Goal: Task Accomplishment & Management: Complete application form

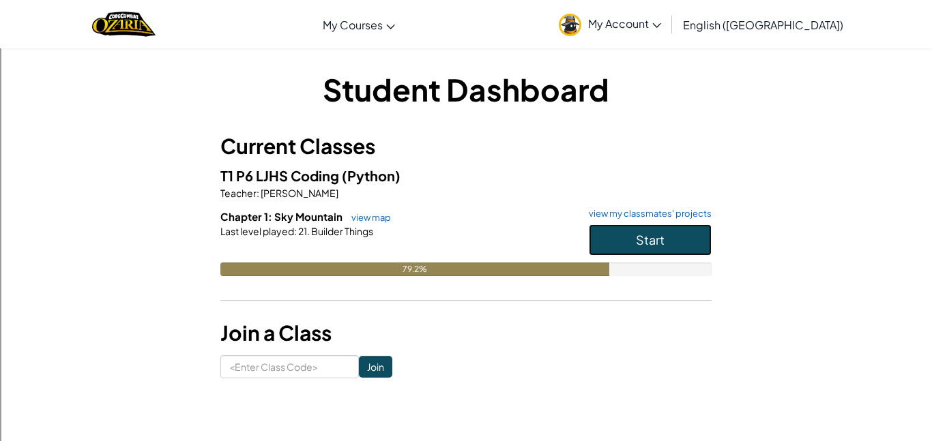
click at [678, 237] on button "Start" at bounding box center [650, 239] width 123 height 31
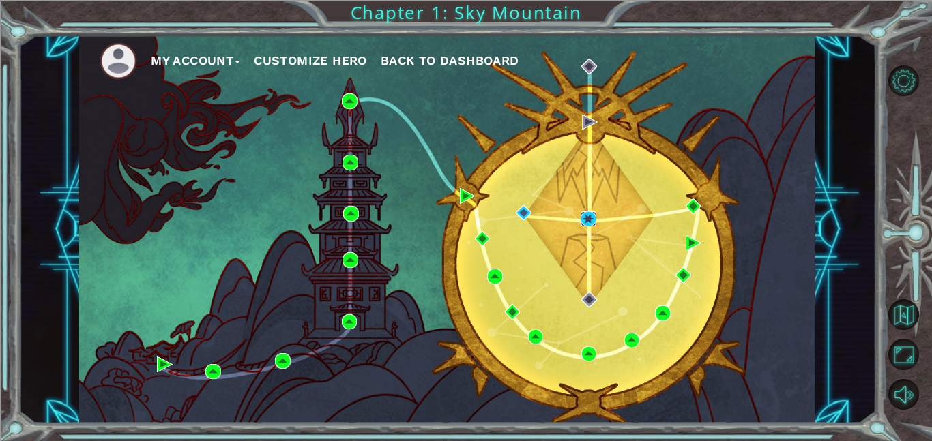
click at [595, 220] on img at bounding box center [589, 219] width 16 height 16
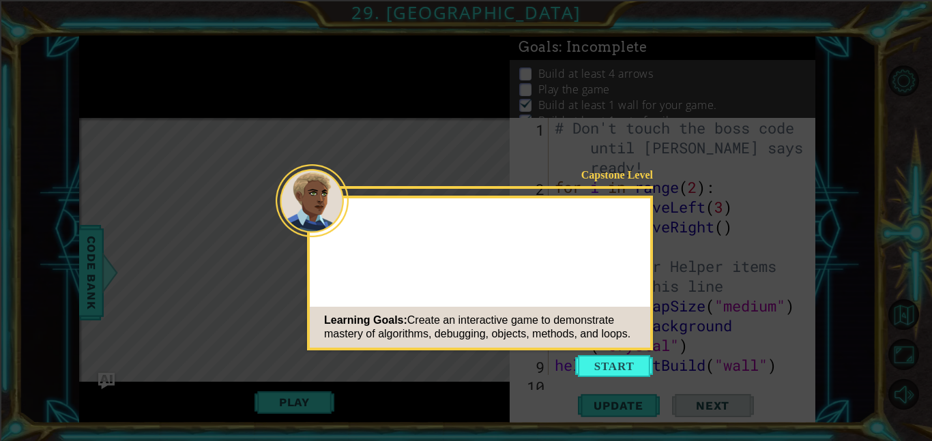
click at [628, 353] on icon at bounding box center [466, 220] width 932 height 441
click at [629, 360] on button "Start" at bounding box center [614, 366] width 78 height 22
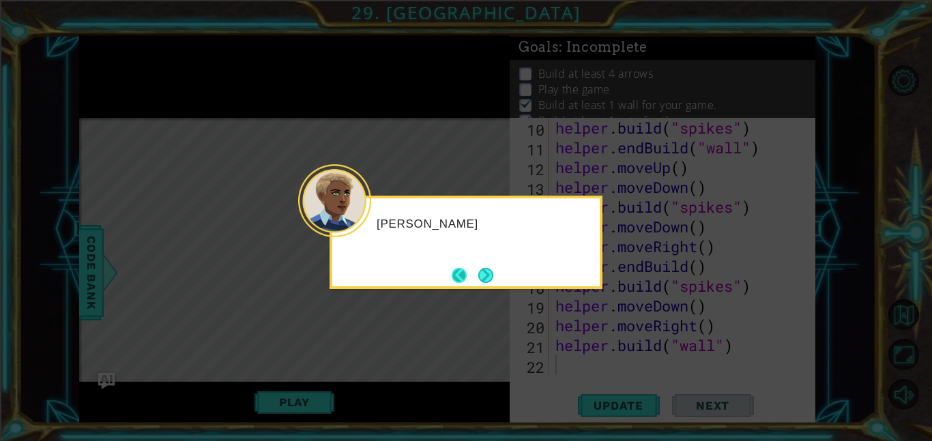
scroll to position [257, 0]
click at [493, 279] on button "Next" at bounding box center [485, 275] width 15 height 15
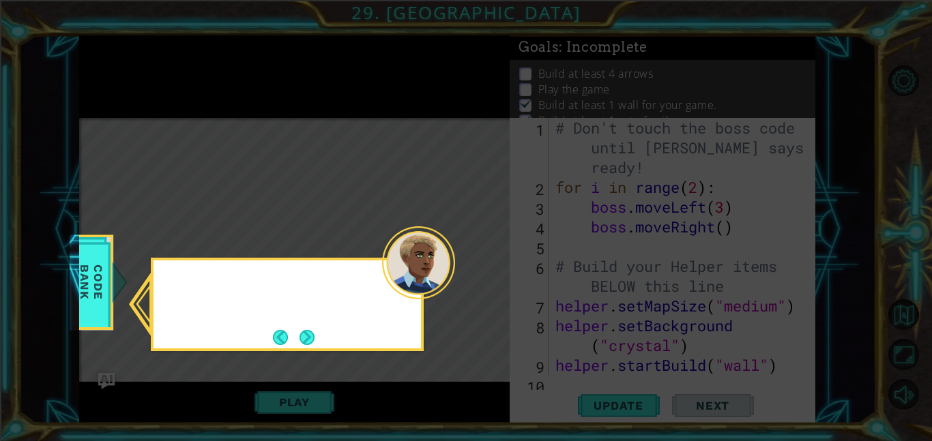
scroll to position [0, 0]
click at [315, 332] on button "Next" at bounding box center [307, 337] width 15 height 15
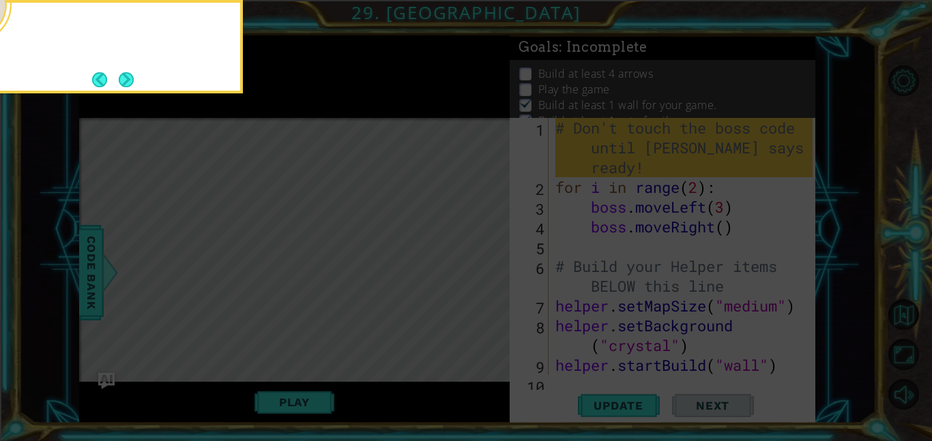
click at [315, 334] on icon at bounding box center [466, 66] width 932 height 750
click at [134, 76] on button "Next" at bounding box center [126, 79] width 15 height 15
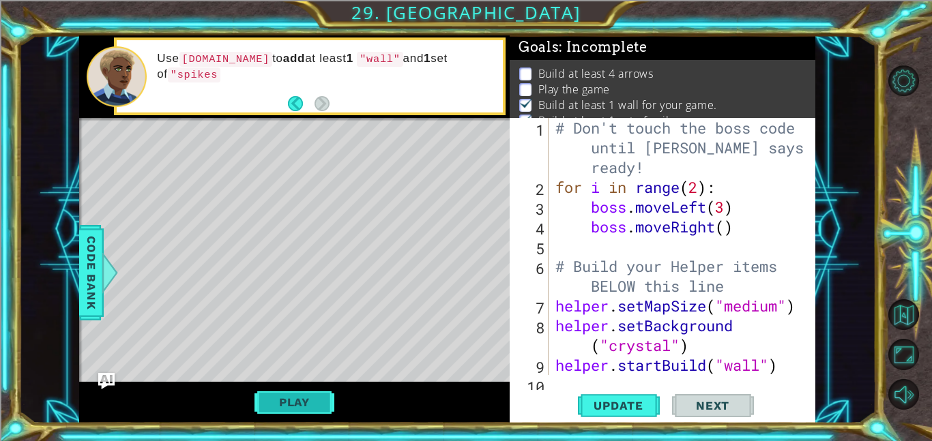
click at [291, 407] on button "Play" at bounding box center [294, 403] width 80 height 26
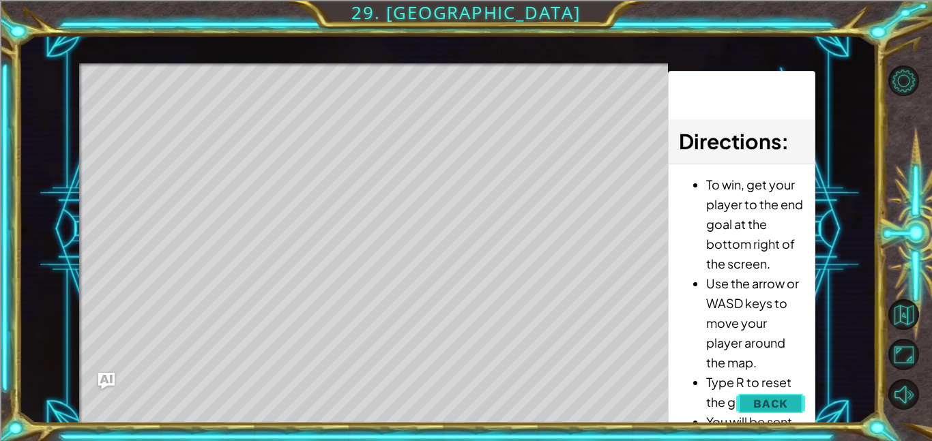
click at [744, 400] on button "Back" at bounding box center [770, 403] width 69 height 27
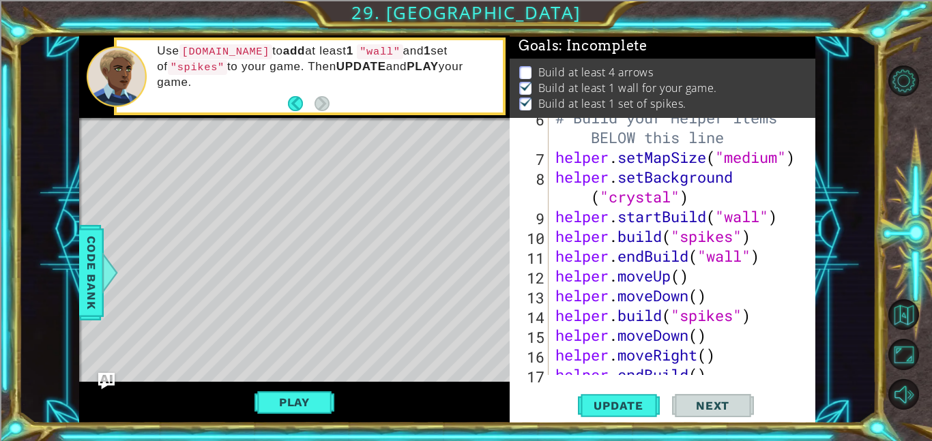
scroll to position [244, 0]
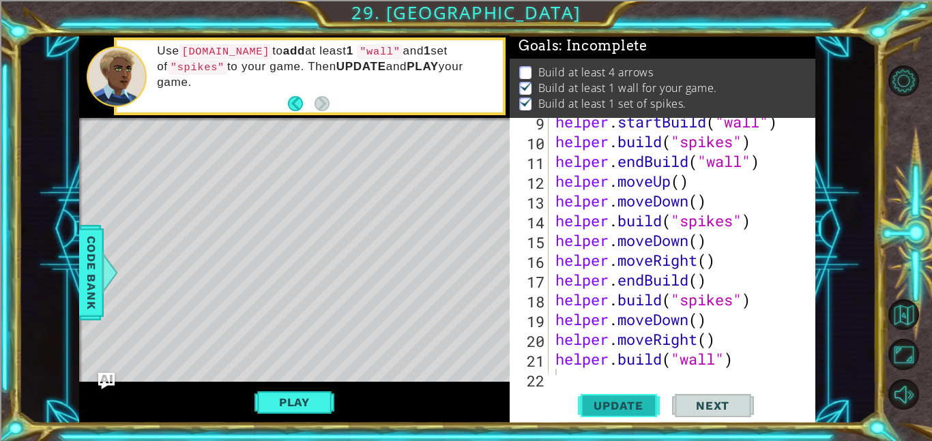
click at [643, 392] on button "Update" at bounding box center [619, 405] width 82 height 31
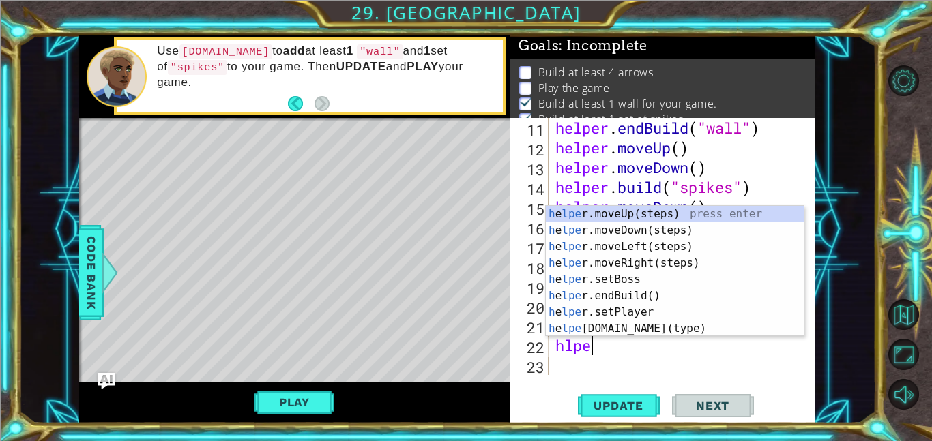
scroll to position [277, 0]
type textarea "hlper"
click at [631, 232] on div "h e lper .moveUp(steps) press enter h e lper .moveDown(steps) press enter h e l…" at bounding box center [675, 288] width 258 height 164
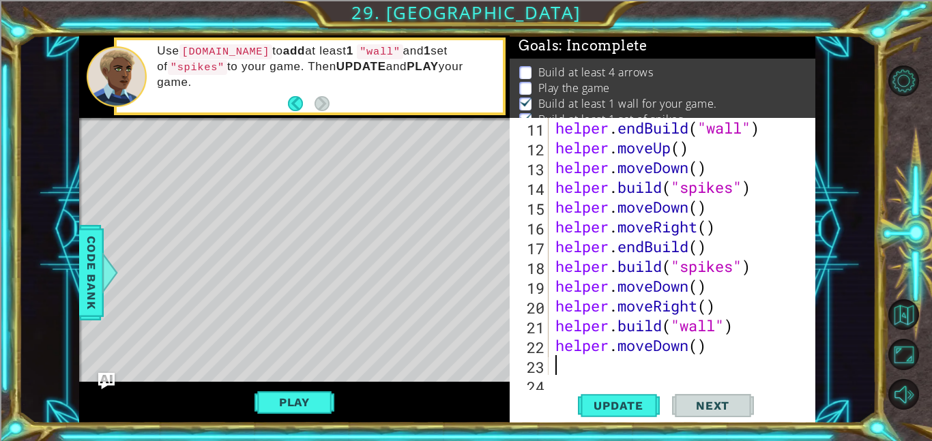
scroll to position [297, 0]
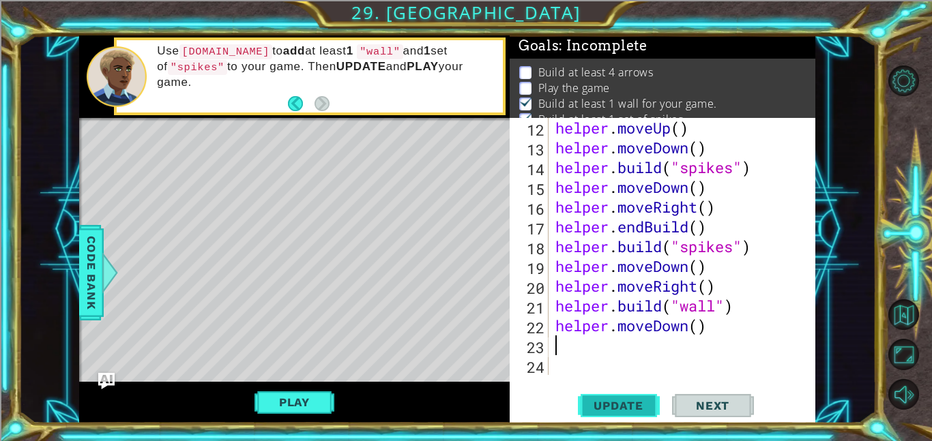
click at [610, 410] on span "Update" at bounding box center [618, 406] width 77 height 14
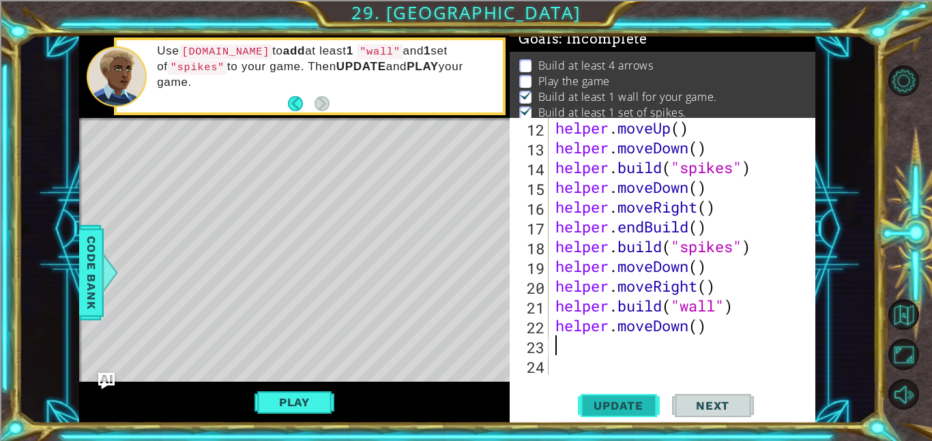
scroll to position [9, 0]
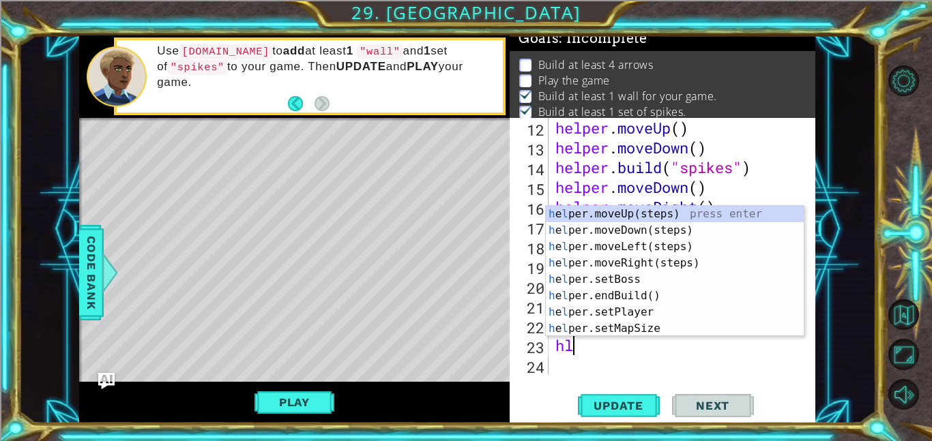
type textarea "hlp"
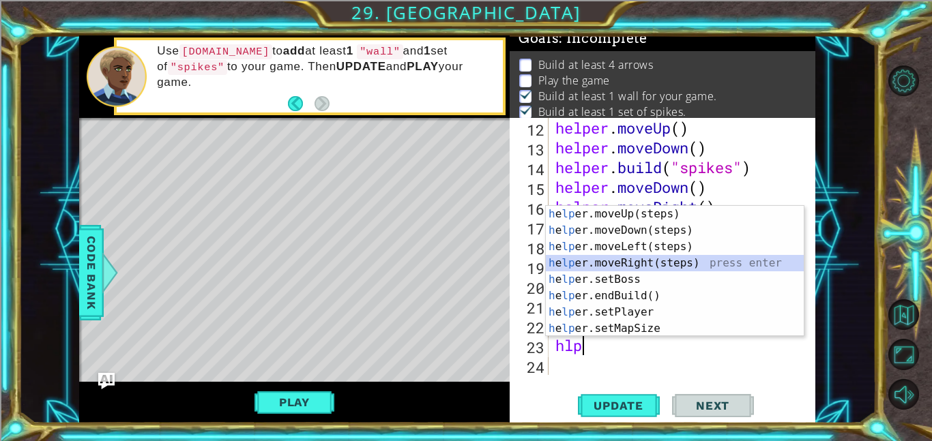
click at [630, 266] on div "h e lp er.moveUp(steps) press enter h e lp er.moveDown(steps) press enter h e l…" at bounding box center [675, 288] width 258 height 164
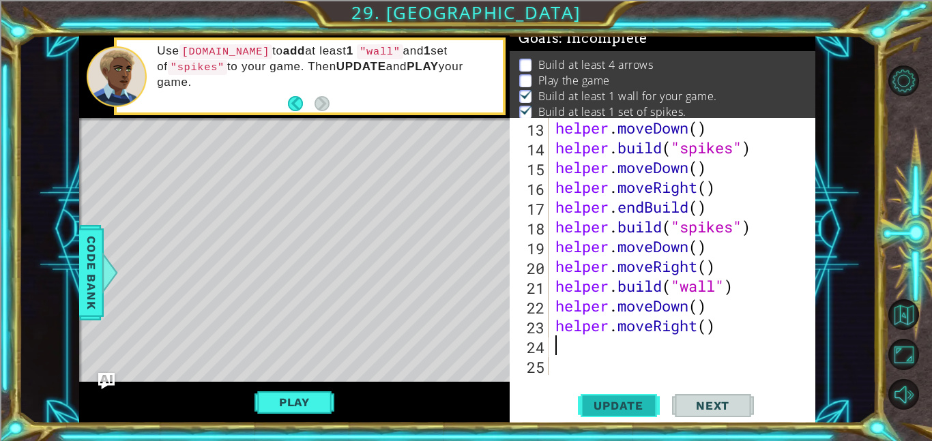
click at [619, 416] on button "Update" at bounding box center [619, 405] width 82 height 31
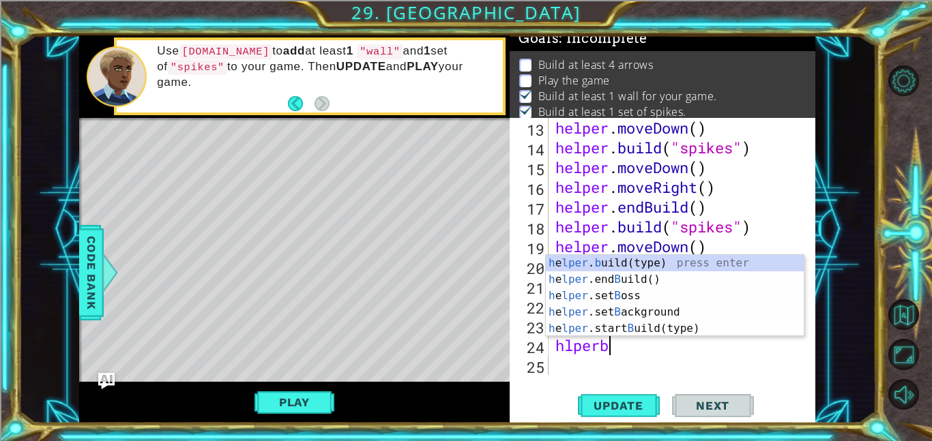
scroll to position [0, 2]
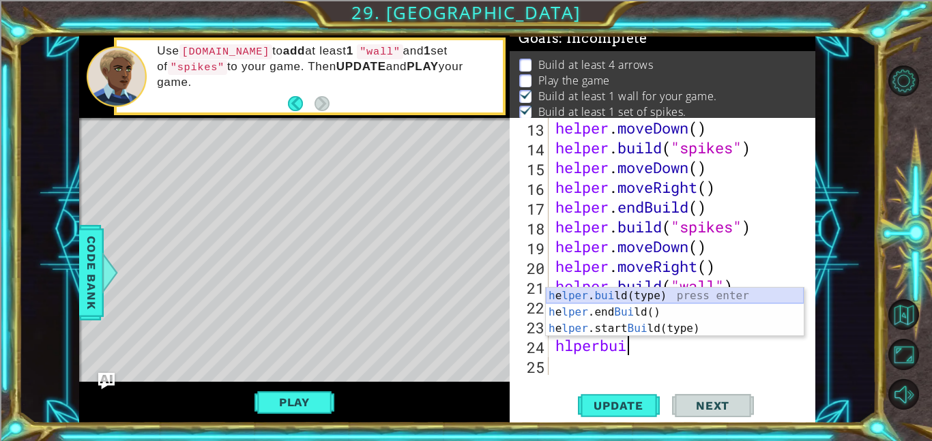
click at [634, 298] on div "h e lper . bui ld(type) press enter h e lper .end Bui ld() press enter h e lper…" at bounding box center [675, 329] width 258 height 82
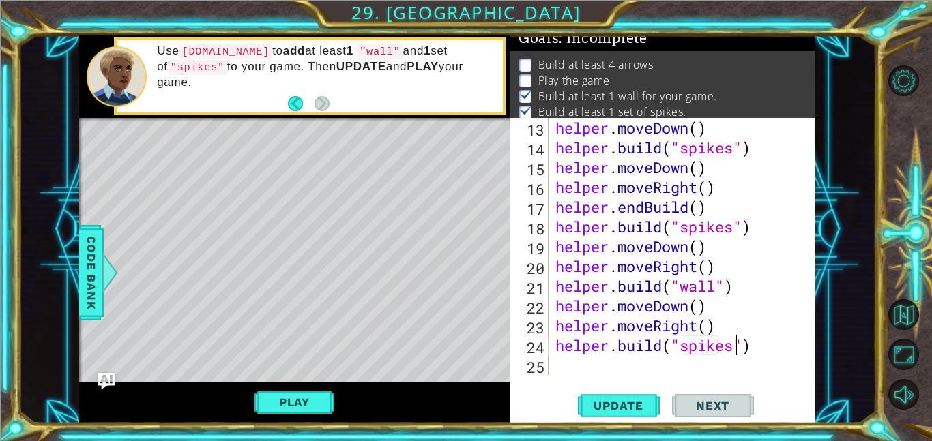
scroll to position [0, 8]
click at [647, 400] on span "Update" at bounding box center [618, 406] width 77 height 14
click at [632, 407] on span "Update" at bounding box center [618, 406] width 77 height 14
click at [715, 416] on button "Next" at bounding box center [713, 405] width 82 height 31
click at [718, 409] on span "Next" at bounding box center [712, 406] width 61 height 14
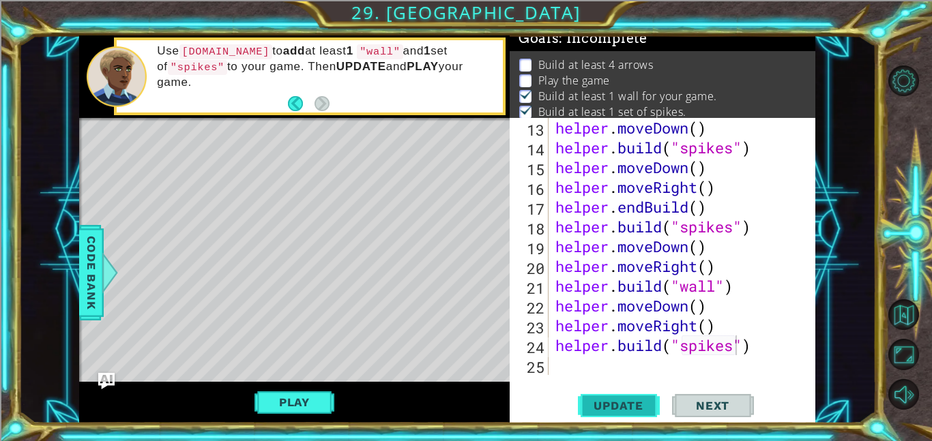
click at [631, 400] on span "Update" at bounding box center [618, 406] width 77 height 14
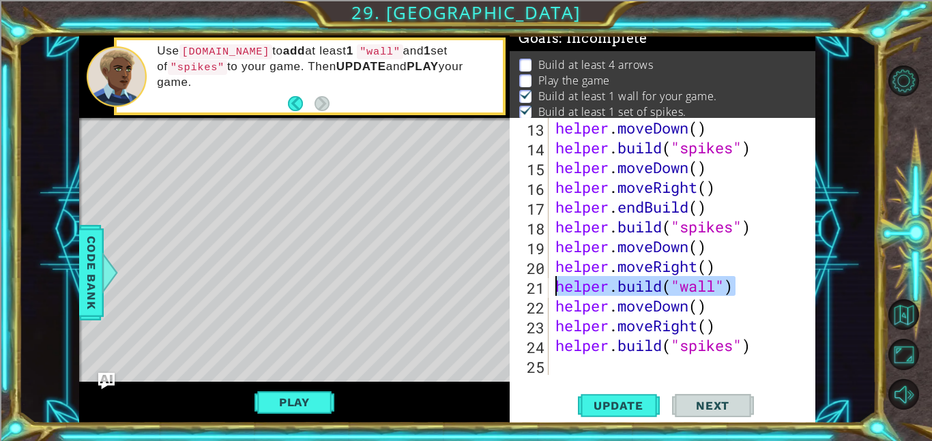
drag, startPoint x: 765, startPoint y: 278, endPoint x: 544, endPoint y: 285, distance: 221.2
click at [544, 285] on div "helper.build("spikes") 13 14 15 16 17 18 19 20 21 22 23 24 25 helper . moveDown…" at bounding box center [661, 246] width 303 height 257
type textarea "[DOMAIN_NAME]("wall")"
click at [559, 304] on div "helper . moveDown ( ) helper . build ( "spikes" ) helper . moveDown ( ) helper …" at bounding box center [686, 266] width 267 height 297
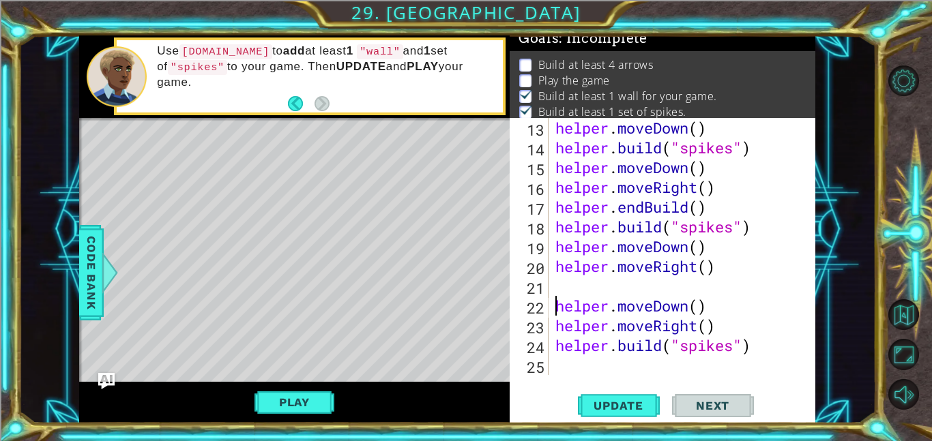
type textarea "helper.moveDown()"
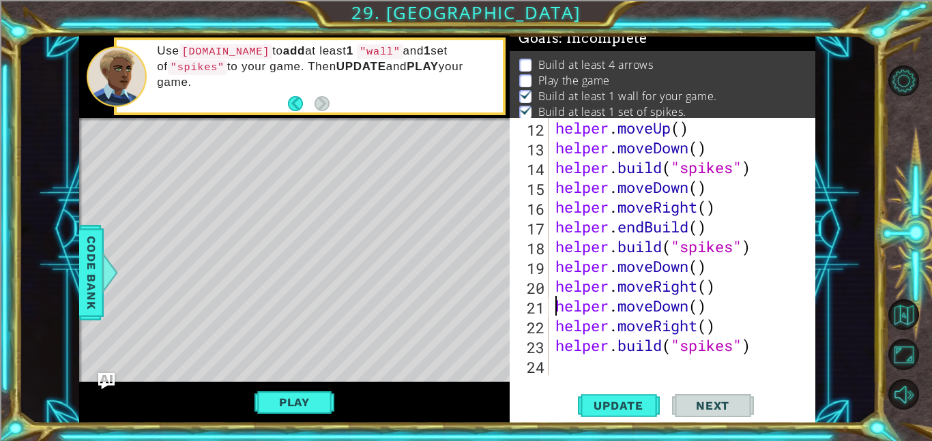
scroll to position [297, 0]
click at [590, 396] on button "Update" at bounding box center [619, 405] width 82 height 31
click at [584, 366] on div "helper . moveUp ( ) helper . moveDown ( ) helper . build ( "spikes" ) helper . …" at bounding box center [686, 266] width 267 height 297
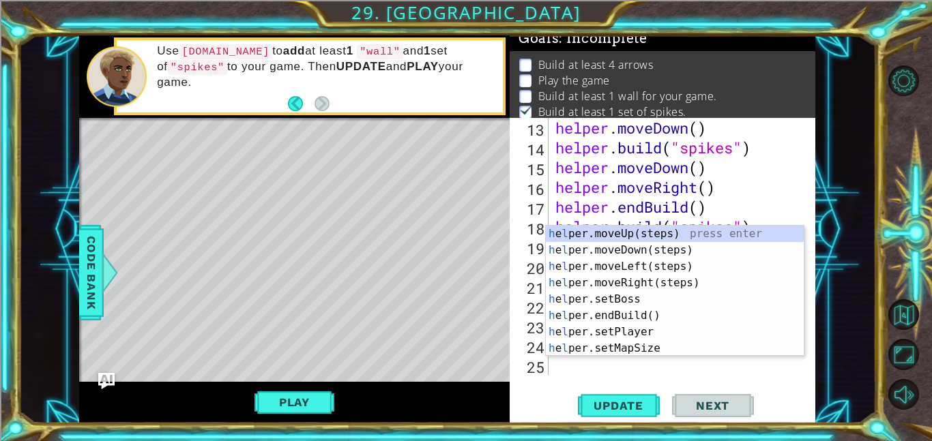
scroll to position [317, 0]
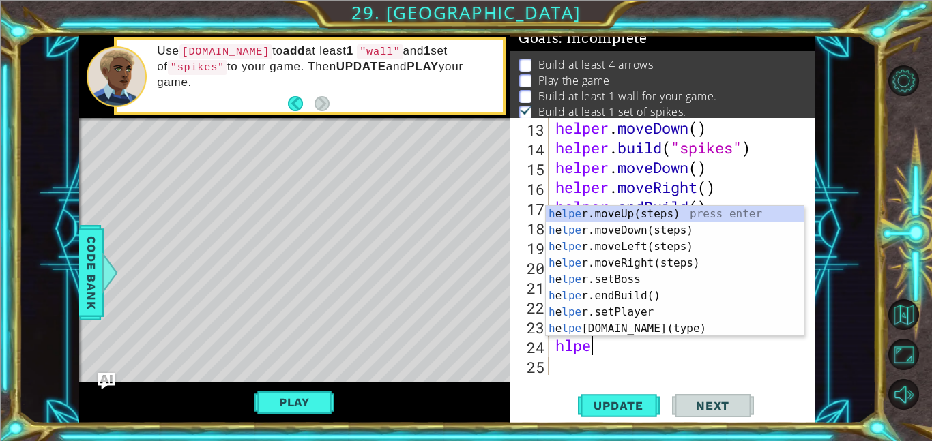
type textarea "hlper"
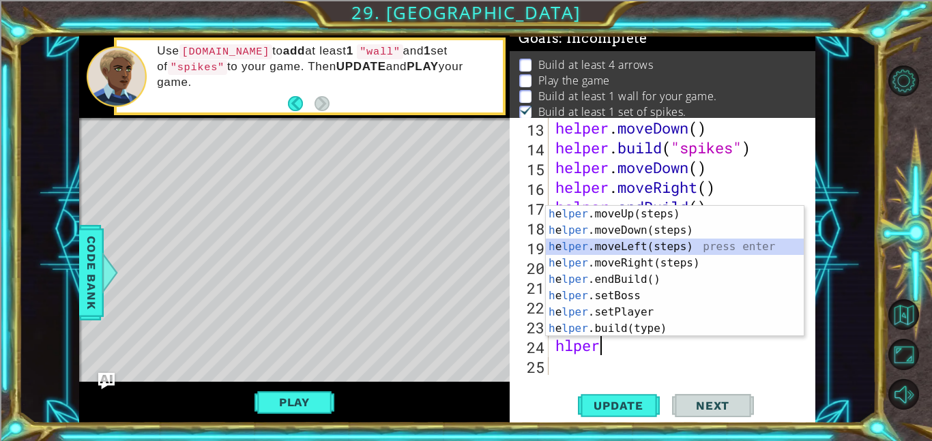
click at [600, 244] on div "h e lper .moveUp(steps) press enter h e lper .moveDown(steps) press enter h e l…" at bounding box center [675, 288] width 258 height 164
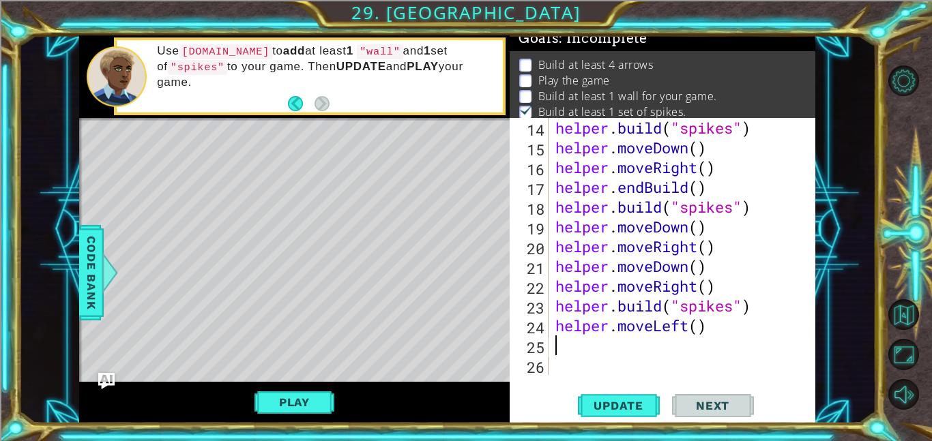
scroll to position [336, 0]
type textarea "g"
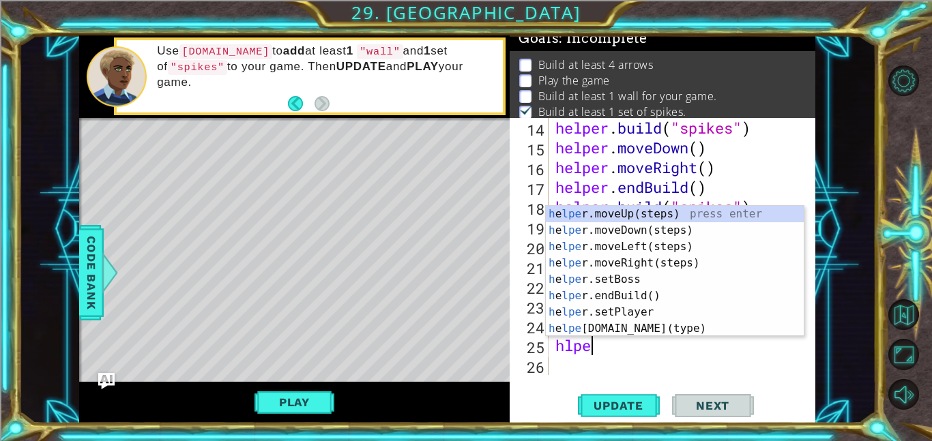
type textarea "hlper"
click at [691, 210] on div "h e lper .moveUp(steps) press enter h e lper .moveDown(steps) press enter h e l…" at bounding box center [675, 288] width 258 height 164
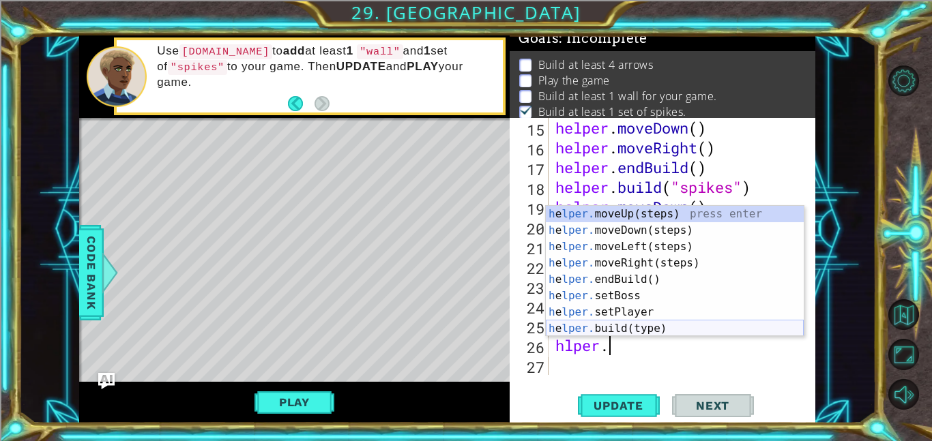
click at [636, 326] on div "h e lper. moveUp(steps) press enter h e lper. moveDown(steps) press enter h e l…" at bounding box center [675, 288] width 258 height 164
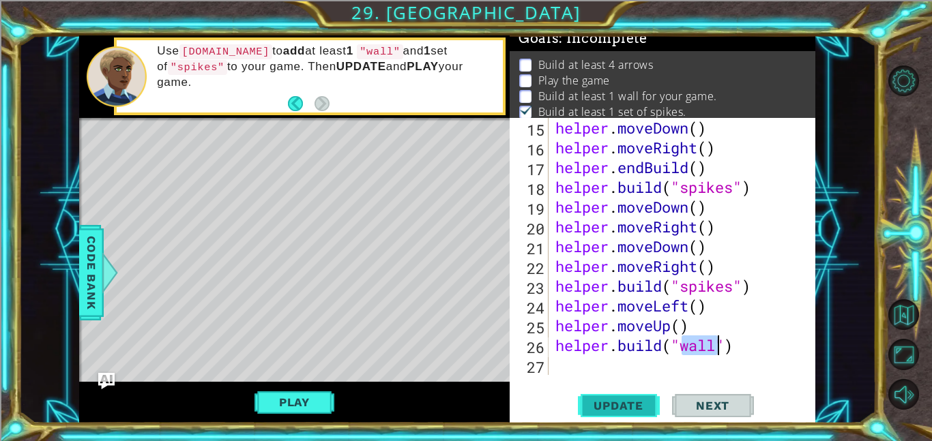
type textarea "[DOMAIN_NAME]("wall")"
click at [626, 403] on span "Update" at bounding box center [618, 406] width 77 height 14
click at [710, 411] on span "Next" at bounding box center [712, 406] width 61 height 14
click at [712, 402] on span "Next" at bounding box center [712, 406] width 61 height 14
click at [715, 417] on button "Next" at bounding box center [713, 405] width 82 height 31
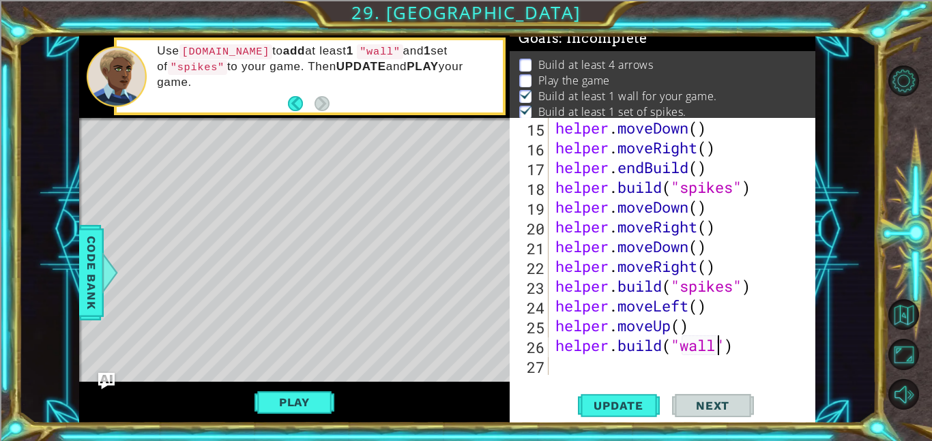
click at [718, 413] on button "Next" at bounding box center [713, 405] width 82 height 31
click at [720, 413] on button "Next" at bounding box center [713, 405] width 82 height 31
click at [719, 415] on button "Next" at bounding box center [713, 405] width 82 height 31
click at [298, 398] on button "Play" at bounding box center [294, 403] width 80 height 26
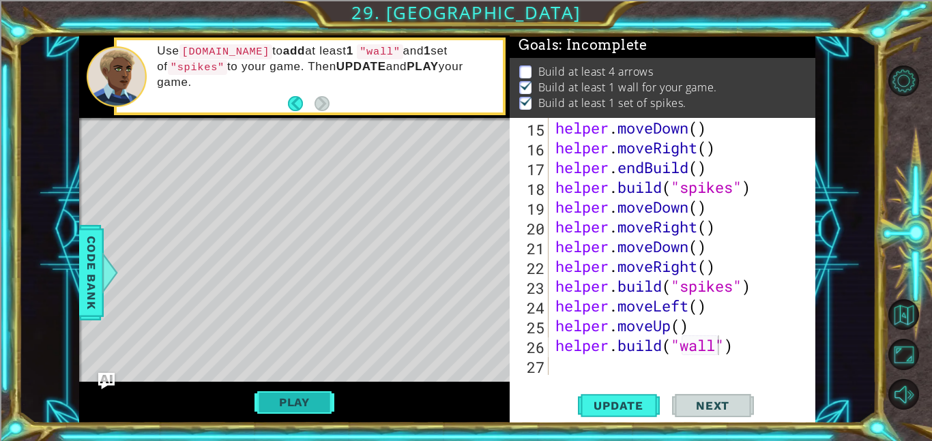
scroll to position [1, 0]
click at [725, 404] on span "Next" at bounding box center [712, 406] width 61 height 14
click at [723, 409] on span "Next" at bounding box center [712, 406] width 61 height 14
click at [723, 412] on span "Next" at bounding box center [712, 406] width 61 height 14
click at [728, 413] on button "Next" at bounding box center [713, 405] width 82 height 31
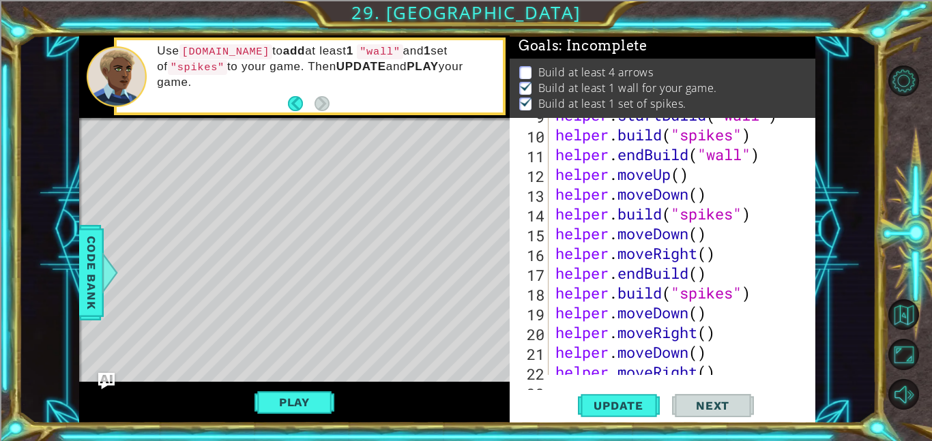
scroll to position [251, 0]
click at [295, 113] on footer at bounding box center [309, 103] width 42 height 20
click at [296, 109] on button "Back" at bounding box center [301, 103] width 27 height 15
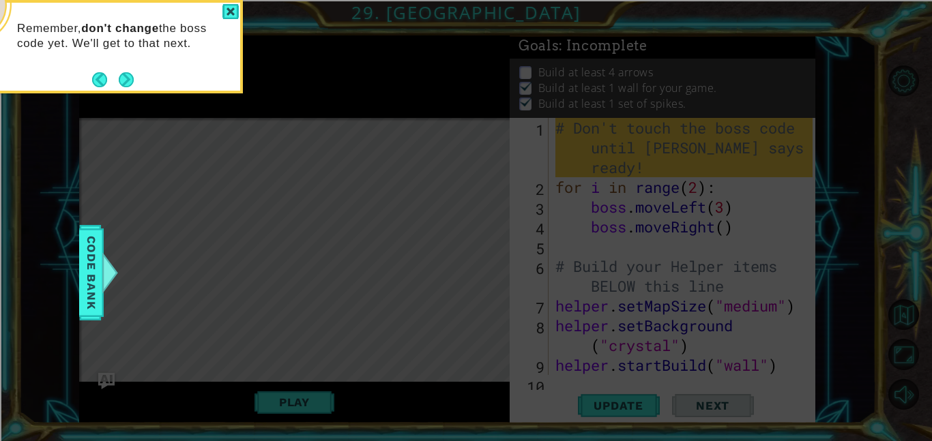
scroll to position [0, 0]
click at [128, 76] on button "Next" at bounding box center [126, 79] width 15 height 15
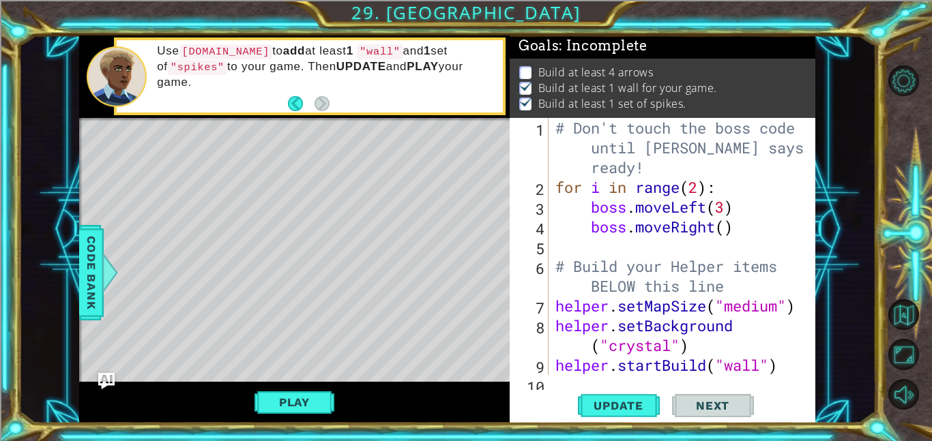
click at [127, 81] on div at bounding box center [117, 76] width 60 height 61
click at [630, 419] on button "Update" at bounding box center [619, 405] width 82 height 31
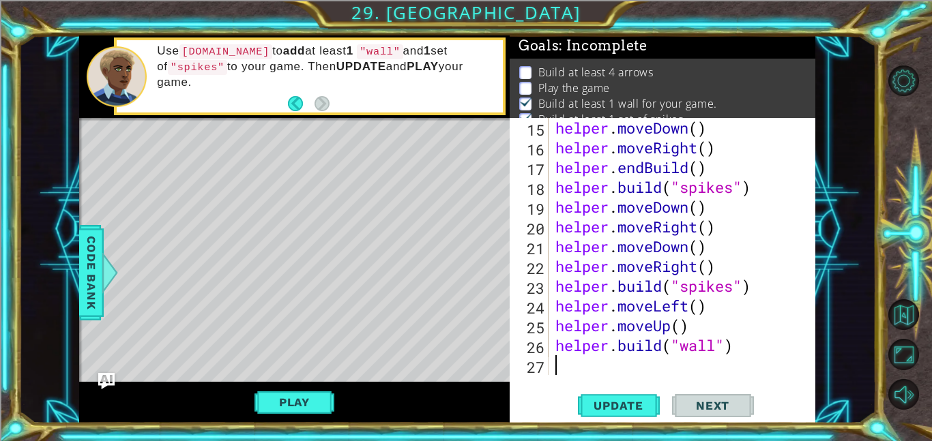
click at [595, 359] on div "helper . moveDown ( ) helper . moveRight ( ) helper . endBuild ( ) helper . bui…" at bounding box center [686, 266] width 267 height 297
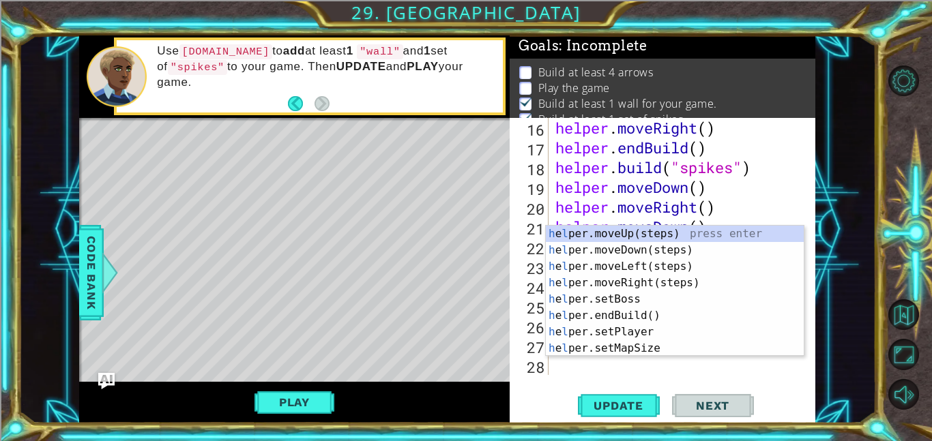
scroll to position [376, 0]
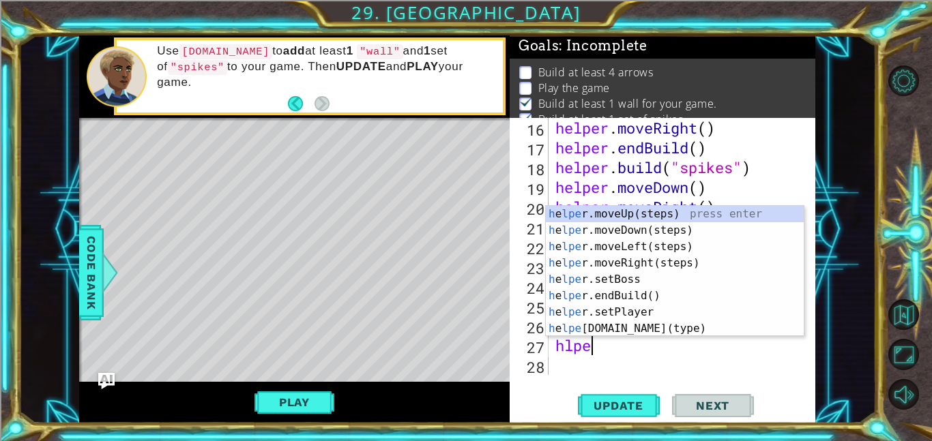
type textarea "hlper"
click at [628, 220] on div "h e lper .moveUp(steps) press enter h e lper .moveDown(steps) press enter h e l…" at bounding box center [675, 288] width 258 height 164
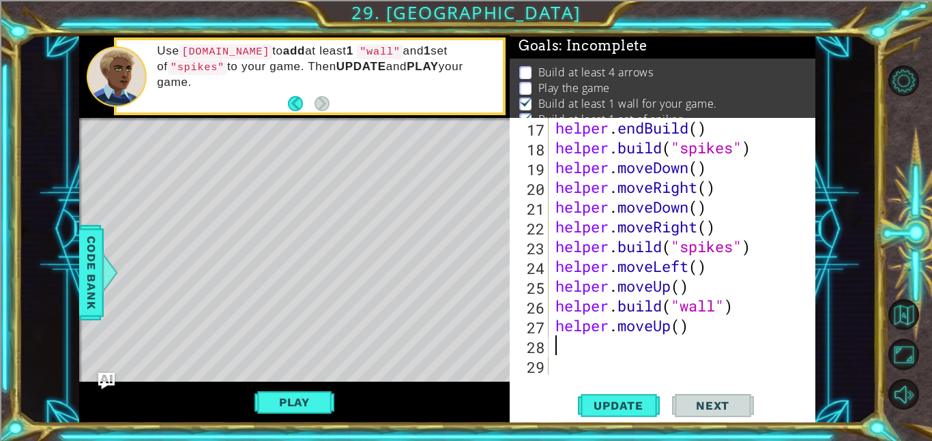
scroll to position [396, 0]
click at [680, 326] on div "helper . endBuild ( ) helper . build ( "spikes" ) helper . moveDown ( ) helper …" at bounding box center [686, 266] width 267 height 297
type textarea "helper.moveUp(3)"
click at [644, 423] on div "helper.moveUp(3) 17 18 19 20 21 22 23 24 25 26 27 28 29 helper . endBuild ( ) h…" at bounding box center [663, 271] width 306 height 306
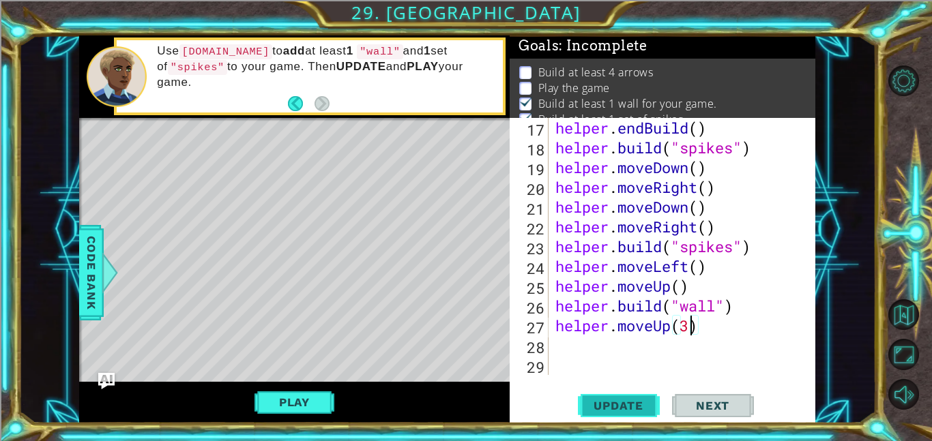
click at [648, 411] on span "Update" at bounding box center [618, 406] width 77 height 14
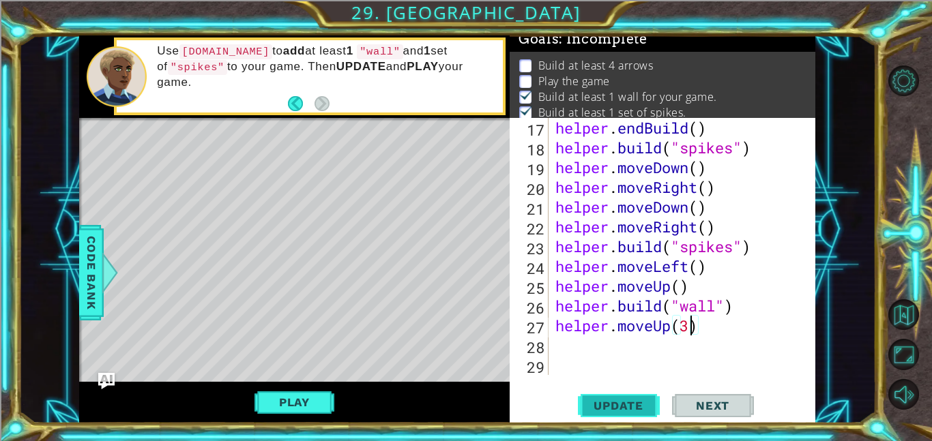
scroll to position [9, 0]
click at [641, 362] on div "helper . endBuild ( ) helper . build ( "spikes" ) helper . moveDown ( ) helper …" at bounding box center [686, 266] width 267 height 297
click at [592, 338] on div "helper . endBuild ( ) helper . build ( "spikes" ) helper . moveDown ( ) helper …" at bounding box center [686, 266] width 267 height 297
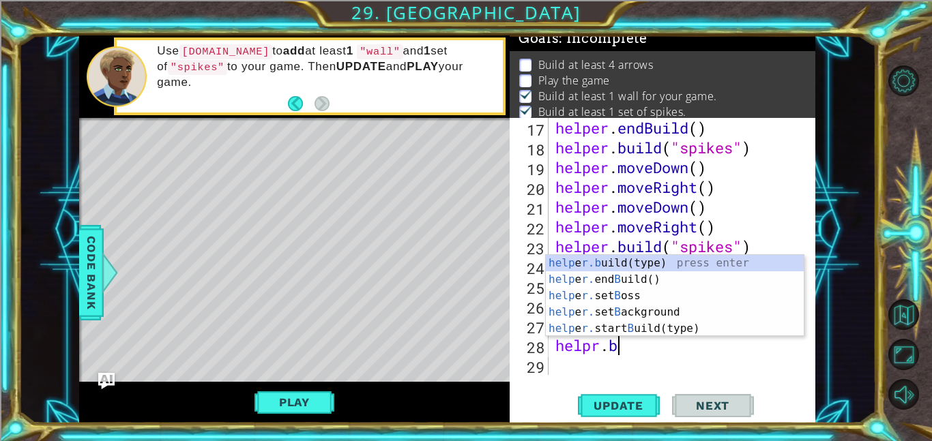
scroll to position [0, 2]
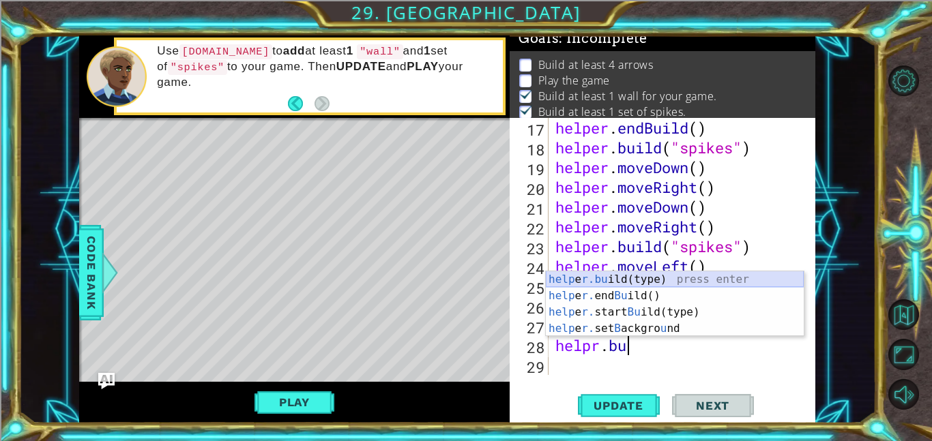
click at [608, 282] on div "help e r.bu ild(type) press enter help e r. end Bu ild() press enter help e r. …" at bounding box center [675, 321] width 258 height 98
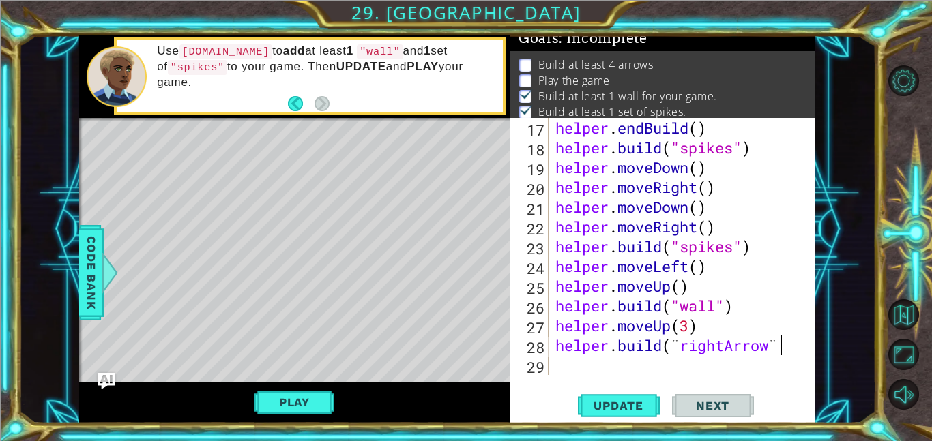
scroll to position [0, 10]
type textarea "helper.build(¨rightArrow¨)"
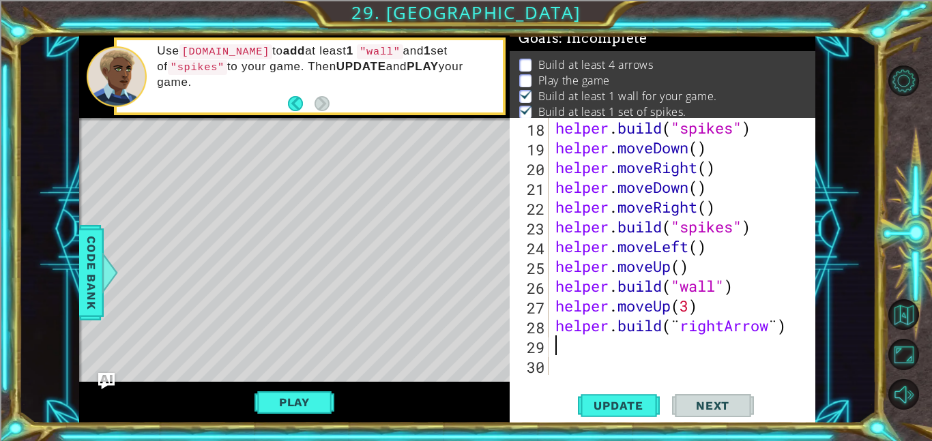
scroll to position [415, 0]
click at [765, 327] on div "helper . build ( "spikes" ) helper . moveDown ( ) helper . moveRight ( ) helper…" at bounding box center [686, 266] width 267 height 297
type textarea "helper.build("rightArrow")"
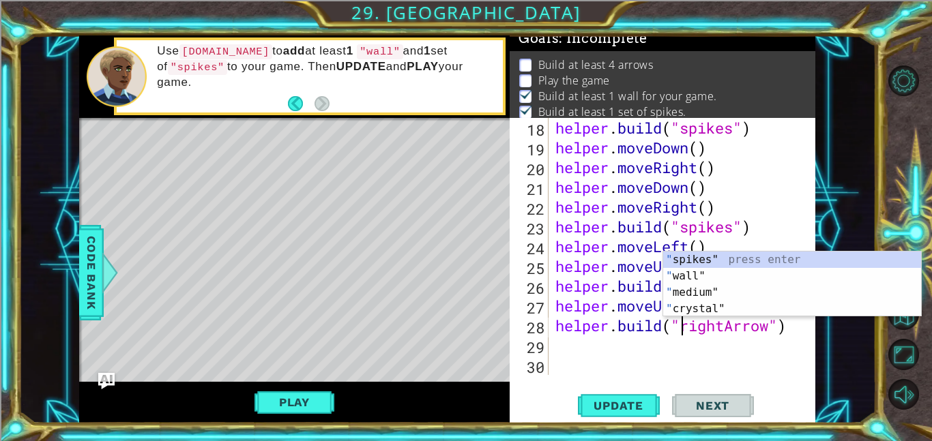
click at [611, 370] on div "helper . build ( "spikes" ) helper . moveDown ( ) helper . moveRight ( ) helper…" at bounding box center [686, 266] width 267 height 297
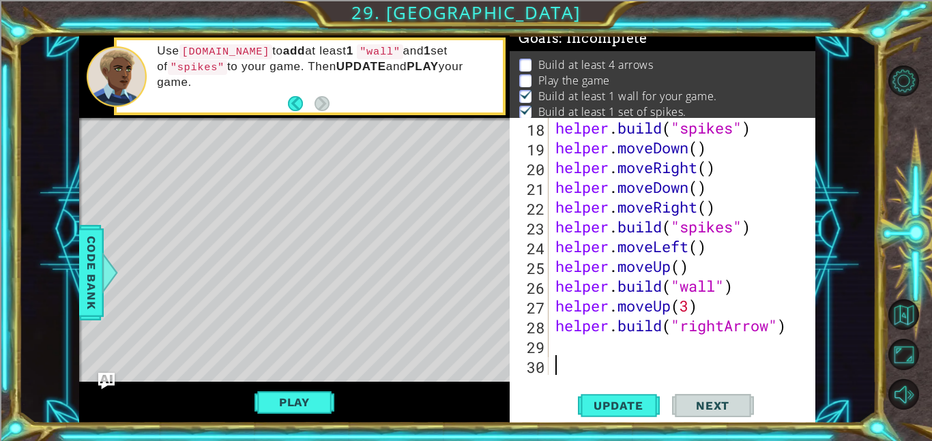
scroll to position [0, 0]
click at [581, 340] on div "helper . build ( "spikes" ) helper . moveDown ( ) helper . moveRight ( ) helper…" at bounding box center [686, 266] width 267 height 297
click at [626, 395] on button "Update" at bounding box center [619, 405] width 82 height 31
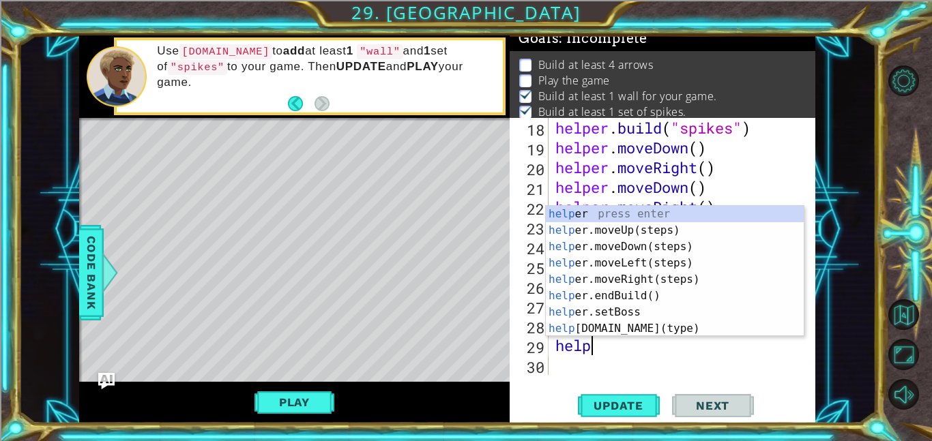
scroll to position [0, 1]
type textarea "helper"
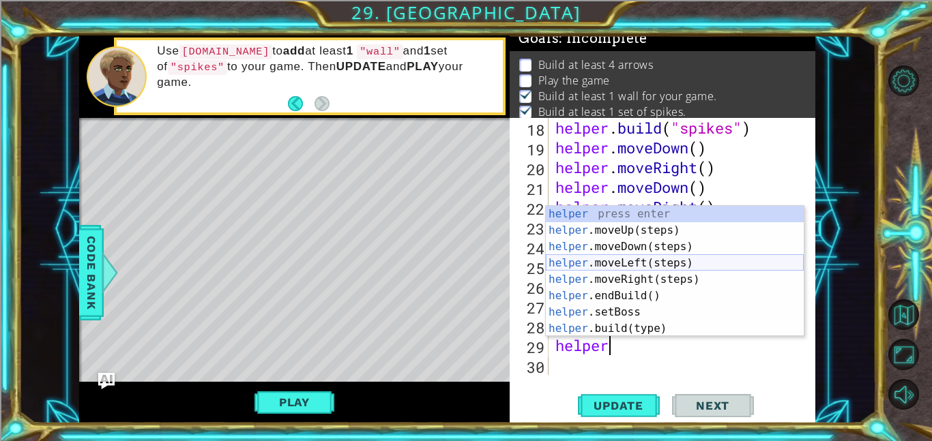
click at [641, 261] on div "helper press enter helper .moveUp(steps) press enter helper .moveDown(steps) pr…" at bounding box center [675, 288] width 258 height 164
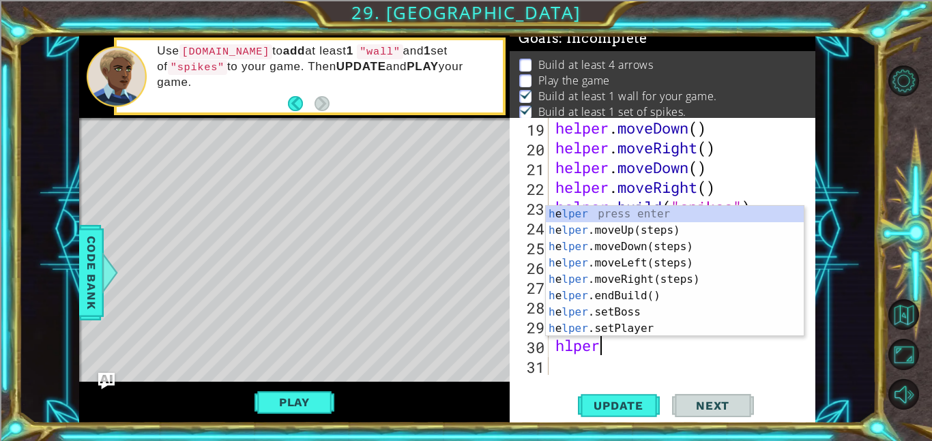
scroll to position [0, 1]
type textarea "h"
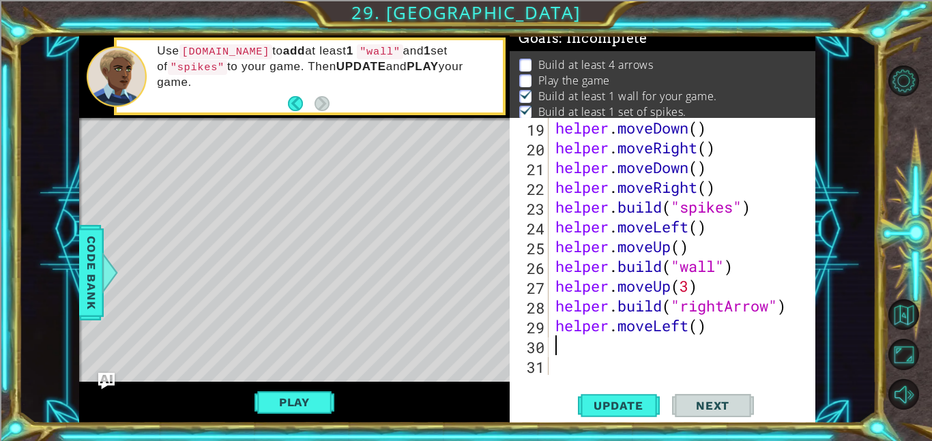
click at [635, 346] on div "helper . moveDown ( ) helper . moveRight ( ) helper . moveDown ( ) helper . mov…" at bounding box center [686, 266] width 267 height 297
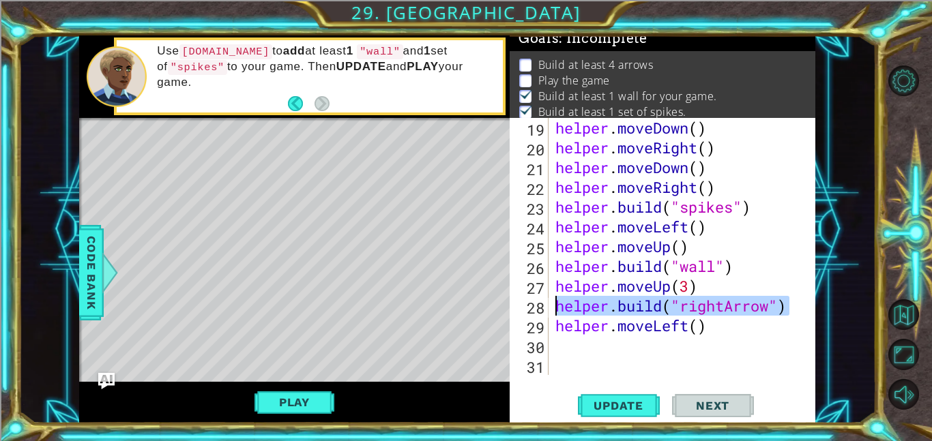
drag, startPoint x: 795, startPoint y: 308, endPoint x: 557, endPoint y: 311, distance: 238.1
click at [557, 311] on div "helper . moveDown ( ) helper . moveRight ( ) helper . moveDown ( ) helper . mov…" at bounding box center [686, 266] width 267 height 297
type textarea "helper.build("rightArrow")"
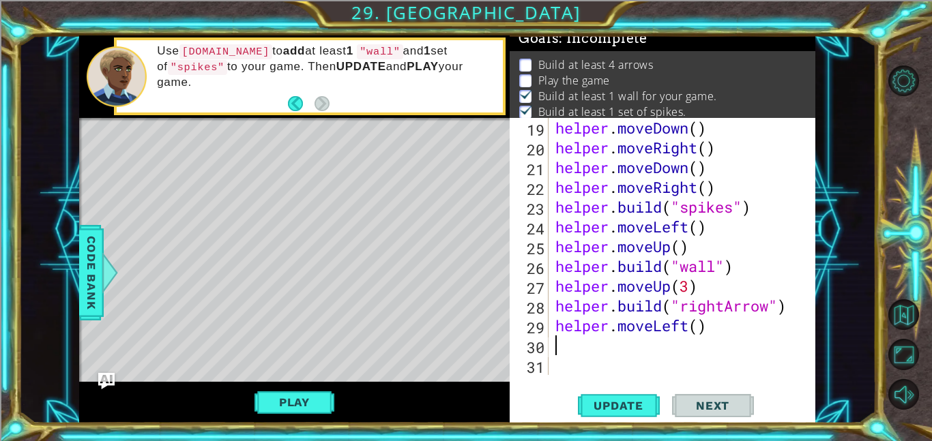
click at [556, 351] on div "helper . moveDown ( ) helper . moveRight ( ) helper . moveDown ( ) helper . mov…" at bounding box center [686, 266] width 267 height 297
paste textarea "helper.build("rightArrow")"
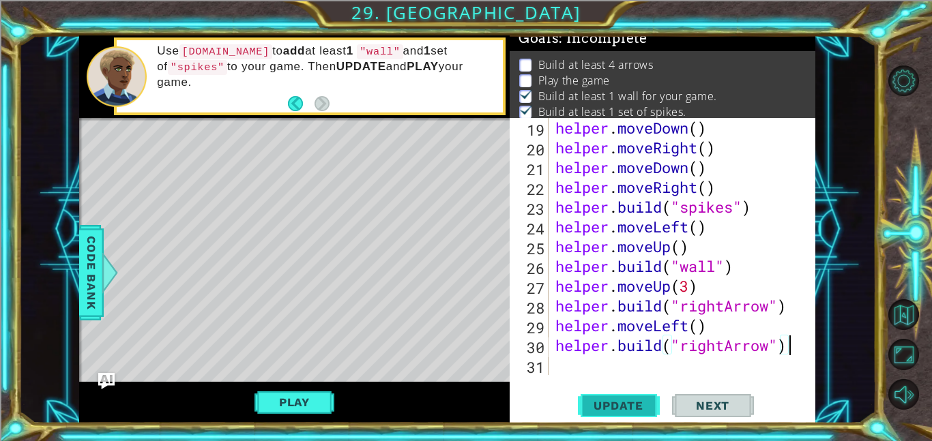
type textarea "helper.build("rightArrow")"
click at [606, 407] on span "Update" at bounding box center [618, 406] width 77 height 14
click at [688, 377] on div "helper.build("rightArrow") 19 20 21 22 23 24 25 26 27 28 29 30 31 helper . move…" at bounding box center [663, 271] width 306 height 306
click at [652, 377] on div "helper.build("rightArrow") 19 20 21 22 23 24 25 26 27 28 29 30 31 helper . move…" at bounding box center [663, 271] width 306 height 306
click at [555, 366] on div "helper . moveDown ( ) helper . moveRight ( ) helper . moveDown ( ) helper . mov…" at bounding box center [686, 266] width 267 height 297
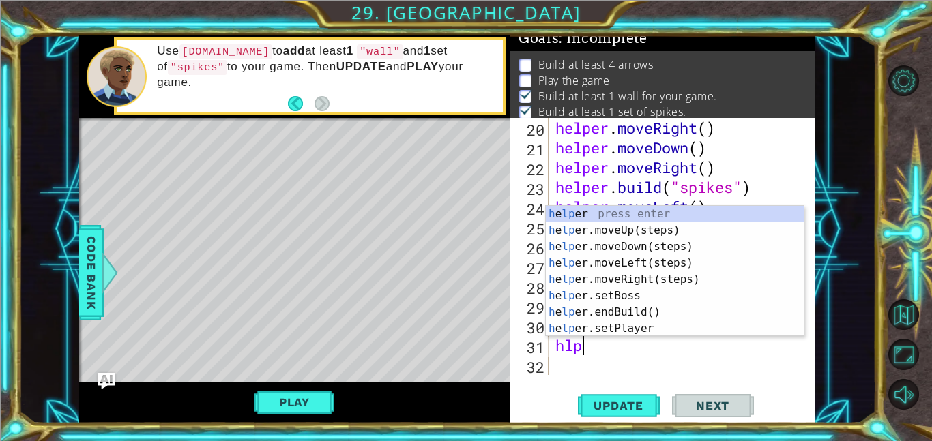
type textarea "hlper"
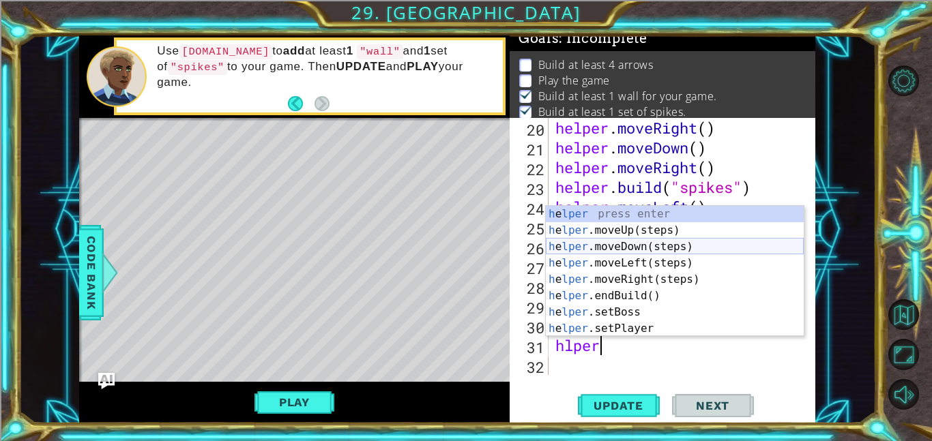
click at [609, 242] on div "h e lper press enter h e lper .moveUp(steps) press enter h e lper .moveDown(ste…" at bounding box center [675, 288] width 258 height 164
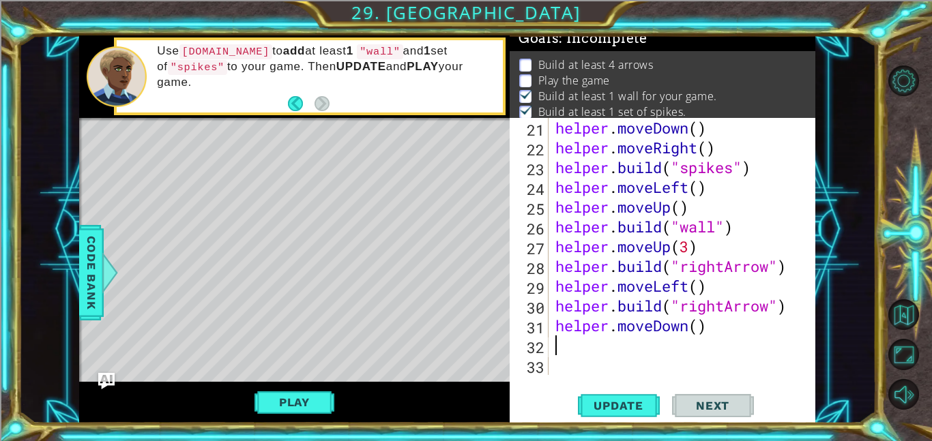
scroll to position [475, 0]
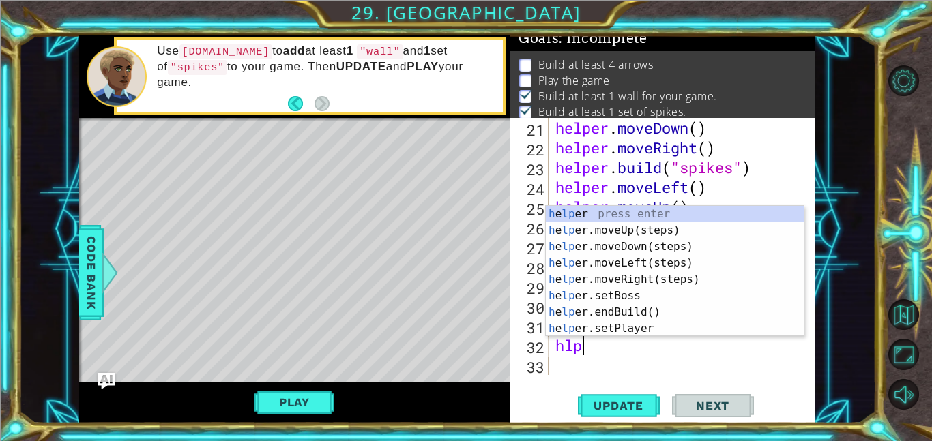
type textarea "hlper"
click at [584, 284] on div "h e lper press enter h e lper .moveUp(steps) press enter h e lper .moveDown(ste…" at bounding box center [675, 288] width 258 height 164
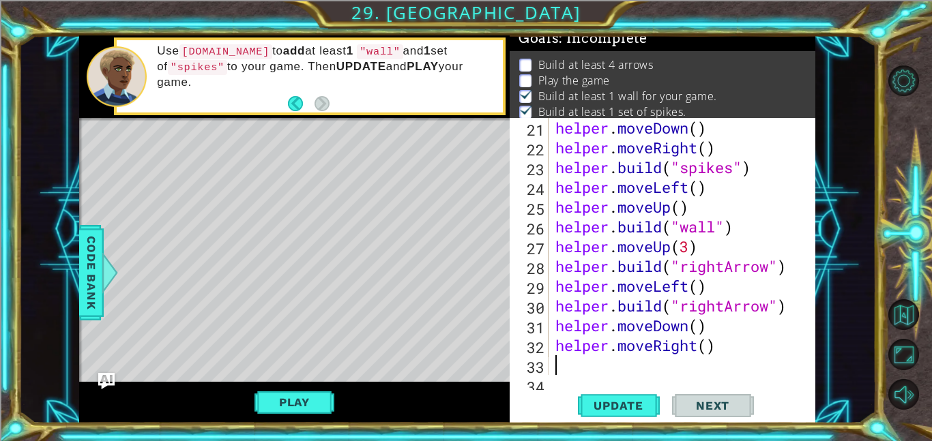
scroll to position [495, 0]
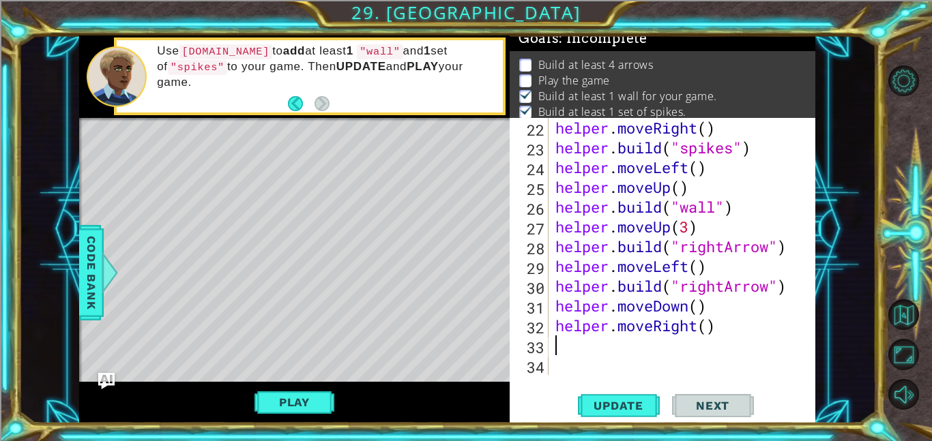
click at [711, 326] on div "helper . moveRight ( ) helper . build ( "spikes" ) helper . moveLeft ( ) helper…" at bounding box center [686, 266] width 267 height 297
click at [637, 405] on span "Update" at bounding box center [618, 406] width 77 height 14
type textarea "helper.moveRight(2)"
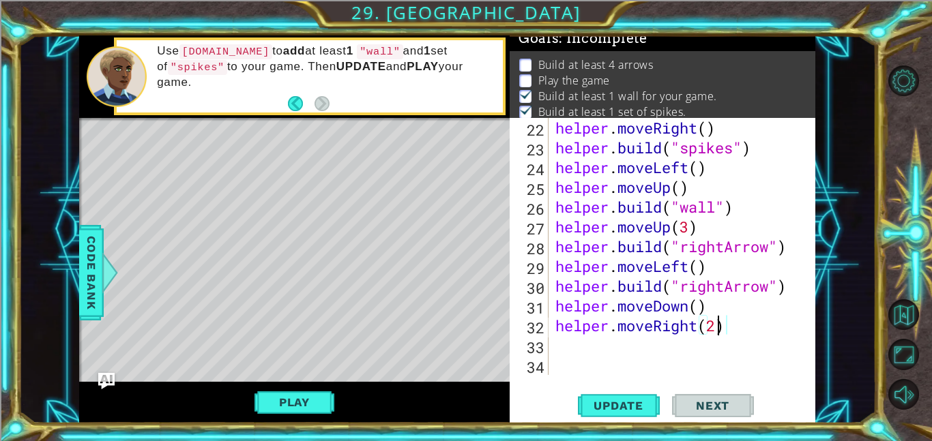
scroll to position [0, 7]
click at [572, 357] on div "helper . moveRight ( ) helper . build ( "spikes" ) helper . moveLeft ( ) helper…" at bounding box center [686, 266] width 267 height 297
click at [571, 350] on div "helper . moveRight ( ) helper . build ( "spikes" ) helper . moveLeft ( ) helper…" at bounding box center [686, 266] width 267 height 297
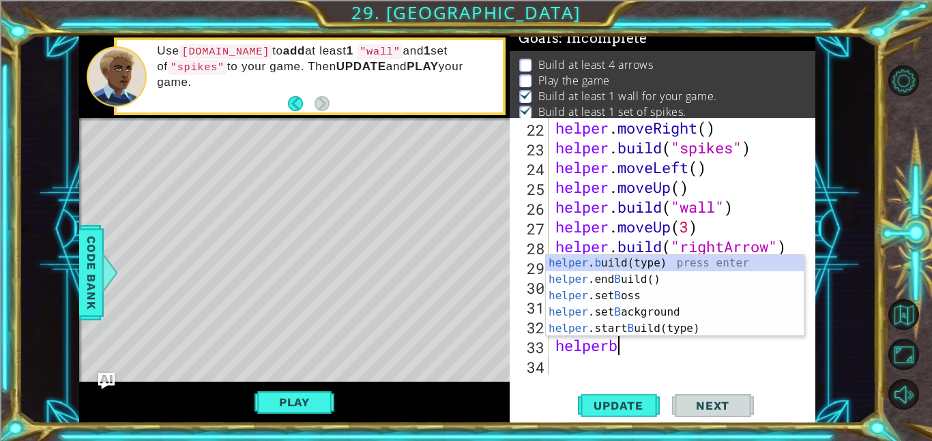
scroll to position [0, 2]
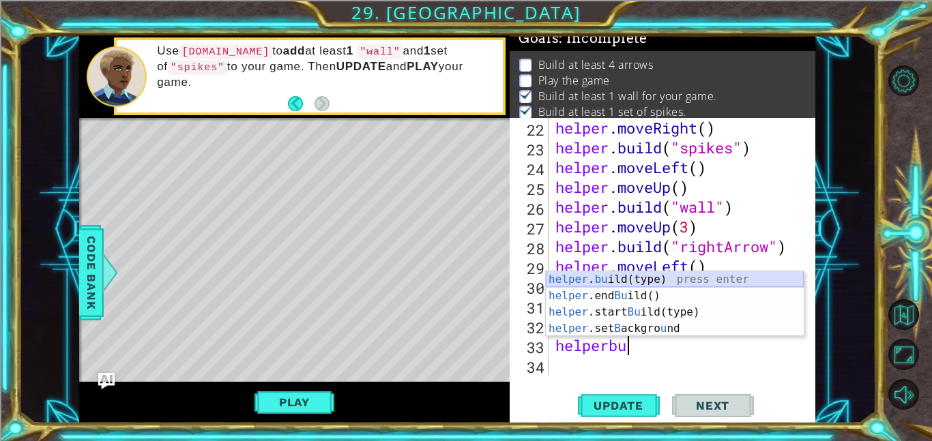
click at [606, 282] on div "helper . bu ild(type) press enter helper .end Bu ild() press enter helper .star…" at bounding box center [675, 321] width 258 height 98
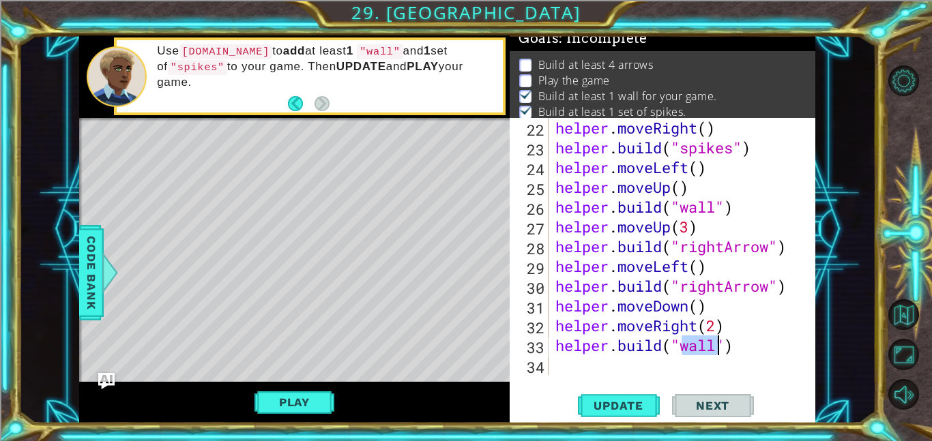
type textarea "[DOMAIN_NAME]("")"
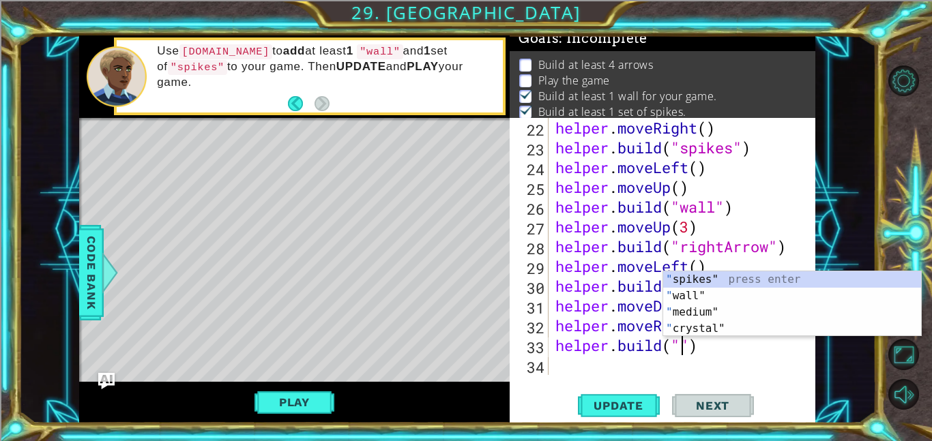
click at [625, 373] on div "helper . moveRight ( ) helper . build ( "spikes" ) helper . moveLeft ( ) helper…" at bounding box center [686, 266] width 267 height 297
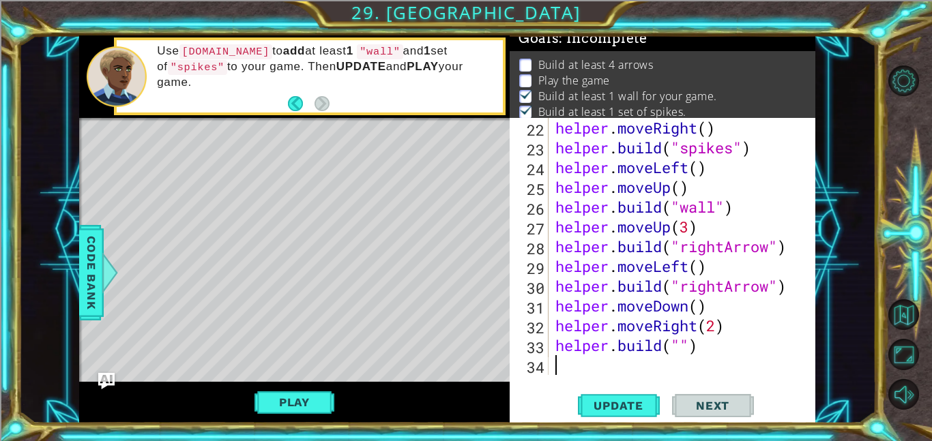
scroll to position [0, 0]
click at [684, 347] on div "helper . moveRight ( ) helper . build ( "spikes" ) helper . moveLeft ( ) helper…" at bounding box center [686, 266] width 267 height 297
click at [646, 396] on button "Update" at bounding box center [619, 405] width 82 height 31
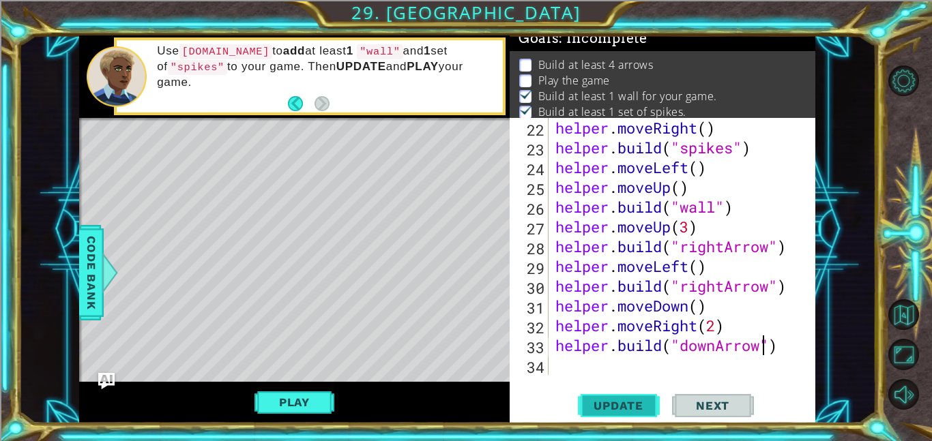
type textarea "helper.build("downArrow")"
click at [631, 403] on span "Update" at bounding box center [618, 406] width 77 height 14
click at [287, 415] on button "Play" at bounding box center [294, 403] width 80 height 26
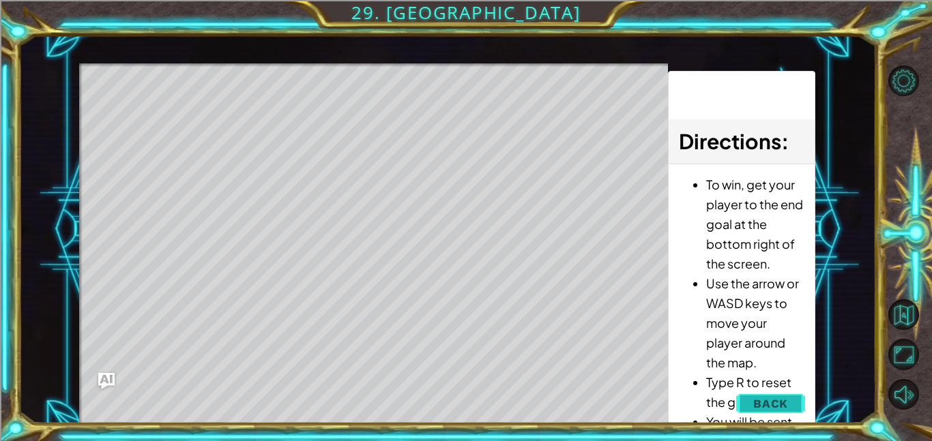
click at [793, 396] on button "Back" at bounding box center [770, 403] width 69 height 27
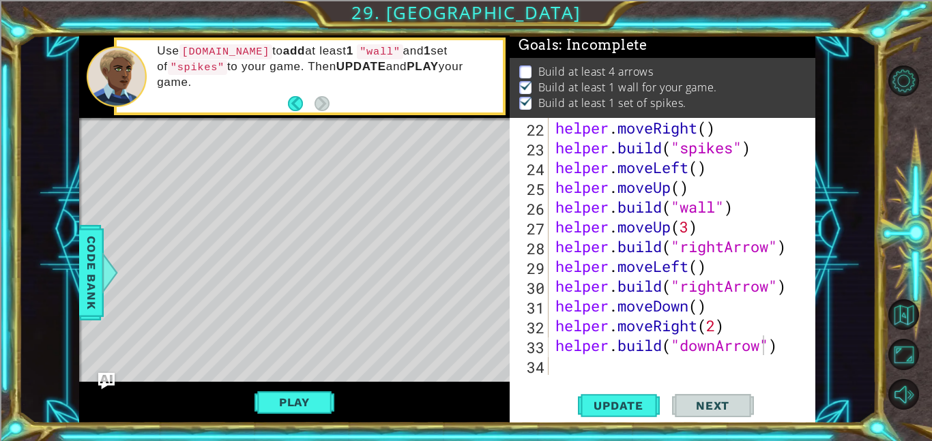
scroll to position [1, 0]
click at [608, 368] on div "helper . moveRight ( ) helper . build ( "spikes" ) helper . moveLeft ( ) helper…" at bounding box center [686, 266] width 267 height 297
click at [610, 405] on span "Update" at bounding box center [618, 406] width 77 height 14
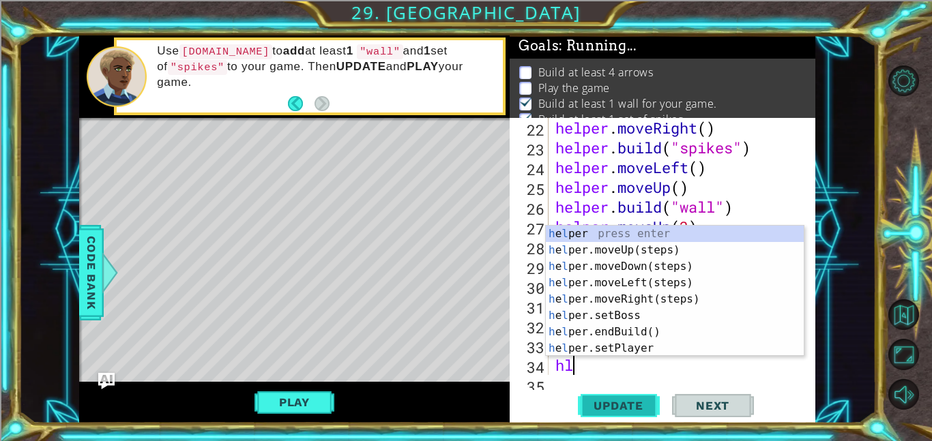
type textarea "hlper"
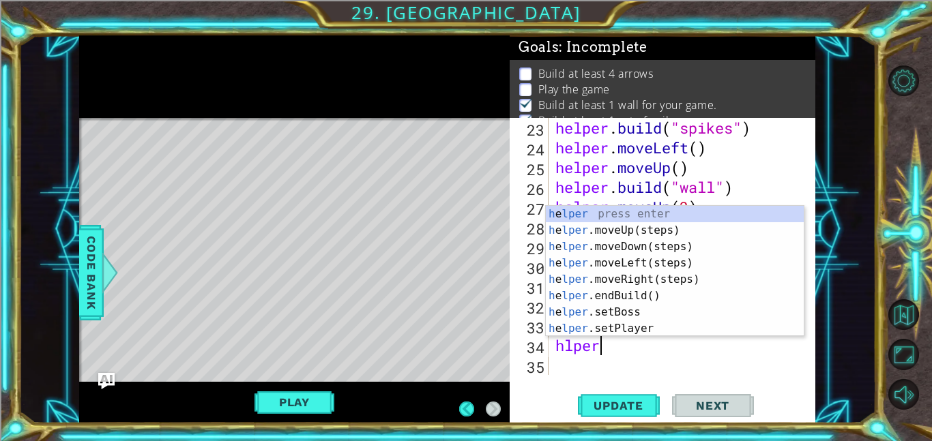
scroll to position [1, 0]
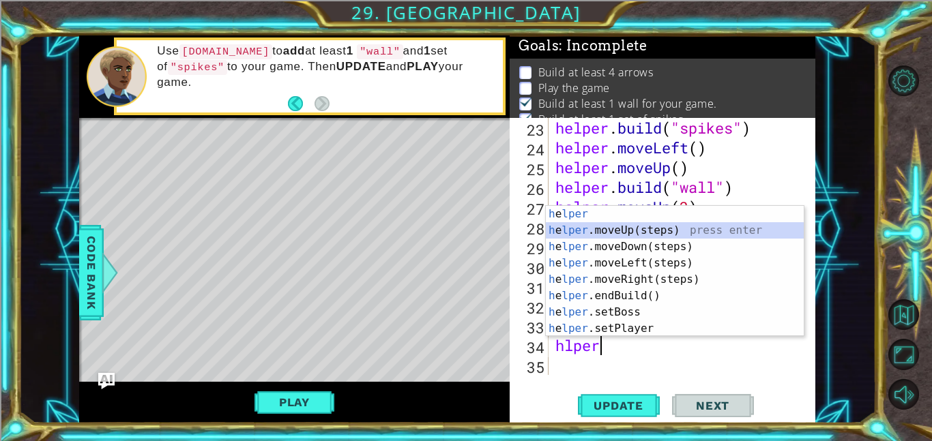
click at [607, 229] on div "h e lper press enter h e lper .moveUp(steps) press enter h e lper .moveDown(ste…" at bounding box center [675, 288] width 258 height 164
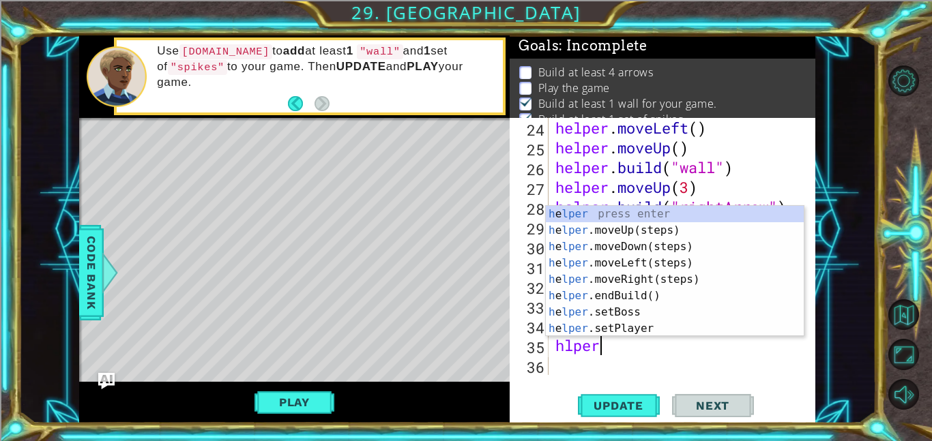
scroll to position [0, 1]
type textarea "h"
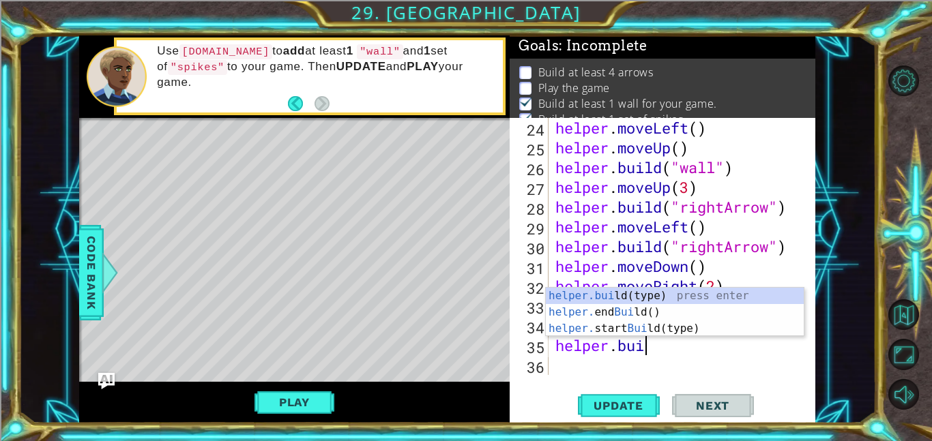
scroll to position [0, 3]
click at [589, 294] on div "helper.bui ld(type) press enter helper. end Bui ld() press enter helper. start …" at bounding box center [675, 329] width 258 height 82
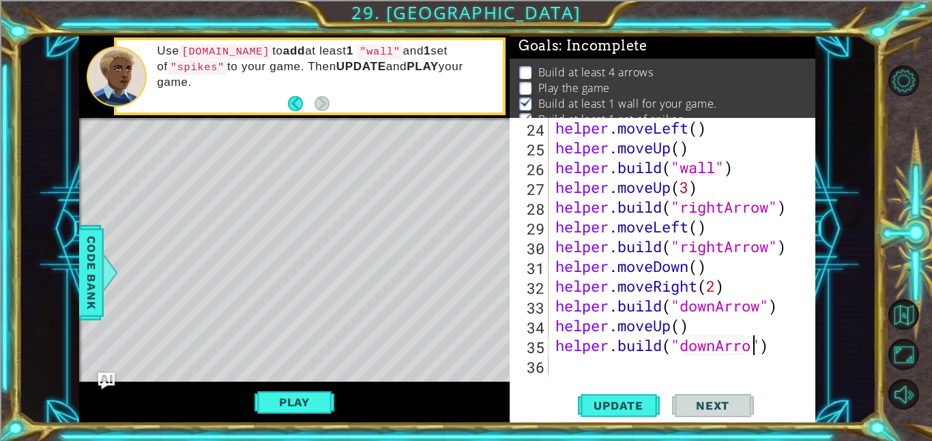
scroll to position [0, 9]
type textarea "helper.build("downArrow")"
click at [609, 404] on span "Update" at bounding box center [618, 406] width 77 height 14
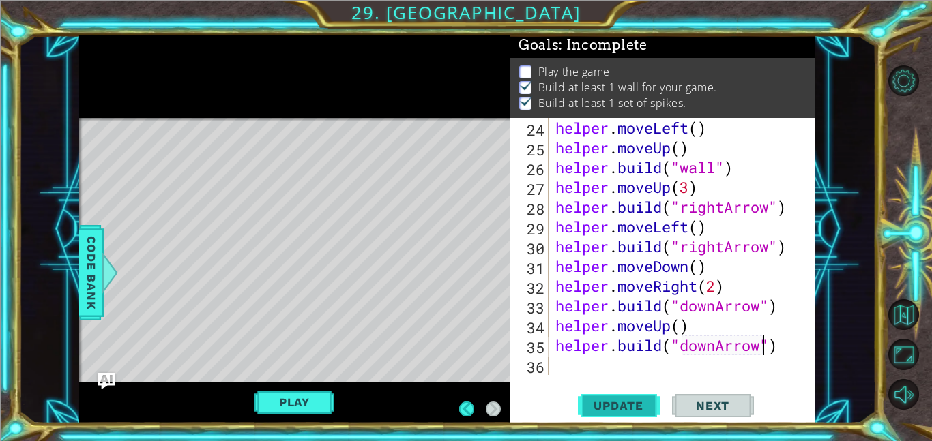
click at [608, 402] on span "Update" at bounding box center [618, 406] width 77 height 14
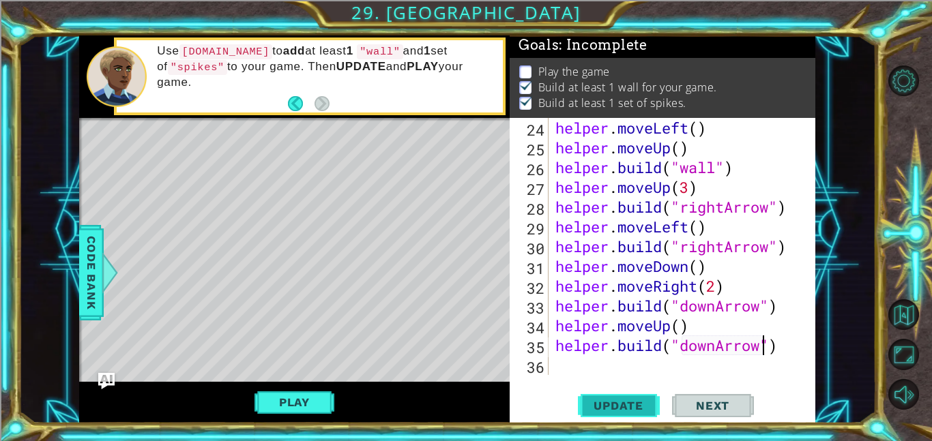
scroll to position [1, 0]
click at [295, 392] on button "Play" at bounding box center [294, 403] width 80 height 26
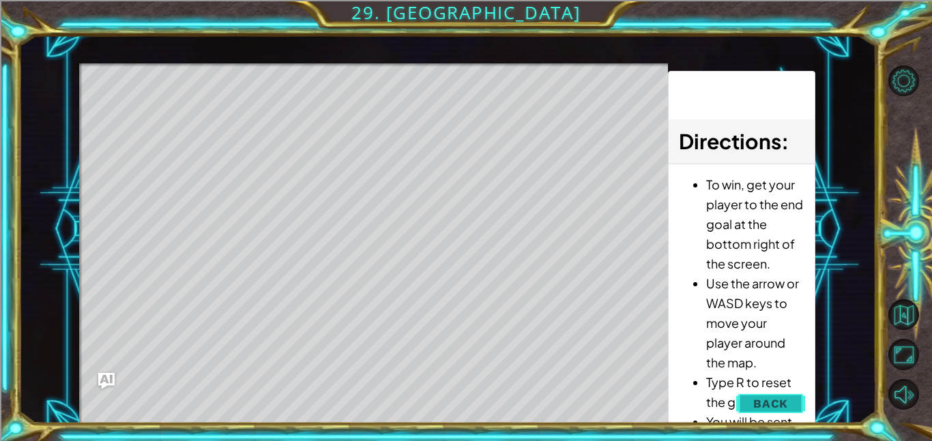
click at [777, 404] on span "Back" at bounding box center [770, 404] width 35 height 14
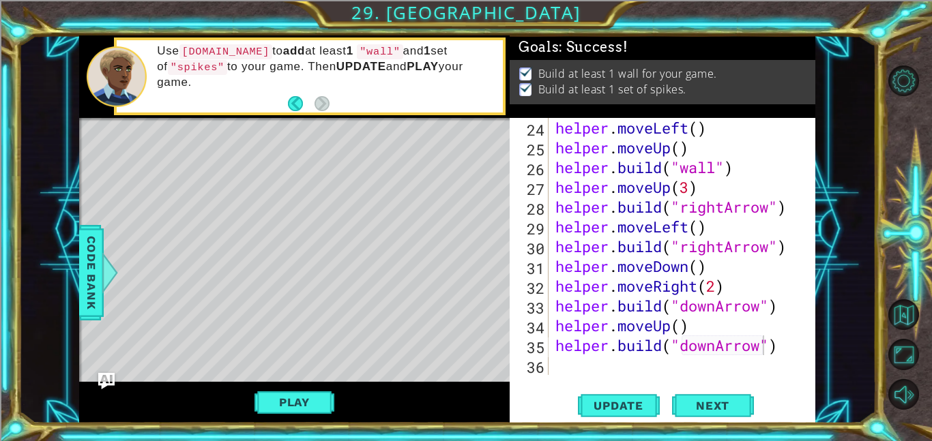
scroll to position [0, 0]
click at [611, 407] on span "Update" at bounding box center [618, 406] width 77 height 14
click at [566, 361] on div "helper . moveLeft ( ) helper . moveUp ( ) helper . build ( "wall" ) helper . mo…" at bounding box center [686, 266] width 267 height 297
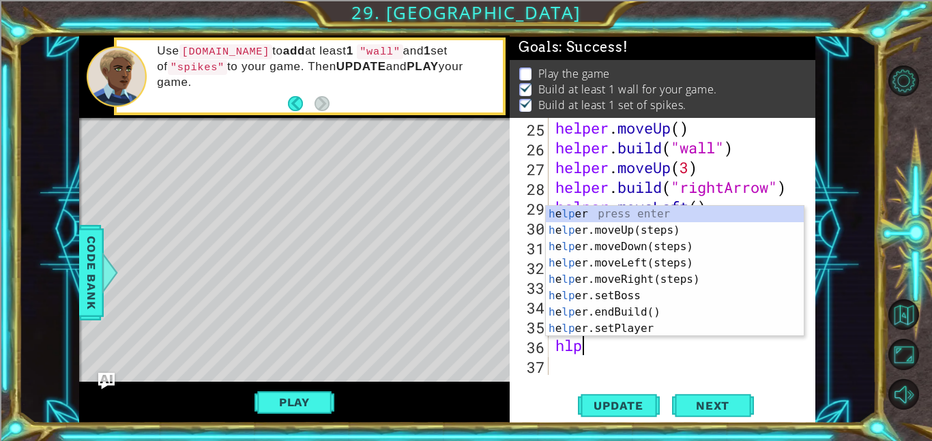
scroll to position [554, 0]
type textarea "hlper"
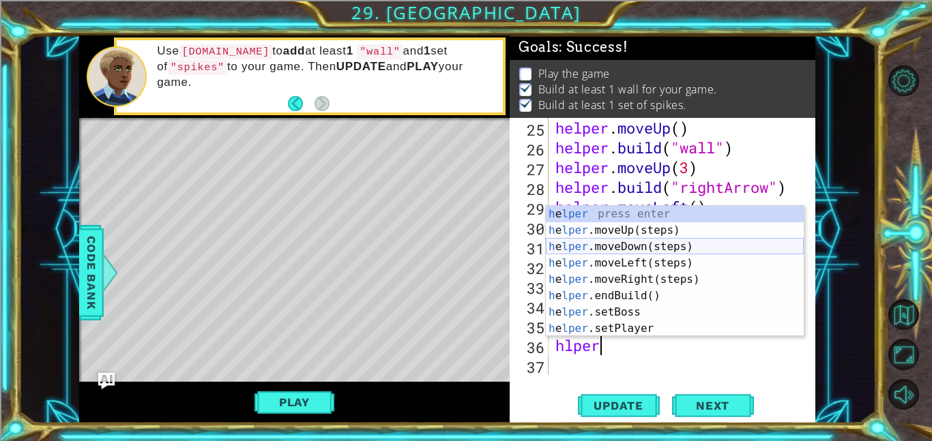
click at [619, 246] on div "h e lper press enter h e lper .moveUp(steps) press enter h e lper .moveDown(ste…" at bounding box center [675, 288] width 258 height 164
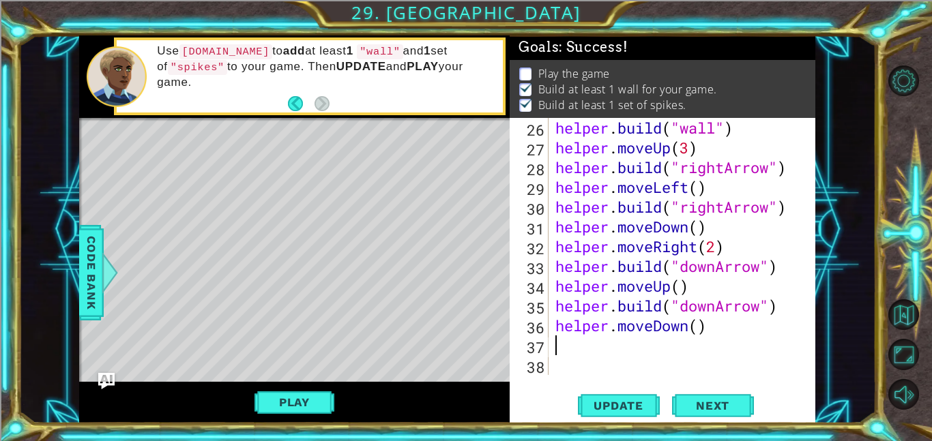
scroll to position [574, 0]
click at [702, 332] on div "helper . build ( "wall" ) helper . moveUp ( 3 ) helper . build ( "rightArrow" )…" at bounding box center [686, 266] width 267 height 297
type textarea "helper.moveDown(3)"
click at [626, 410] on span "Update" at bounding box center [618, 406] width 77 height 14
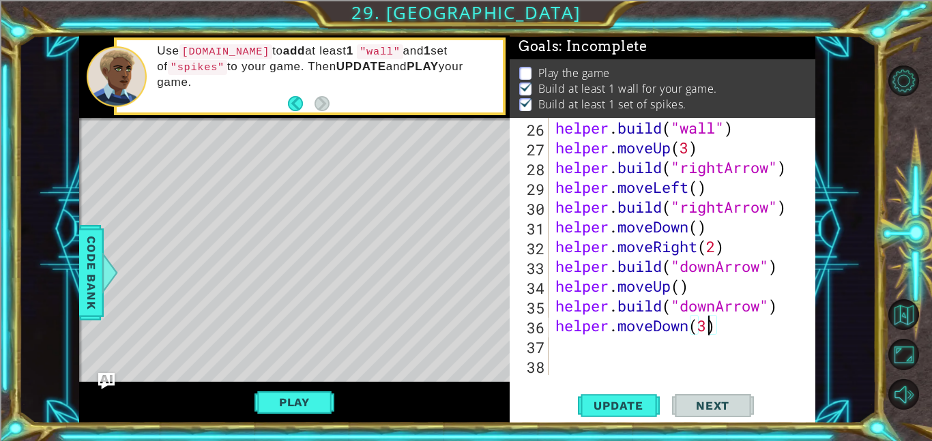
click at [613, 354] on div "helper . build ( "wall" ) helper . moveUp ( 3 ) helper . build ( "rightArrow" )…" at bounding box center [686, 266] width 267 height 297
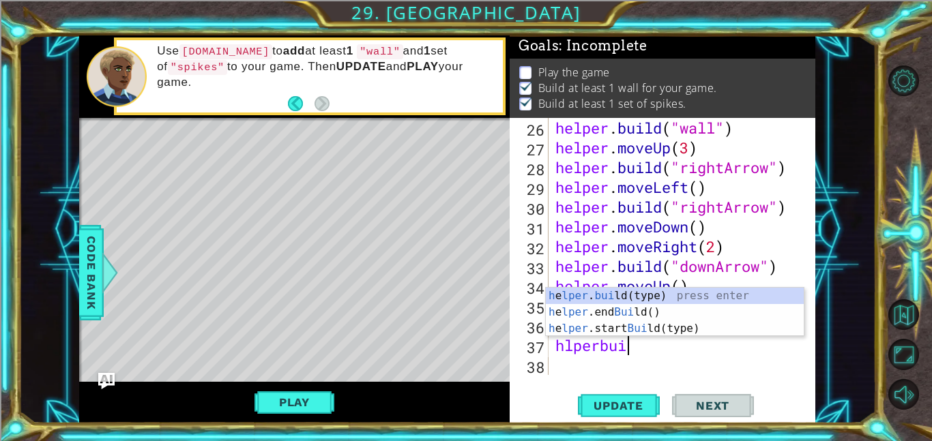
scroll to position [0, 3]
click at [581, 297] on div "h e lper . buil d(type) press enter h e lper .end Buil d() press enter h e lper…" at bounding box center [675, 329] width 258 height 82
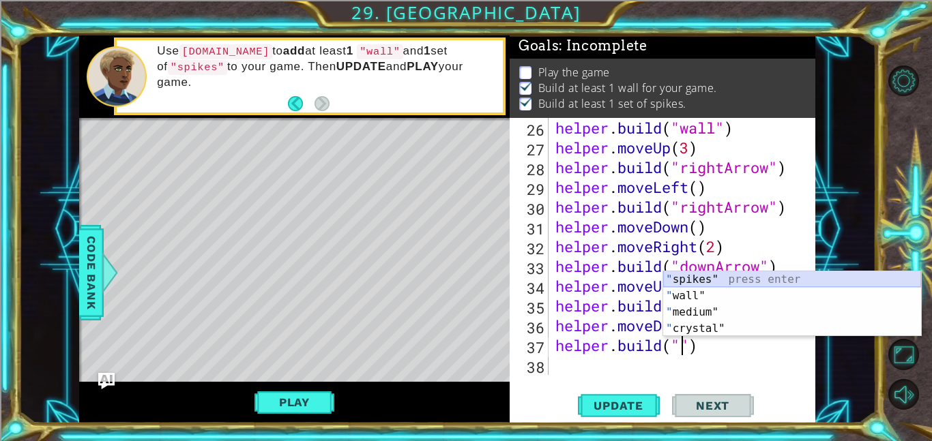
click at [712, 280] on div "" spikes" press enter " wall" press enter " medium" press enter " crystal" pres…" at bounding box center [792, 321] width 258 height 98
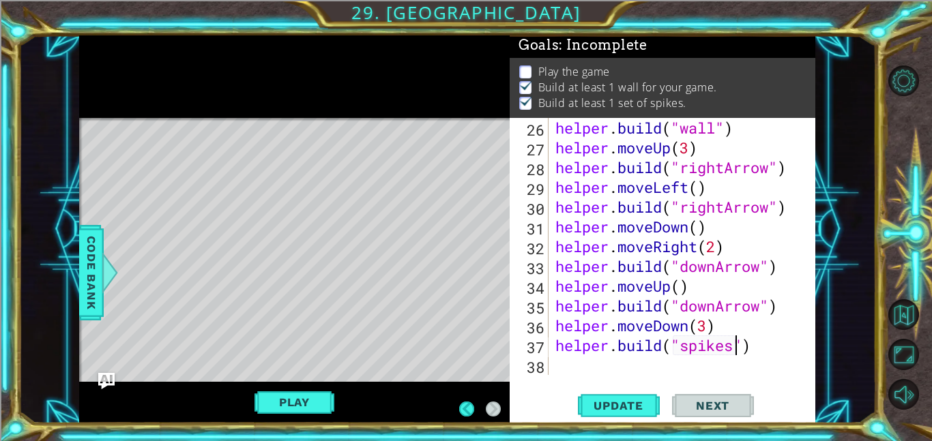
scroll to position [0, 0]
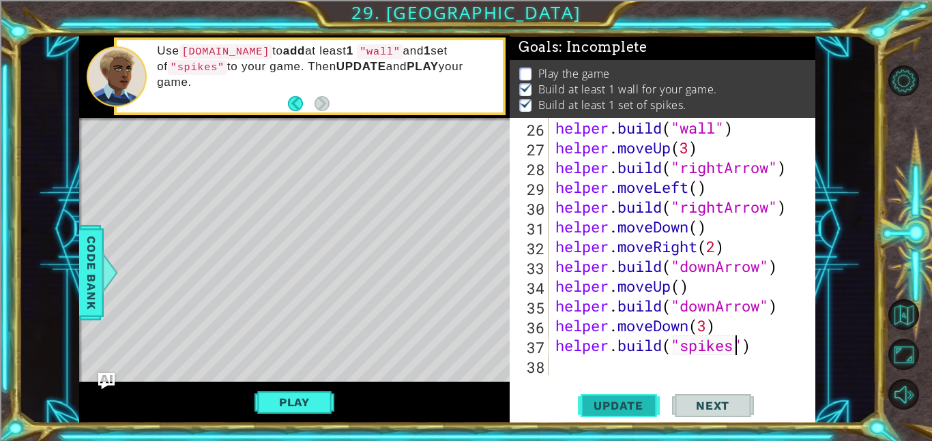
type textarea "[DOMAIN_NAME]("spikes")"
click at [639, 403] on span "Update" at bounding box center [618, 406] width 77 height 14
click at [303, 415] on button "Play" at bounding box center [294, 403] width 80 height 26
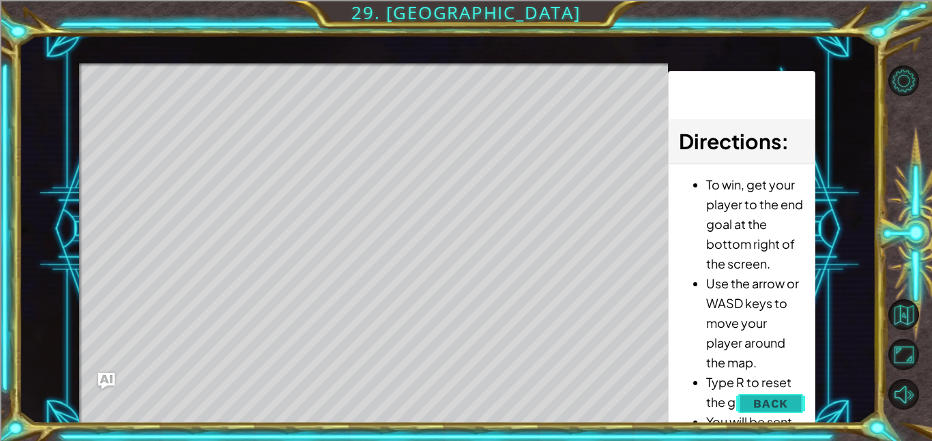
click at [768, 397] on span "Back" at bounding box center [770, 404] width 35 height 14
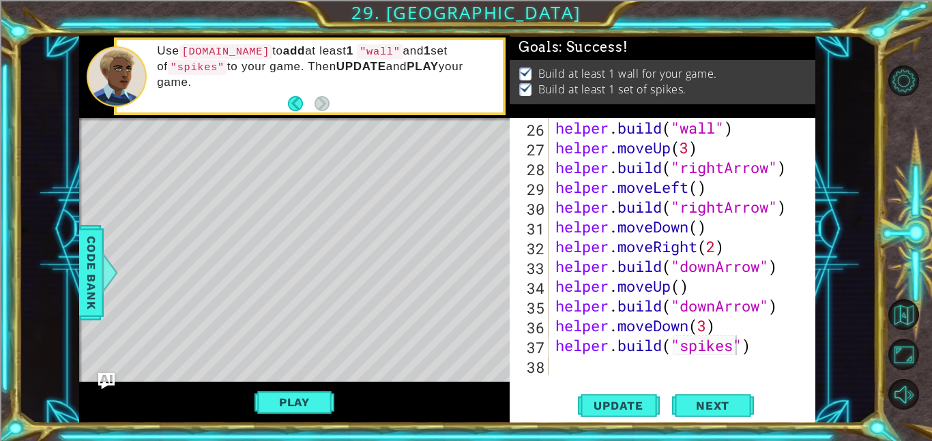
scroll to position [0, 0]
click at [696, 372] on div "helper . build ( "wall" ) helper . moveUp ( 3 ) helper . build ( "rightArrow" )…" at bounding box center [686, 266] width 267 height 297
click at [729, 402] on span "Next" at bounding box center [712, 409] width 61 height 14
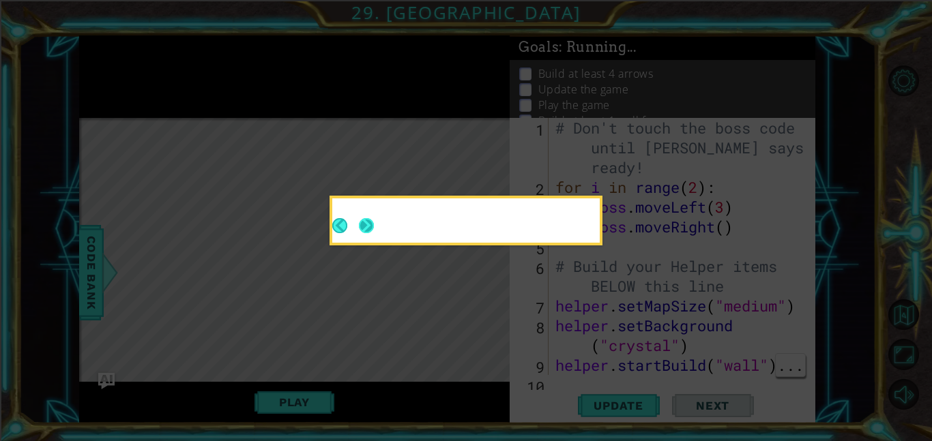
click at [363, 233] on button "Next" at bounding box center [366, 225] width 15 height 15
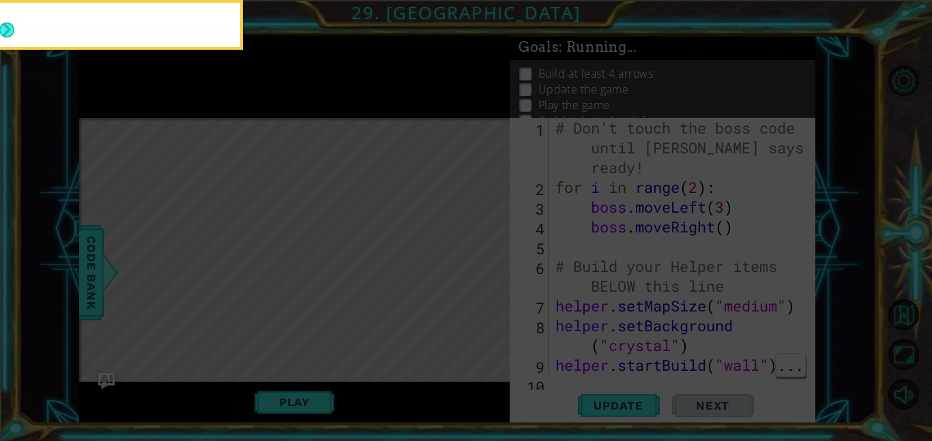
click at [366, 227] on icon at bounding box center [466, 66] width 932 height 750
click at [370, 244] on icon at bounding box center [466, 66] width 932 height 750
click at [371, 229] on icon at bounding box center [466, 66] width 932 height 750
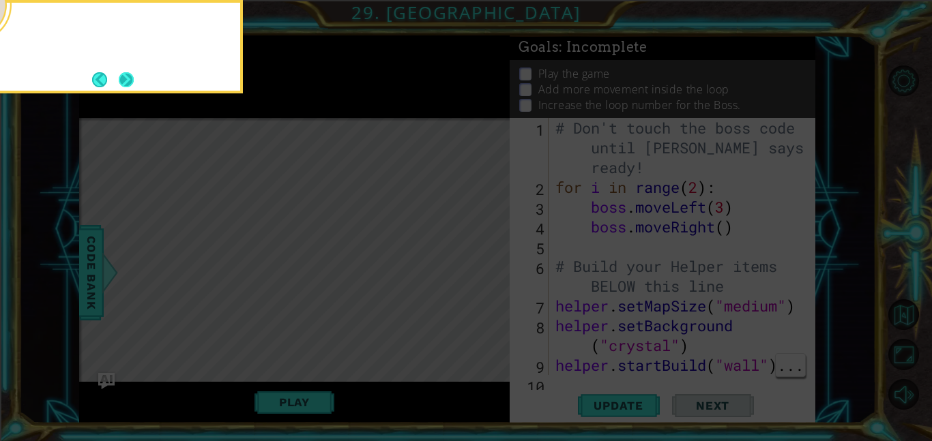
click at [129, 76] on button "Next" at bounding box center [126, 79] width 15 height 15
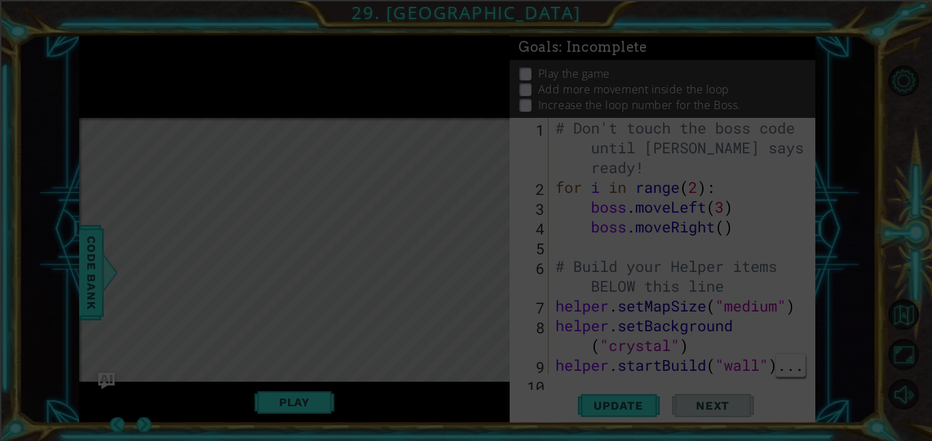
click at [125, 87] on icon at bounding box center [466, 220] width 932 height 441
click at [117, 86] on icon at bounding box center [466, 220] width 932 height 441
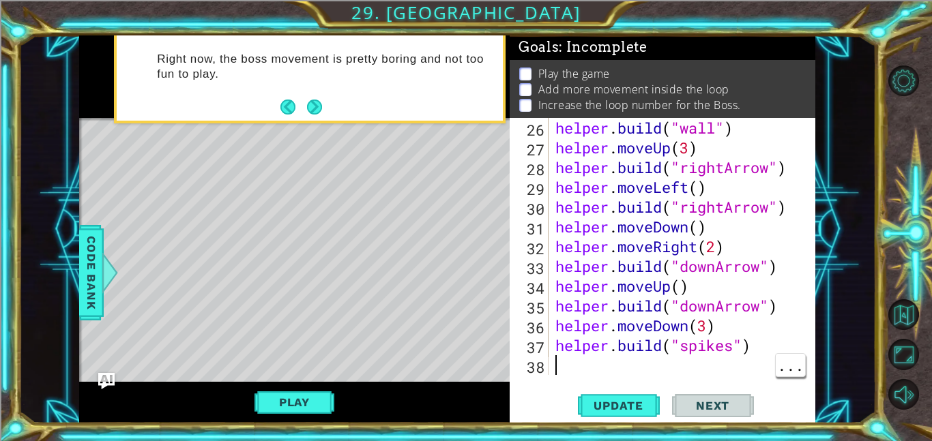
scroll to position [574, 0]
click at [314, 110] on button "Next" at bounding box center [314, 107] width 15 height 15
click at [311, 103] on div "Right now, the boss movement is pretty boring and not too fun to play." at bounding box center [294, 76] width 431 height 83
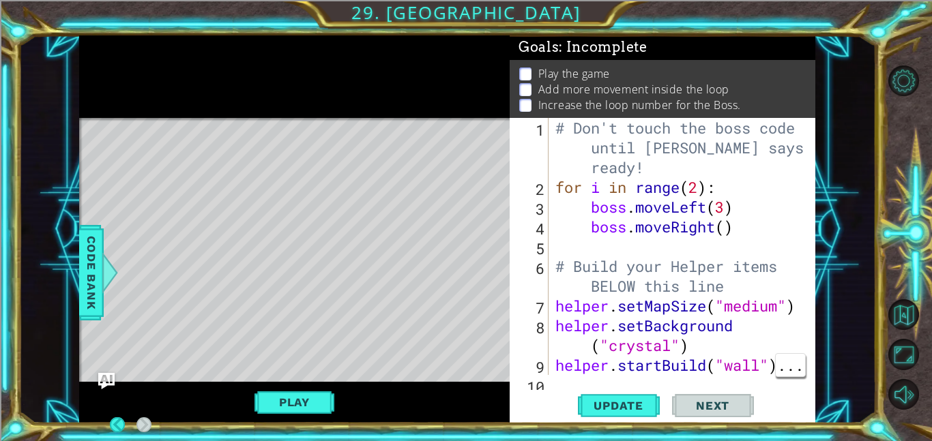
scroll to position [0, 0]
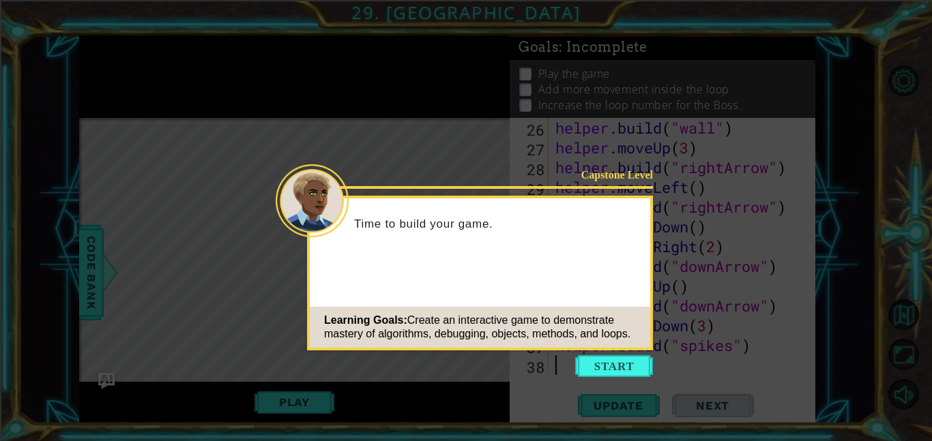
scroll to position [574, 0]
click at [613, 377] on button "Start" at bounding box center [614, 366] width 78 height 22
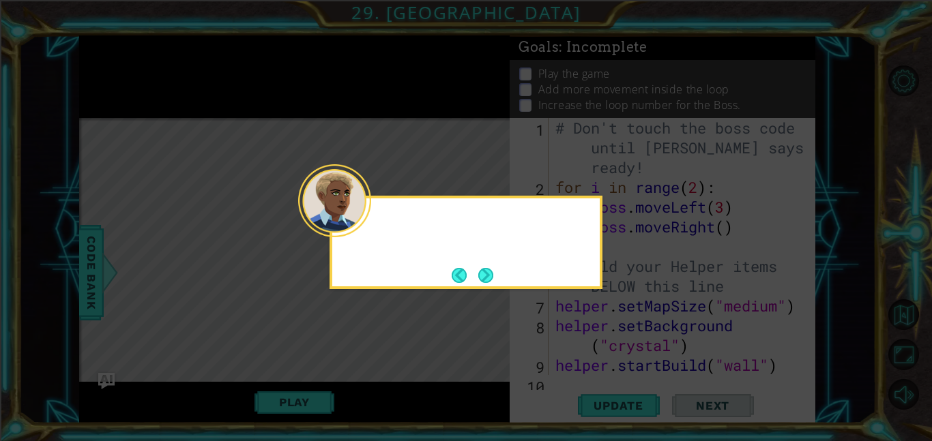
scroll to position [0, 0]
click at [480, 275] on button "Next" at bounding box center [486, 275] width 23 height 23
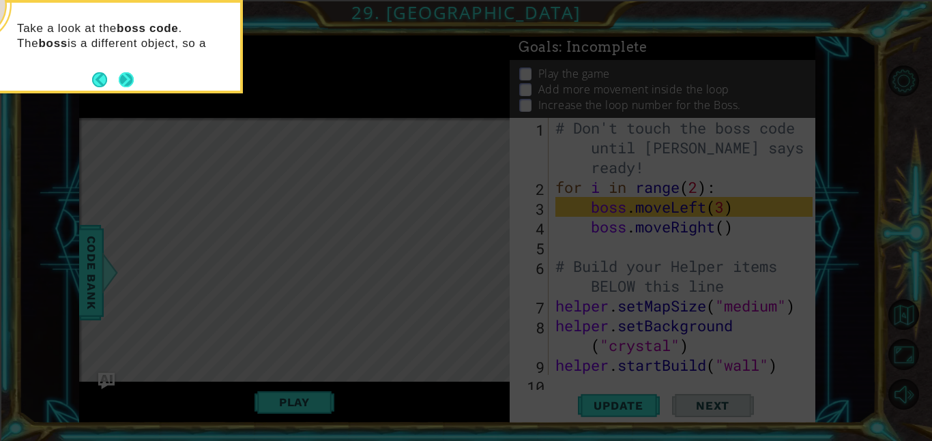
click at [126, 81] on button "Next" at bounding box center [126, 80] width 25 height 25
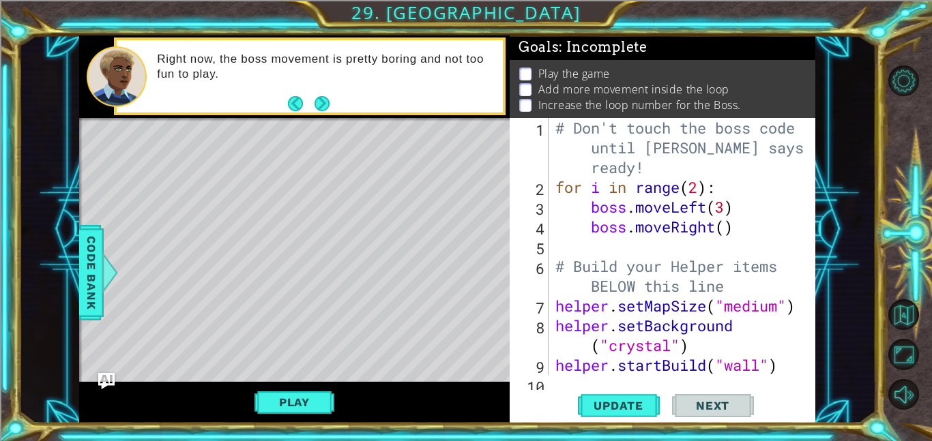
click at [728, 208] on div "# Don't touch the boss code until [PERSON_NAME] says you're ready! for i in ran…" at bounding box center [686, 286] width 267 height 336
click at [585, 199] on div "# Don't touch the boss code until [PERSON_NAME] says you're ready! for i in ran…" at bounding box center [686, 286] width 267 height 336
click at [577, 236] on div "# Don't touch the boss code until [PERSON_NAME] says you're ready! for i in ran…" at bounding box center [686, 286] width 267 height 336
type textarea "boss.moveRight()"
click at [580, 239] on div "# Don't touch the boss code until [PERSON_NAME] says you're ready! for i in ran…" at bounding box center [686, 286] width 267 height 336
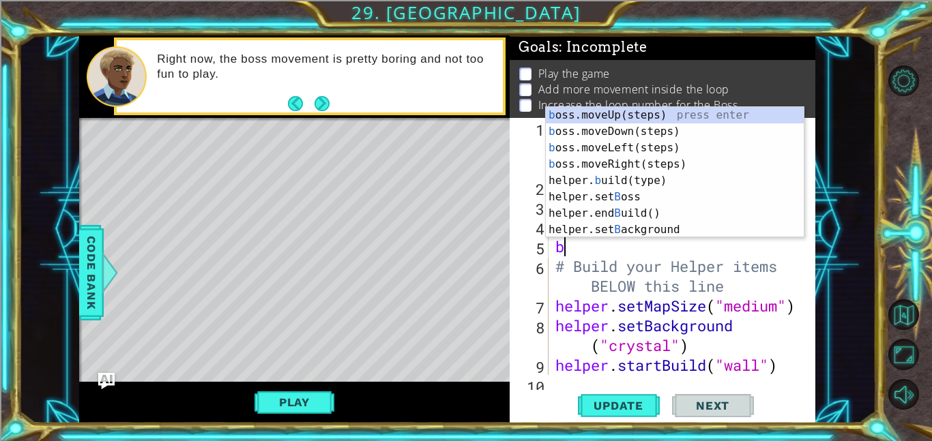
type textarea "bo"
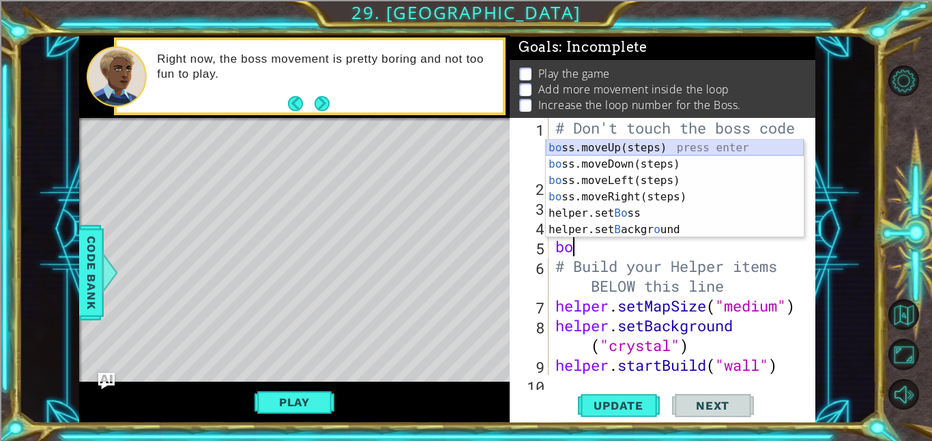
click at [586, 146] on div "bo ss.moveUp(steps) press enter bo ss.moveDown(steps) press enter bo ss.moveLef…" at bounding box center [675, 205] width 258 height 131
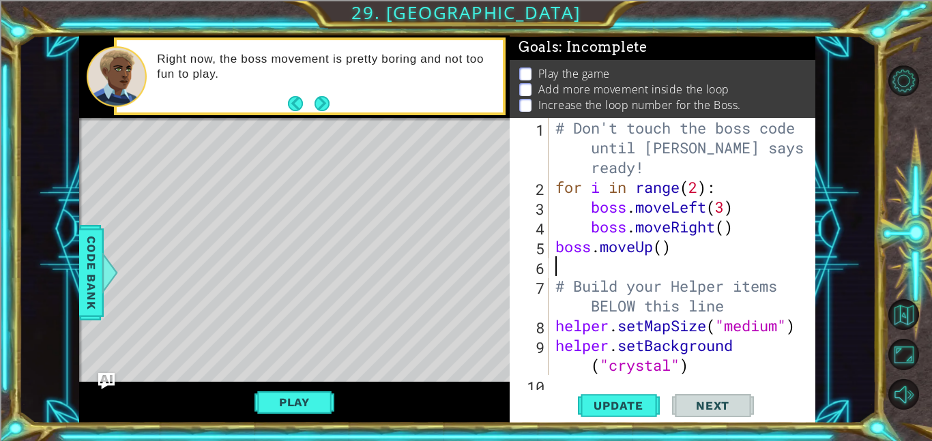
click at [549, 254] on div "1 2 3 4 5 6 7 8 9 10 # Don't touch the boss code until [PERSON_NAME] says you'r…" at bounding box center [661, 246] width 303 height 257
click at [550, 252] on div "1 2 3 4 5 6 7 8 9 10 # Don't touch the boss code until [PERSON_NAME] says you'r…" at bounding box center [661, 246] width 303 height 257
click at [553, 242] on div "# Don't touch the boss code until [PERSON_NAME] says you're ready! for i in ran…" at bounding box center [686, 286] width 267 height 336
click at [701, 253] on div "# Don't touch the boss code until [PERSON_NAME] says you're ready! for i in ran…" at bounding box center [686, 286] width 267 height 336
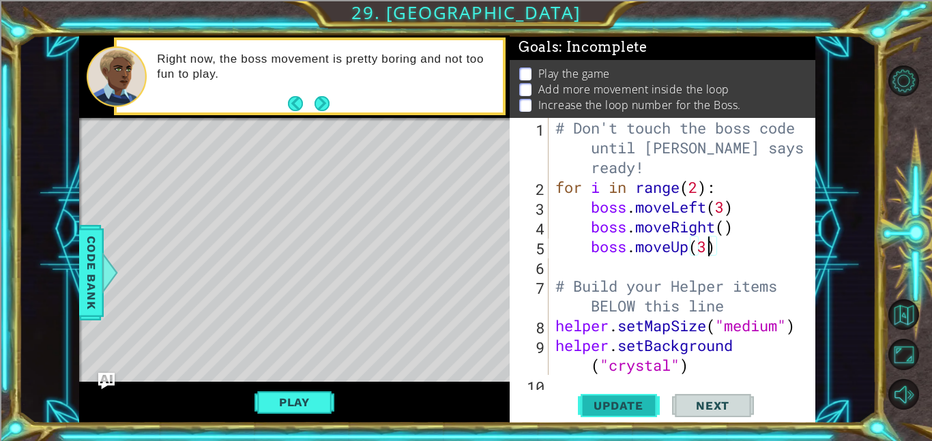
type textarea "boss.moveUp(3)"
click at [647, 418] on button "Update" at bounding box center [619, 405] width 82 height 31
click at [311, 388] on div "Play" at bounding box center [294, 403] width 431 height 42
click at [301, 413] on button "Play" at bounding box center [294, 403] width 80 height 26
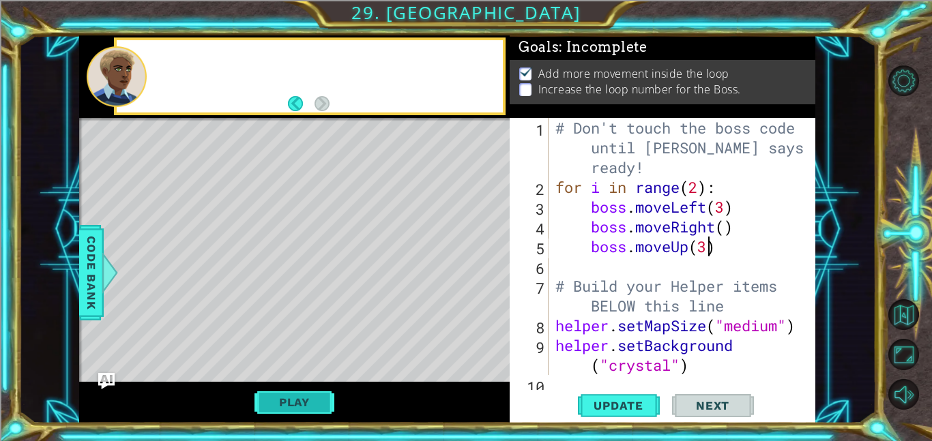
scroll to position [0, 0]
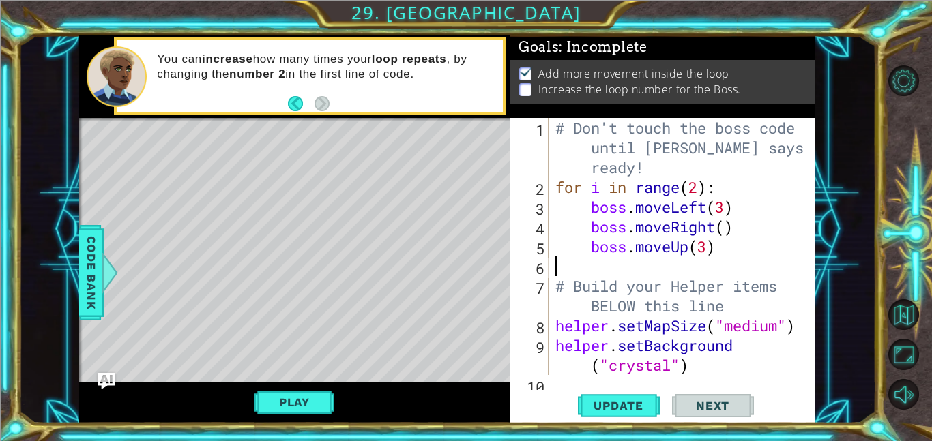
click at [624, 263] on div "# Don't touch the boss code until [PERSON_NAME] says you're ready! for i in ran…" at bounding box center [686, 286] width 267 height 336
click at [592, 247] on div "# Don't touch the boss code until [PERSON_NAME] says you're ready! for i in ran…" at bounding box center [686, 286] width 267 height 336
type textarea "boss.moveUp(3)"
click at [596, 259] on div "# Don't touch the boss code until [PERSON_NAME] says you're ready! for i in ran…" at bounding box center [686, 286] width 267 height 336
click at [596, 261] on div "# Don't touch the boss code until [PERSON_NAME] says you're ready! for i in ran…" at bounding box center [686, 286] width 267 height 336
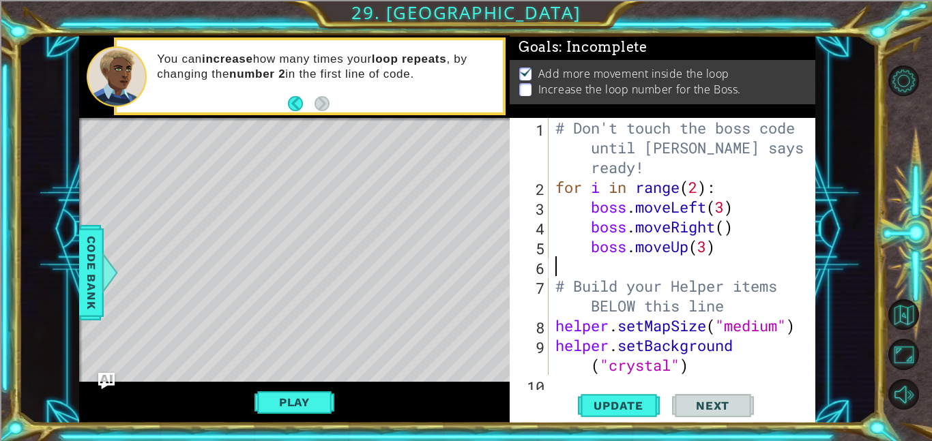
type textarea "# Build your Helper items BELOW this line"
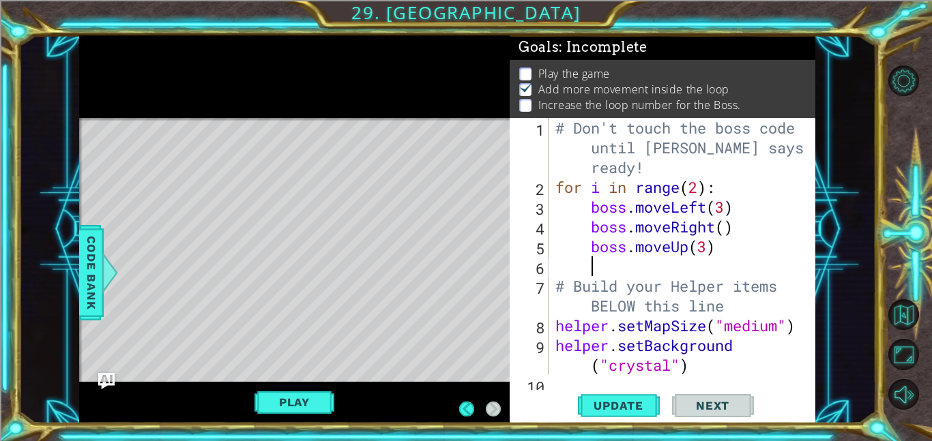
scroll to position [2, 0]
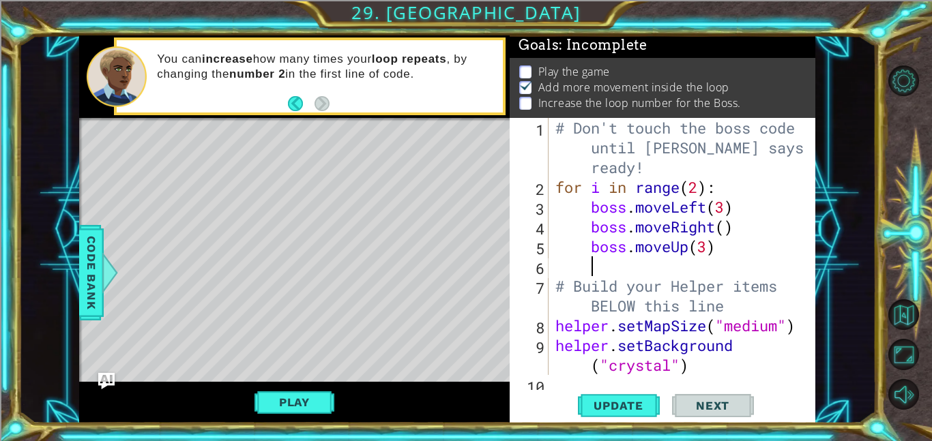
click at [713, 188] on div "# Don't touch the boss code until [PERSON_NAME] says you're ready! for i in ran…" at bounding box center [686, 286] width 267 height 336
click at [695, 184] on div "# Don't touch the boss code until [PERSON_NAME] says you're ready! for i in ran…" at bounding box center [686, 286] width 267 height 336
type textarea "for i in range(4):"
click at [622, 411] on span "Update" at bounding box center [618, 406] width 77 height 14
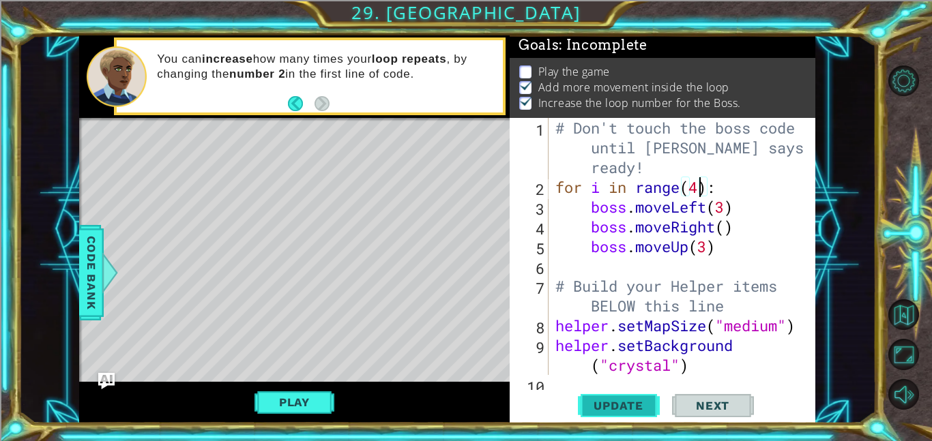
scroll to position [1, 0]
click at [297, 401] on button "Play" at bounding box center [294, 403] width 80 height 26
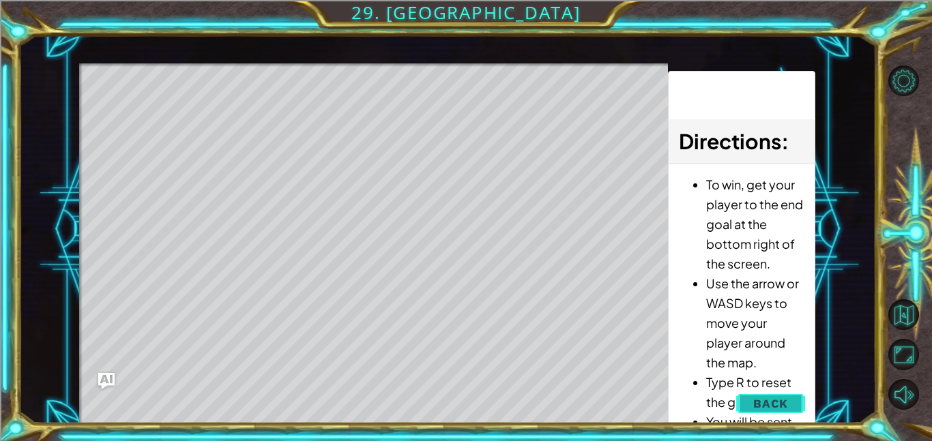
click at [774, 409] on span "Back" at bounding box center [770, 404] width 35 height 14
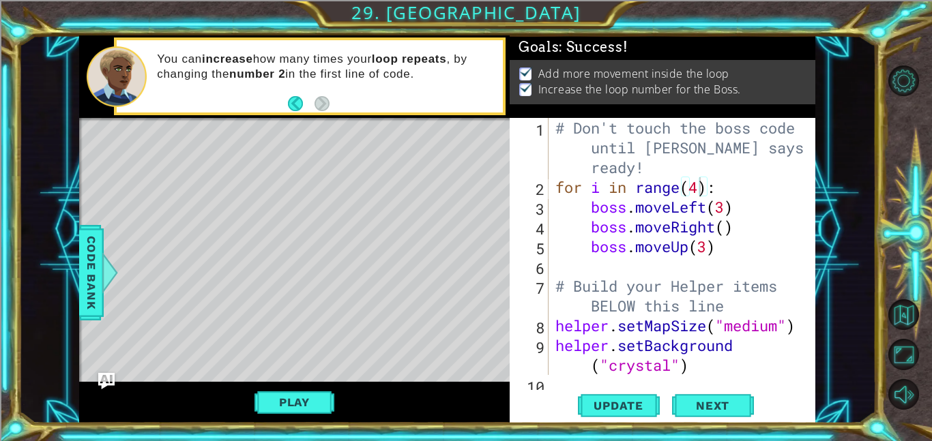
scroll to position [0, 0]
click at [677, 269] on div "# Don't touch the boss code until [PERSON_NAME] says you're ready! for i in ran…" at bounding box center [686, 286] width 267 height 336
click at [727, 264] on div "# Don't touch the boss code until [PERSON_NAME] says you're ready! for i in ran…" at bounding box center [686, 286] width 267 height 336
click at [585, 258] on div "# Don't touch the boss code until [PERSON_NAME] says you're ready! for i in ran…" at bounding box center [686, 286] width 267 height 336
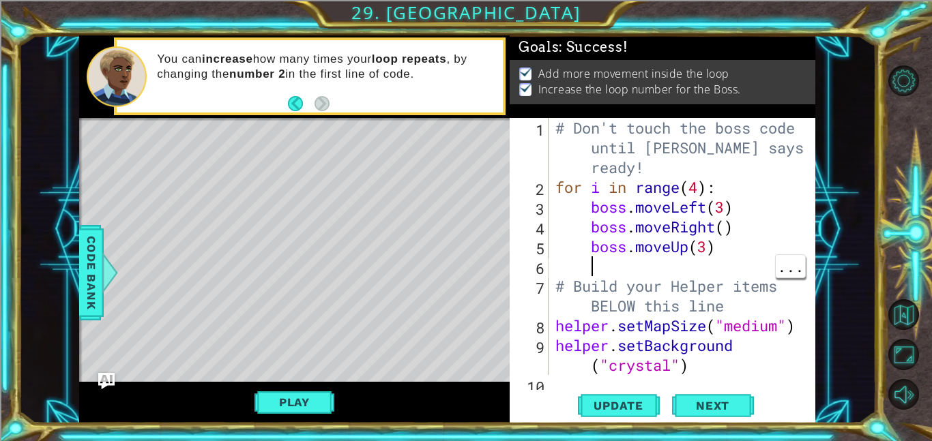
type textarea "n"
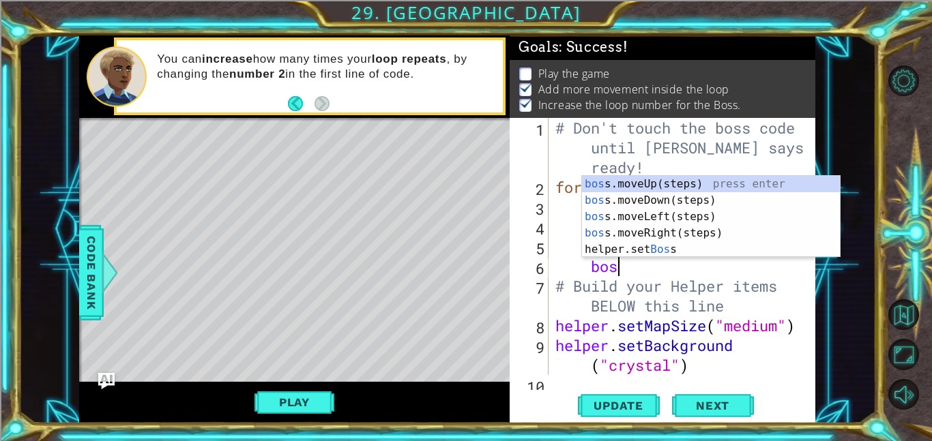
type textarea "boss"
click at [636, 201] on div "boss .moveUp(steps) press enter boss .moveDown(steps) press enter boss .moveLef…" at bounding box center [711, 233] width 258 height 115
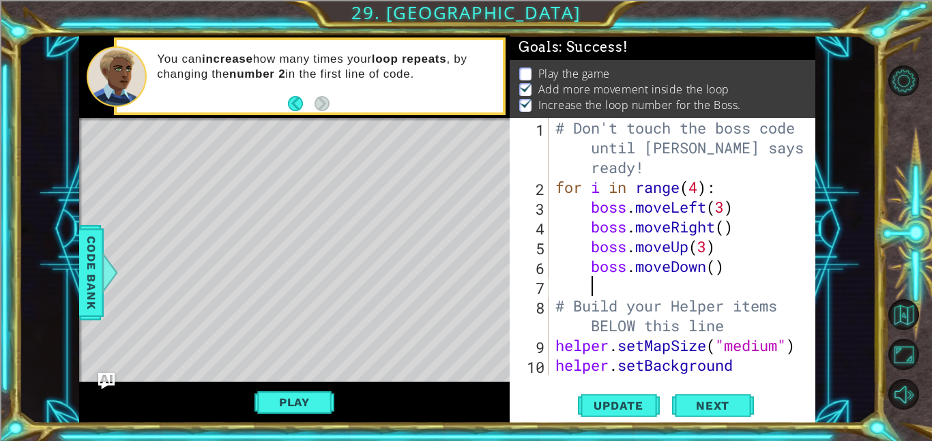
scroll to position [0, 1]
click at [714, 270] on div "# Don't touch the boss code until [PERSON_NAME] says you're ready! for i in ran…" at bounding box center [686, 296] width 267 height 356
type textarea "boss.moveDown(3)"
click at [706, 281] on div "# Don't touch the boss code until [PERSON_NAME] says you're ready! for i in ran…" at bounding box center [686, 296] width 267 height 356
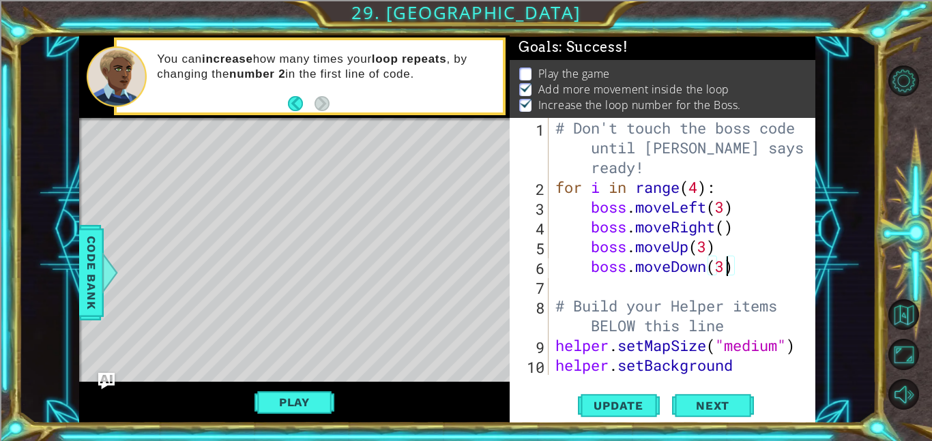
scroll to position [0, 1]
click at [590, 403] on span "Update" at bounding box center [618, 406] width 77 height 14
click at [314, 410] on button "Play" at bounding box center [294, 403] width 80 height 26
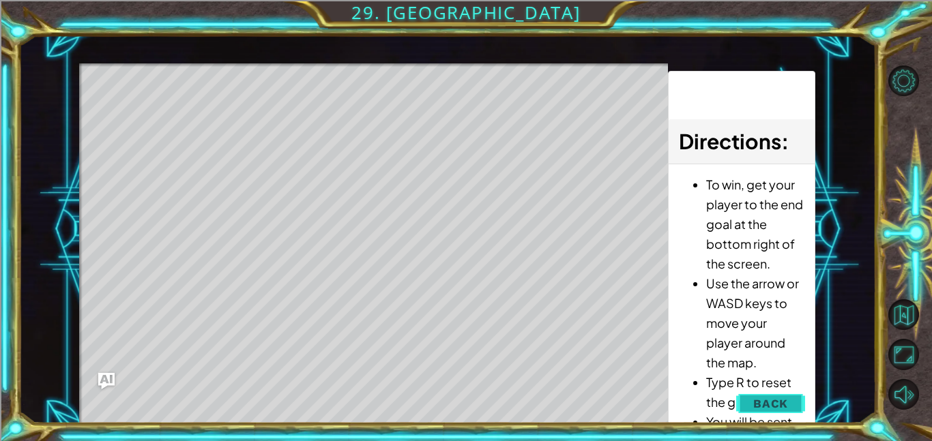
click at [786, 409] on span "Back" at bounding box center [770, 404] width 35 height 14
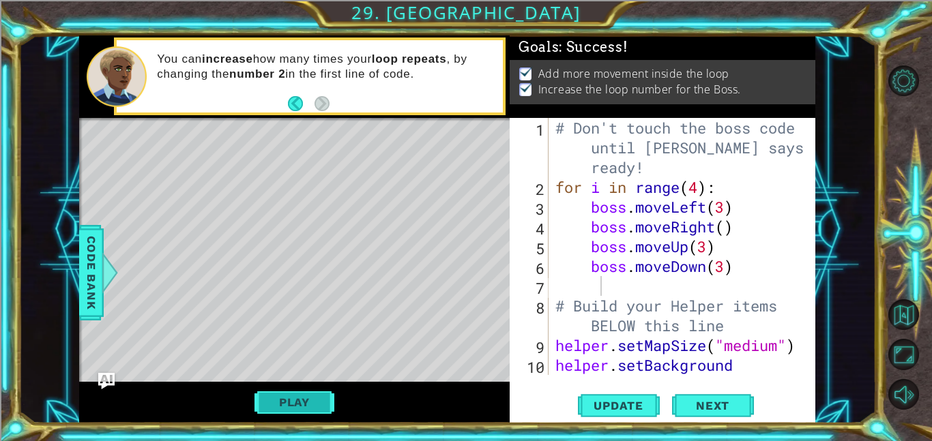
click at [278, 399] on button "Play" at bounding box center [294, 403] width 80 height 26
click at [577, 286] on div "# Don't touch the boss code until [PERSON_NAME] says you're ready! for i in ran…" at bounding box center [686, 296] width 267 height 356
click at [592, 283] on div "# Don't touch the boss code until [PERSON_NAME] says you're ready! for i in ran…" at bounding box center [686, 296] width 267 height 356
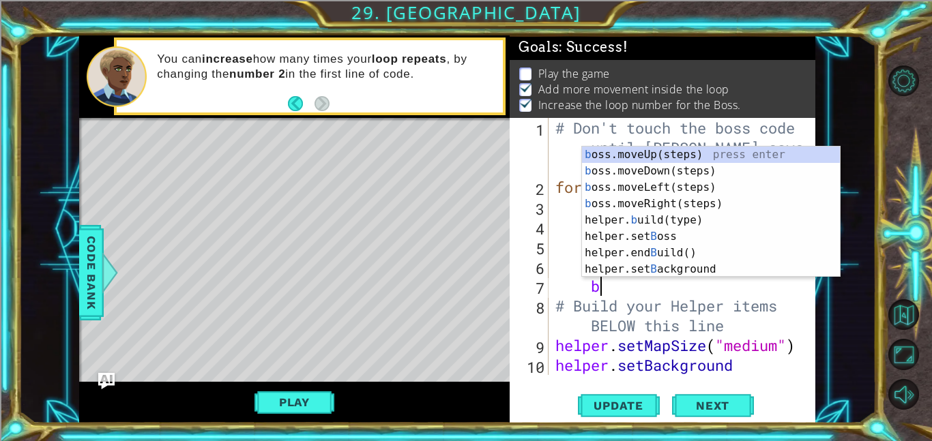
type textarea "bo"
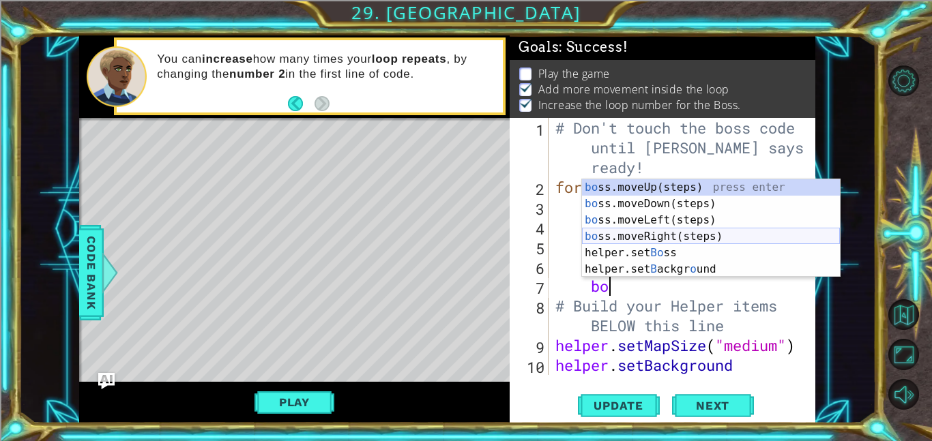
click at [630, 235] on div "bo ss.moveUp(steps) press enter bo ss.moveDown(steps) press enter bo ss.moveLef…" at bounding box center [711, 244] width 258 height 131
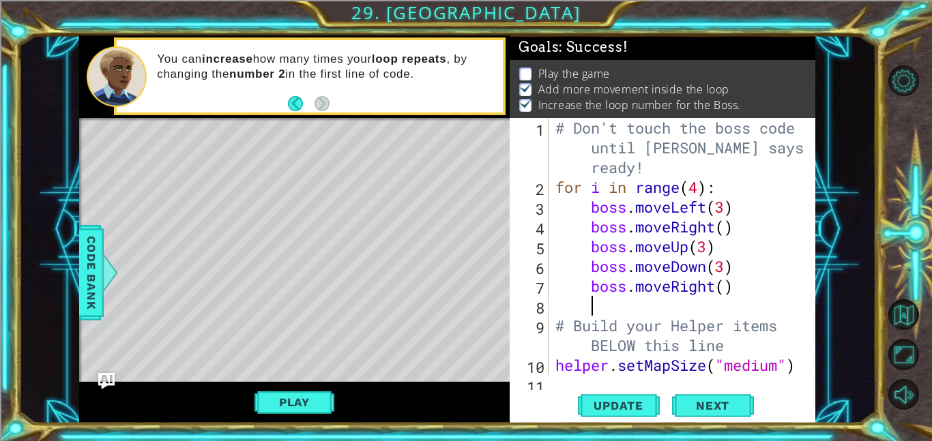
scroll to position [0, 1]
click at [726, 286] on div "# Don't touch the boss code until [PERSON_NAME] says you're ready! for i in ran…" at bounding box center [686, 296] width 267 height 356
type textarea "boss.moveRight(5)"
click at [641, 407] on span "Update" at bounding box center [618, 406] width 77 height 14
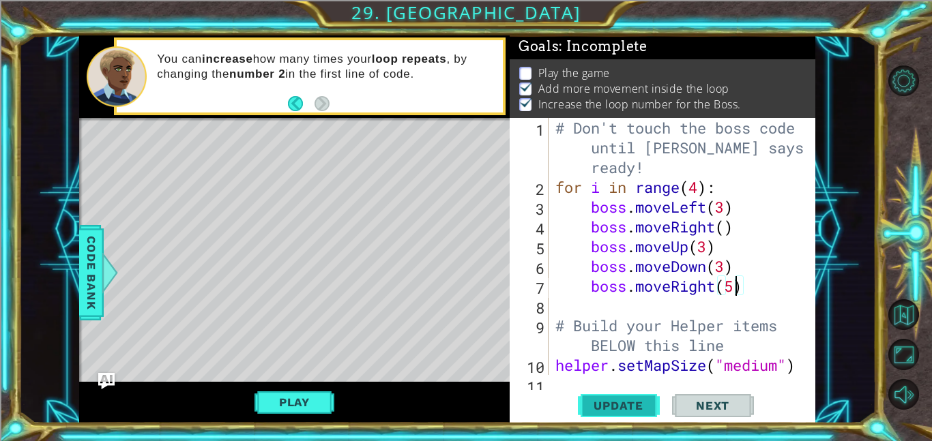
scroll to position [1, 0]
click at [281, 405] on button "Play" at bounding box center [294, 403] width 80 height 26
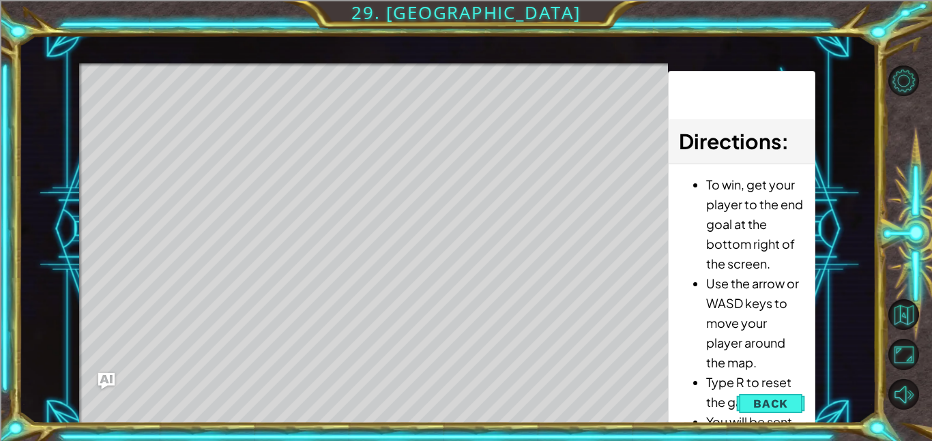
click at [761, 412] on button "Back" at bounding box center [770, 403] width 69 height 27
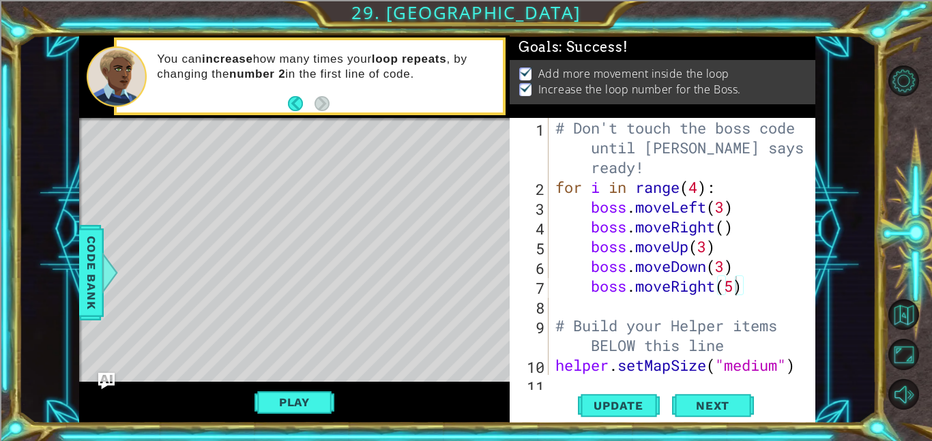
scroll to position [0, 0]
click at [287, 415] on button "Play" at bounding box center [294, 403] width 80 height 26
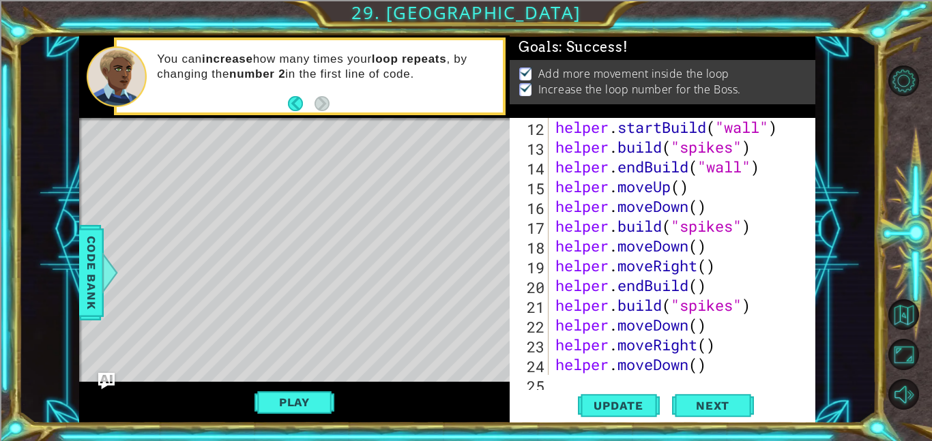
scroll to position [633, 0]
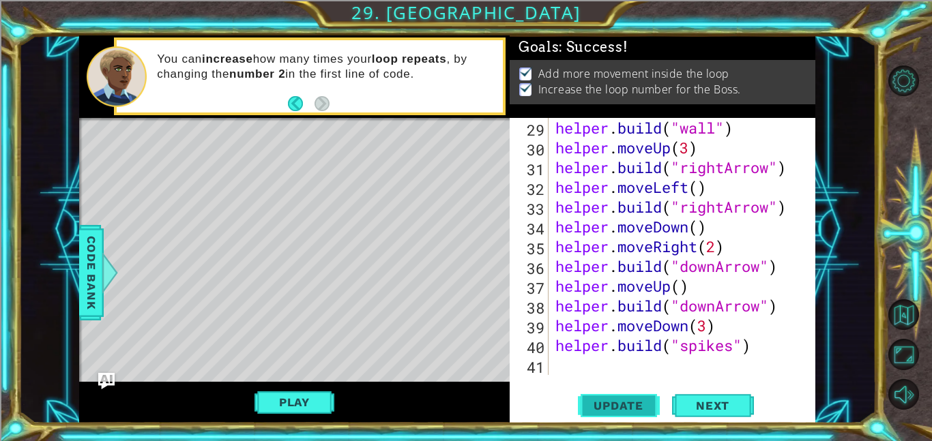
click at [583, 399] on span "Update" at bounding box center [618, 406] width 77 height 14
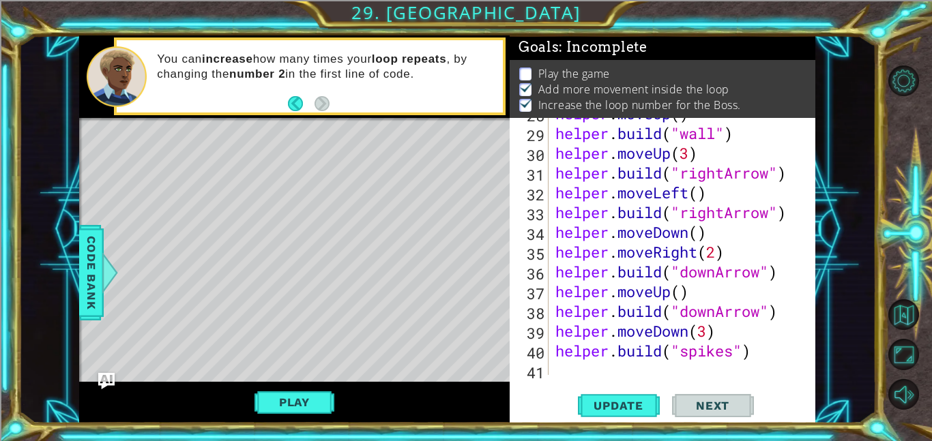
click at [566, 375] on div "helper . moveUp ( ) helper . build ( "wall" ) helper . moveUp ( 3 ) helper . bu…" at bounding box center [686, 252] width 267 height 297
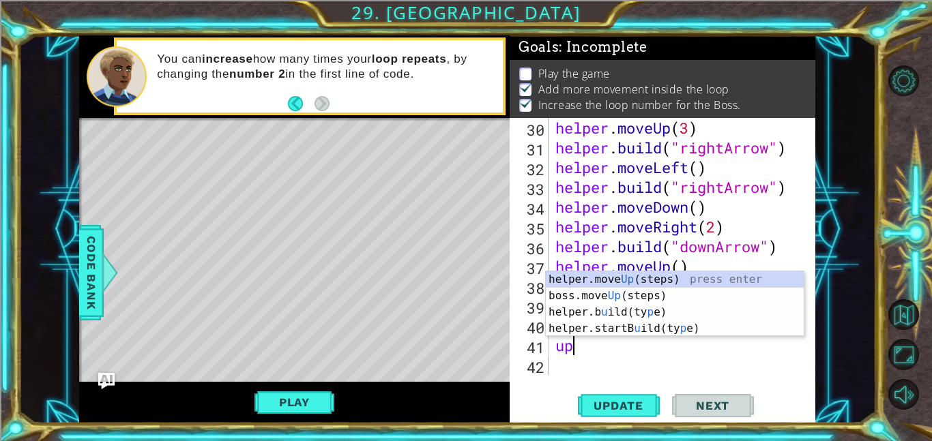
scroll to position [0, 0]
type textarea "u"
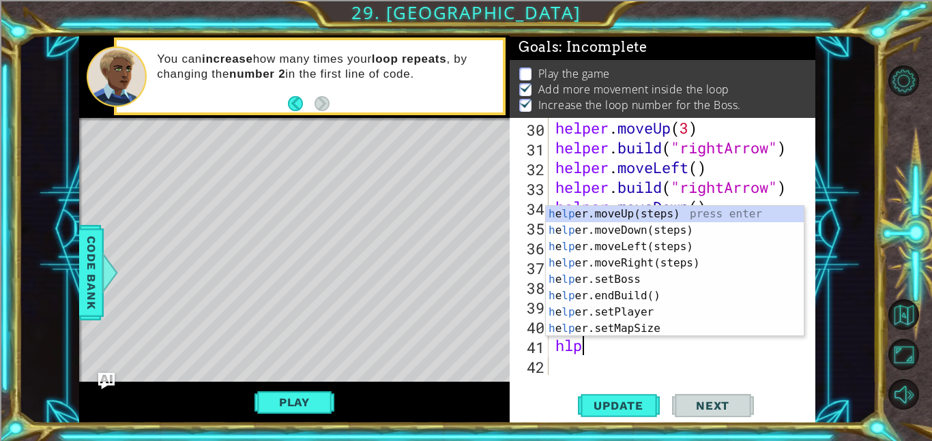
type textarea "hlper"
click at [623, 214] on div "h e lper .moveUp(steps) press enter h e lper .moveDown(steps) press enter h e l…" at bounding box center [675, 288] width 258 height 164
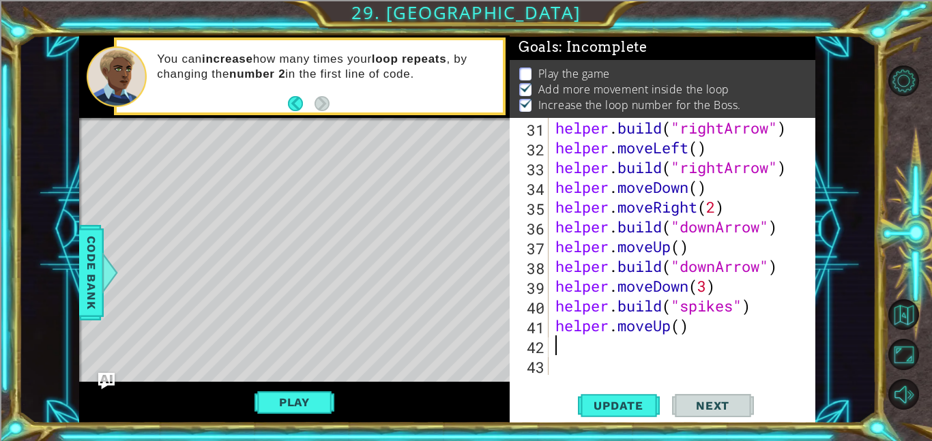
click at [684, 330] on div "helper . build ( "rightArrow" ) helper . moveLeft ( ) helper . build ( "rightAr…" at bounding box center [686, 266] width 267 height 297
type textarea "helper.moveUp(3)"
click at [654, 338] on div "helper . build ( "rightArrow" ) helper . moveLeft ( ) helper . build ( "rightAr…" at bounding box center [686, 266] width 267 height 297
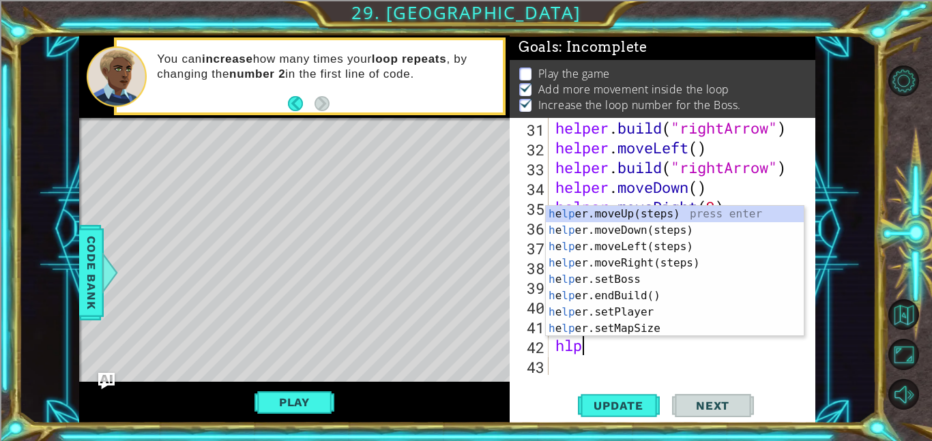
type textarea "hlper"
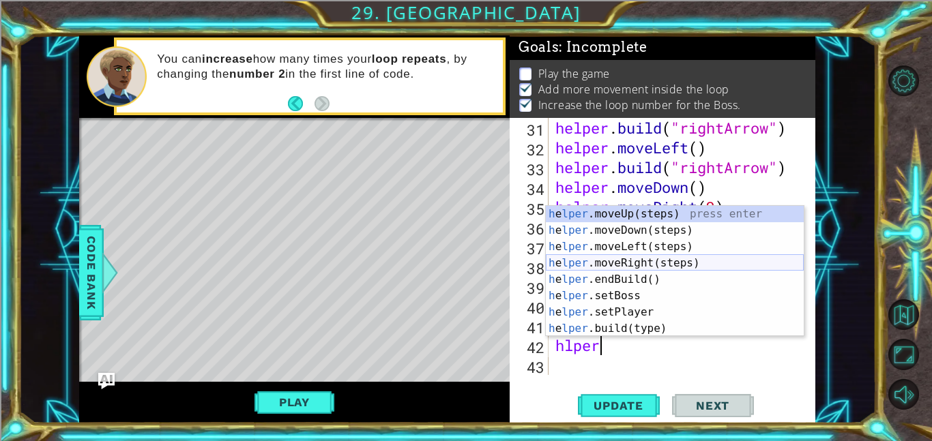
click at [634, 268] on div "h e lper .moveUp(steps) press enter h e lper .moveDown(steps) press enter h e l…" at bounding box center [675, 288] width 258 height 164
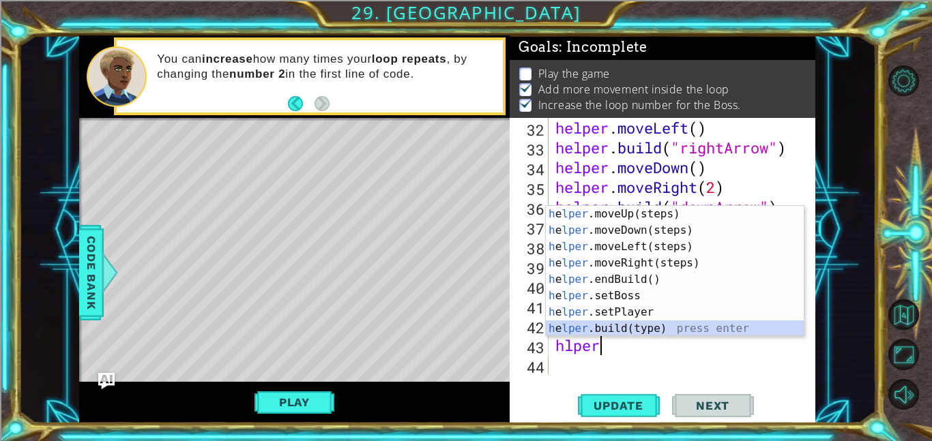
click at [616, 323] on div "h e lper .moveUp(steps) press enter h e lper .moveDown(steps) press enter h e l…" at bounding box center [675, 288] width 258 height 164
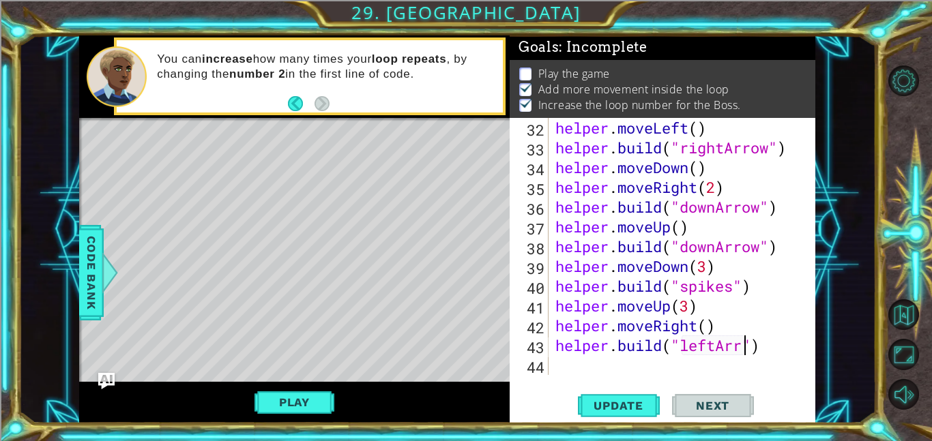
scroll to position [0, 9]
type textarea "[DOMAIN_NAME]("leftArrow")"
click at [603, 414] on button "Update" at bounding box center [619, 405] width 82 height 31
click at [275, 403] on button "Play" at bounding box center [294, 403] width 80 height 26
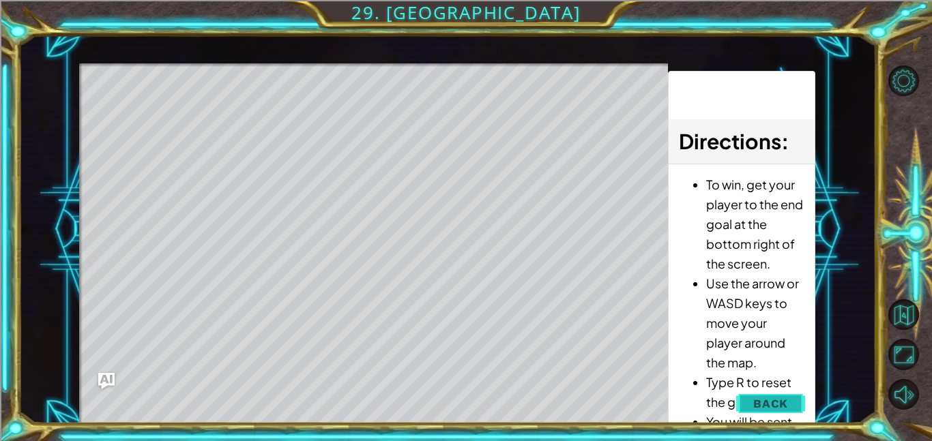
click at [761, 411] on button "Back" at bounding box center [770, 403] width 69 height 27
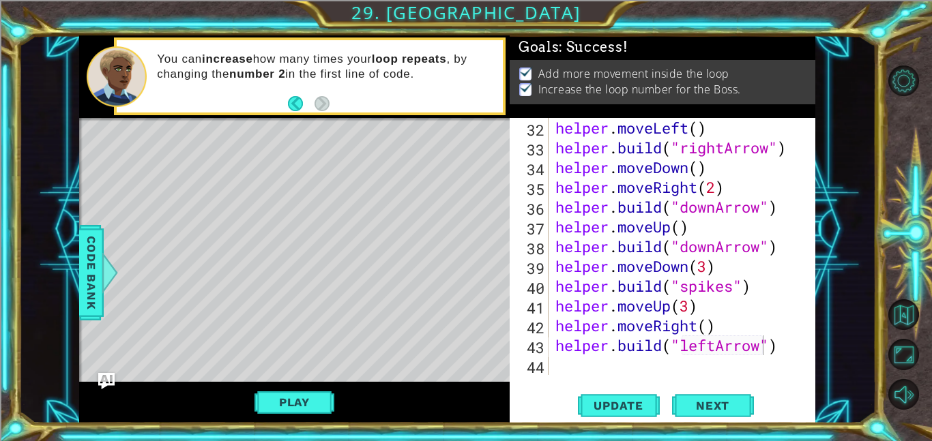
scroll to position [0, 0]
click at [627, 409] on span "Update" at bounding box center [618, 406] width 77 height 14
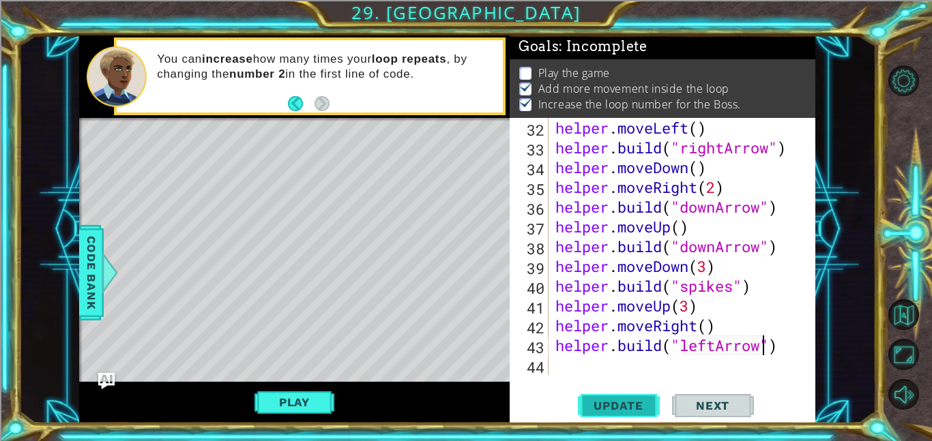
scroll to position [1, 0]
click at [640, 353] on div "helper . moveLeft ( ) helper . build ( "rightArrow" ) helper . moveDown ( ) hel…" at bounding box center [686, 266] width 267 height 297
click at [638, 359] on div "helper . moveLeft ( ) helper . build ( "rightArrow" ) helper . moveDown ( ) hel…" at bounding box center [686, 266] width 267 height 297
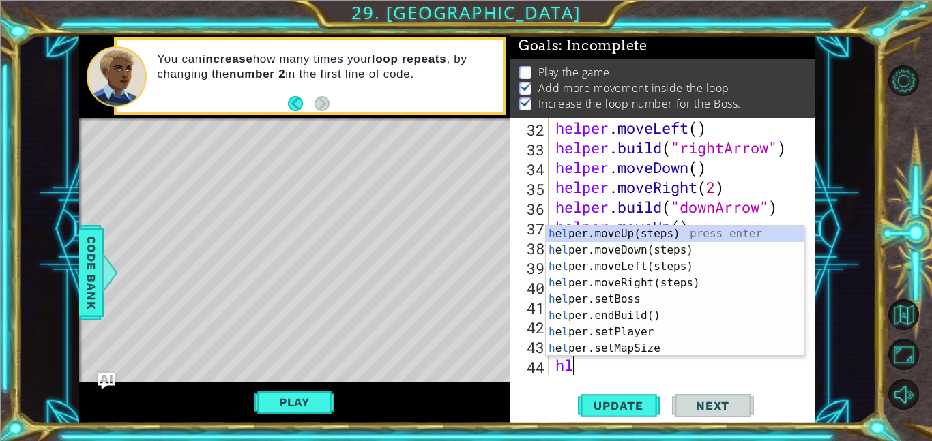
type textarea "hlper"
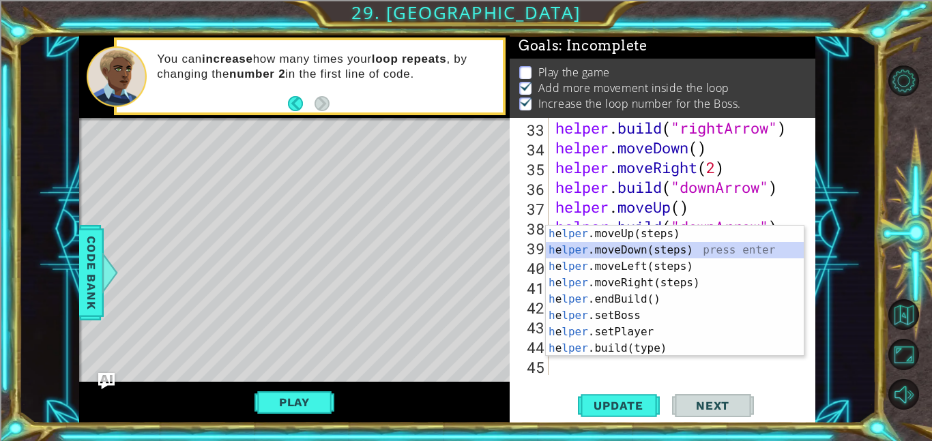
click at [709, 254] on div "h e lper .moveUp(steps) press enter h e lper .moveDown(steps) press enter h e l…" at bounding box center [675, 308] width 258 height 164
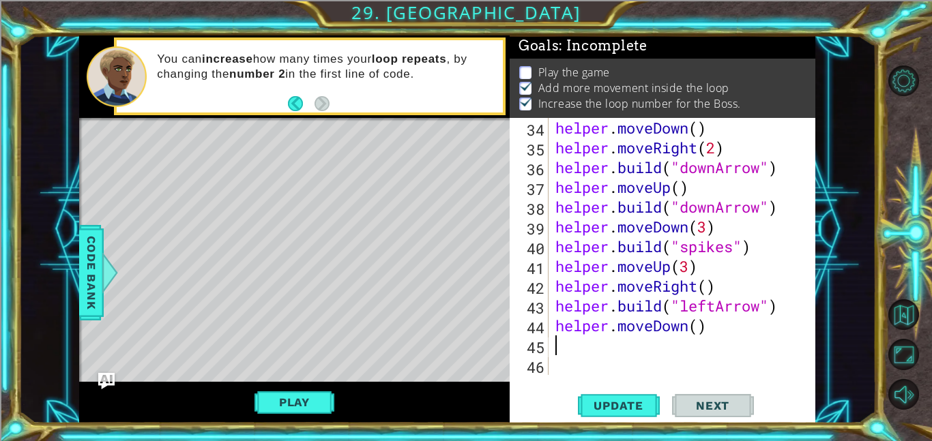
scroll to position [732, 0]
click at [699, 331] on div "helper . moveDown ( ) helper . moveRight ( 2 ) helper . build ( "downArrow" ) h…" at bounding box center [686, 266] width 267 height 297
type textarea "helper.moveDown(2)"
click at [626, 408] on span "Update" at bounding box center [618, 406] width 77 height 14
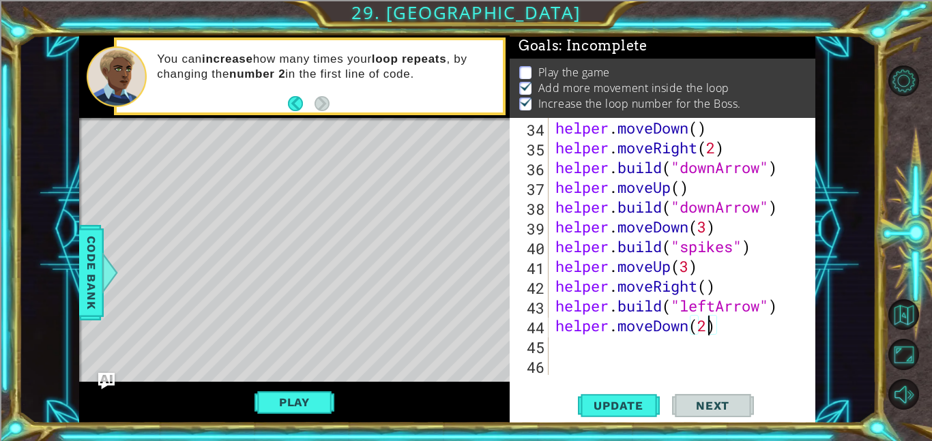
click at [654, 356] on div "helper . moveDown ( ) helper . moveRight ( 2 ) helper . build ( "downArrow" ) h…" at bounding box center [686, 266] width 267 height 297
click at [621, 346] on div "helper . moveDown ( ) helper . moveRight ( 2 ) helper . build ( "downArrow" ) h…" at bounding box center [686, 266] width 267 height 297
type textarea "hlper"
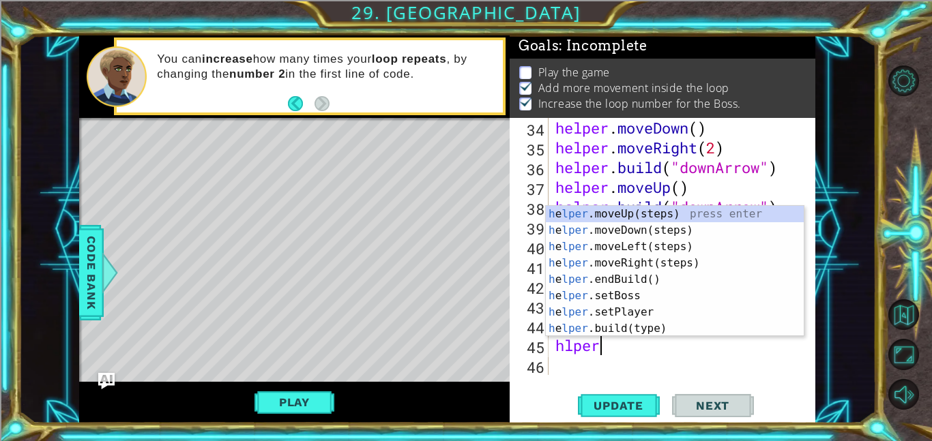
scroll to position [0, 1]
click at [631, 242] on div "h e lper .moveUp(steps) press enter h e lper .moveDown(steps) press enter h e l…" at bounding box center [675, 288] width 258 height 164
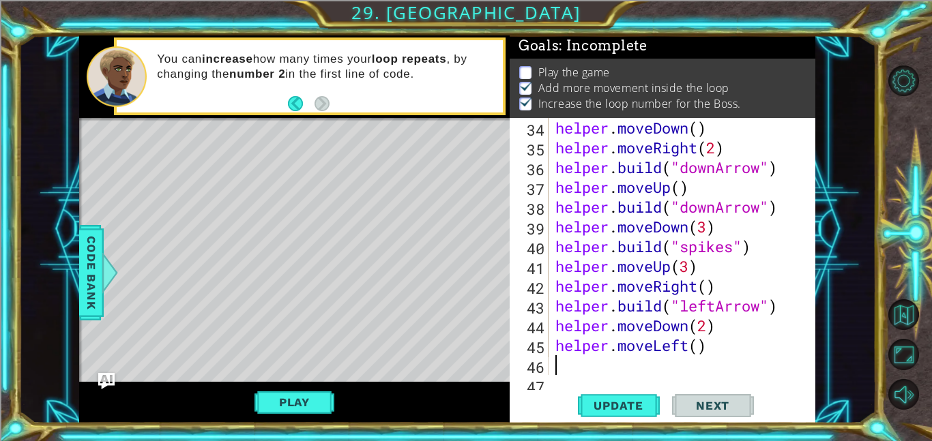
scroll to position [752, 0]
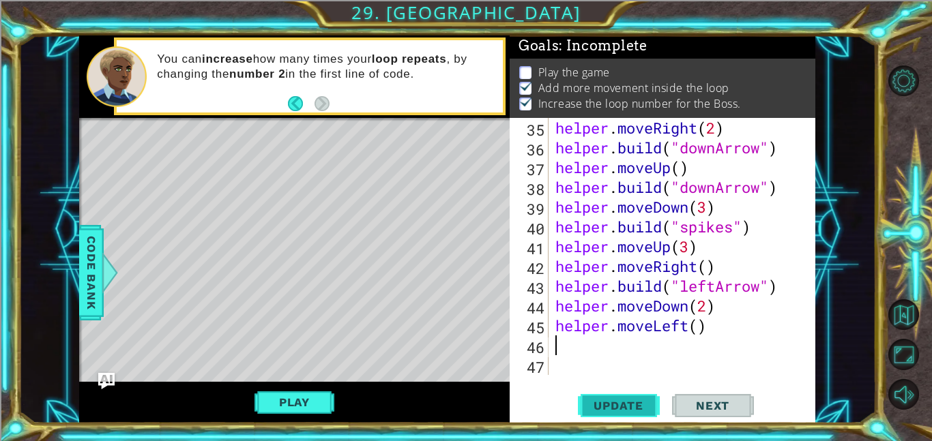
click at [617, 397] on button "Update" at bounding box center [619, 405] width 82 height 31
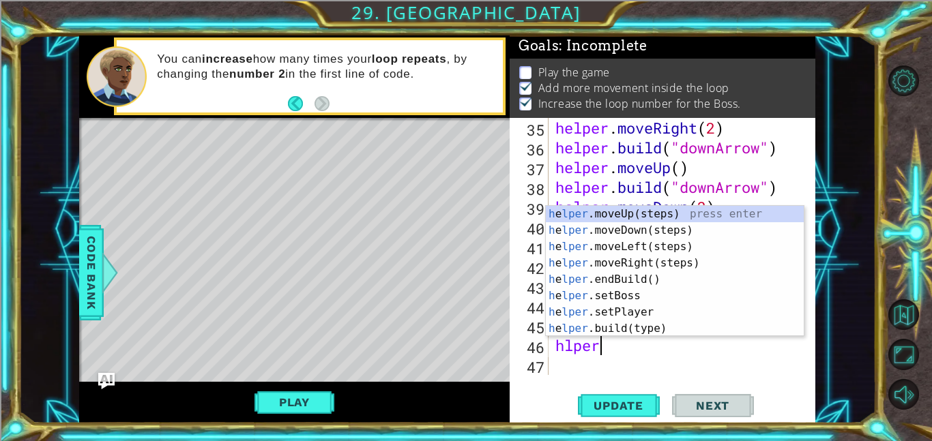
scroll to position [0, 1]
type textarea "h"
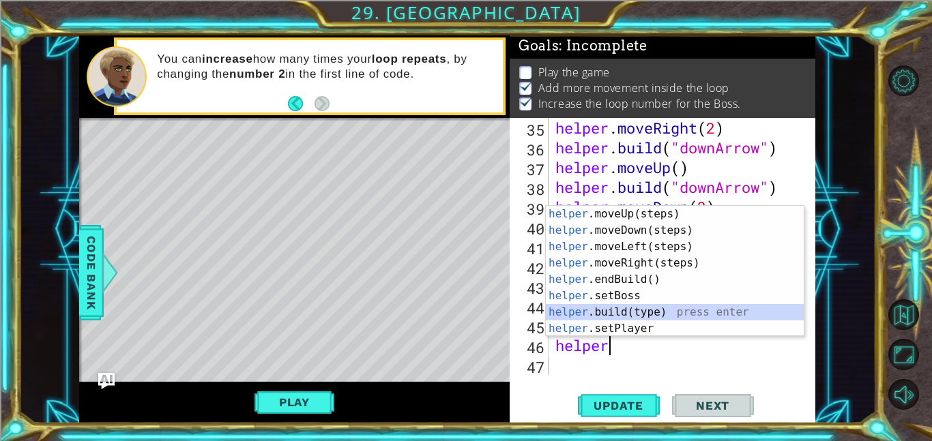
click at [585, 312] on div "helper .moveUp(steps) press enter helper .moveDown(steps) press enter helper .m…" at bounding box center [675, 288] width 258 height 164
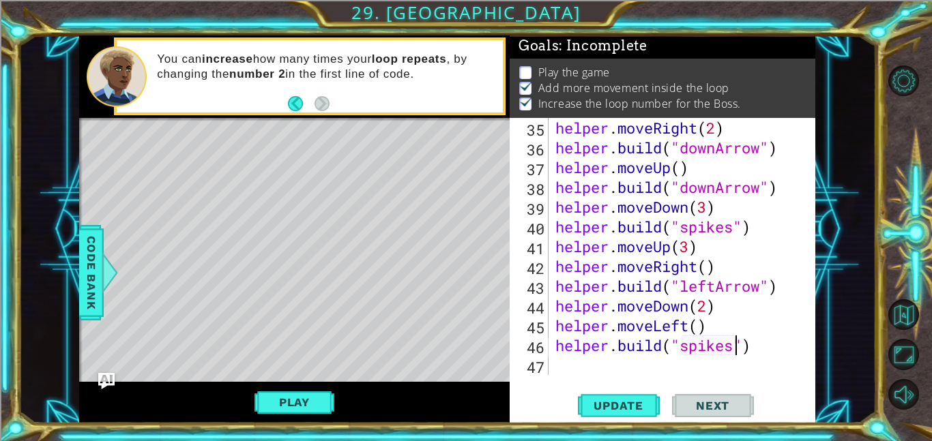
scroll to position [0, 8]
type textarea "[DOMAIN_NAME]("spikes")"
click at [637, 409] on span "Update" at bounding box center [618, 406] width 77 height 14
click at [289, 410] on button "Play" at bounding box center [294, 403] width 80 height 26
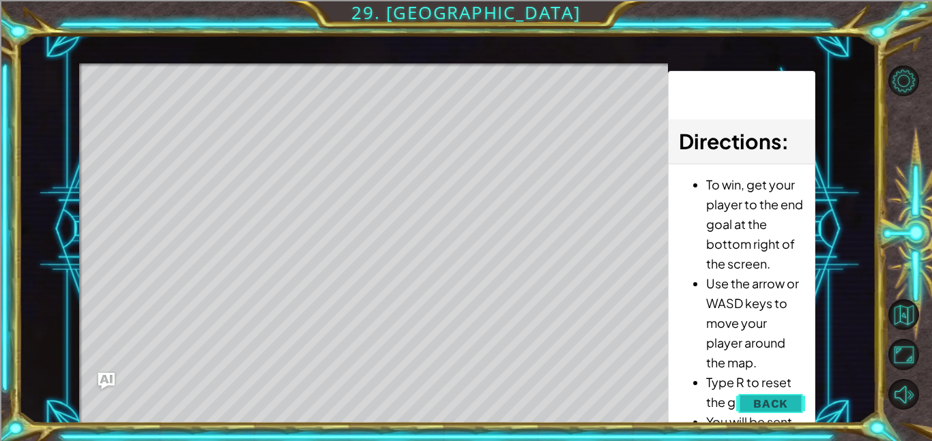
click at [771, 397] on span "Back" at bounding box center [770, 404] width 35 height 14
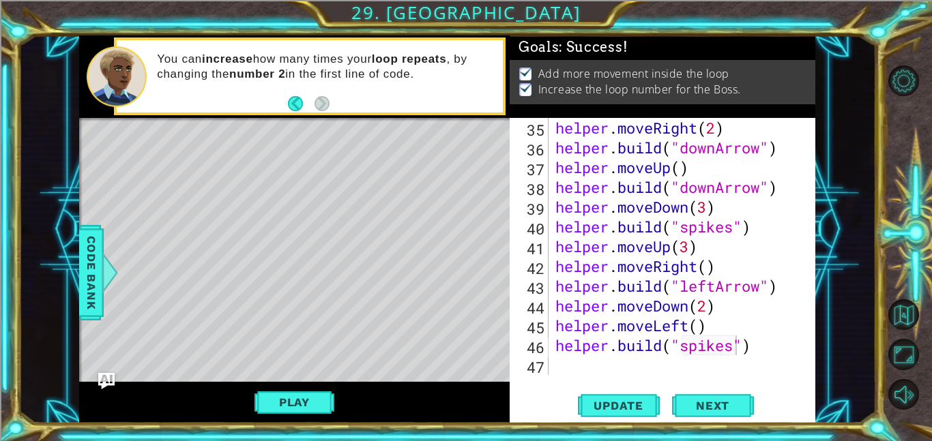
click at [293, 380] on div "Level Map" at bounding box center [394, 319] width 630 height 402
click at [305, 403] on button "Play" at bounding box center [294, 403] width 80 height 26
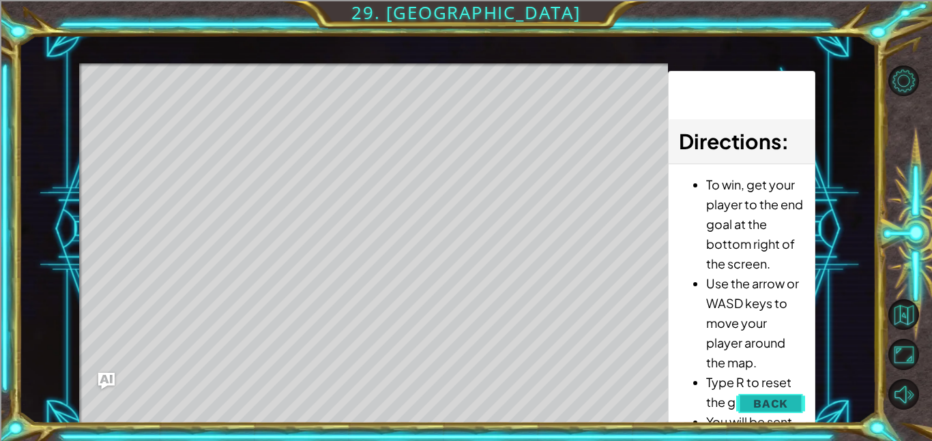
click at [771, 411] on button "Back" at bounding box center [770, 403] width 69 height 27
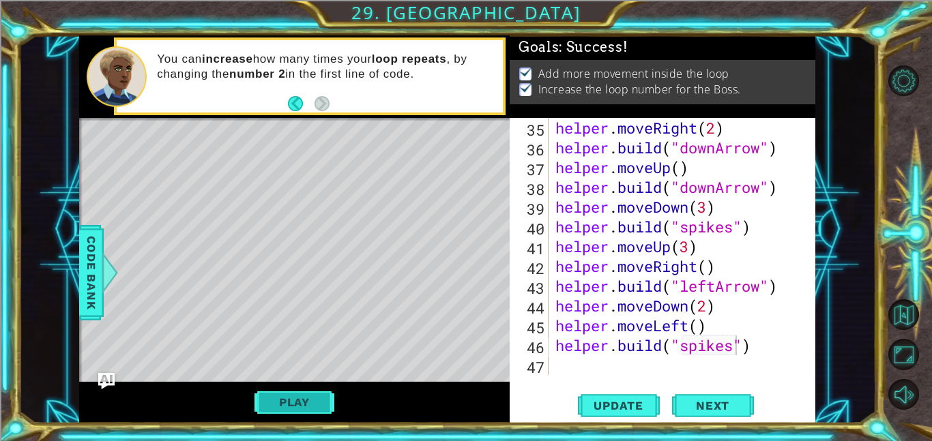
click at [307, 413] on button "Play" at bounding box center [294, 403] width 80 height 26
click at [569, 373] on div "helper . moveRight ( 2 ) helper . build ( "downArrow" ) helper . moveUp ( ) hel…" at bounding box center [686, 266] width 267 height 297
click at [585, 386] on div "35 36 37 38 39 40 41 42 43 44 45 46 47 helper . moveRight ( 2 ) helper . build …" at bounding box center [663, 271] width 306 height 306
click at [595, 396] on button "Update" at bounding box center [619, 405] width 82 height 31
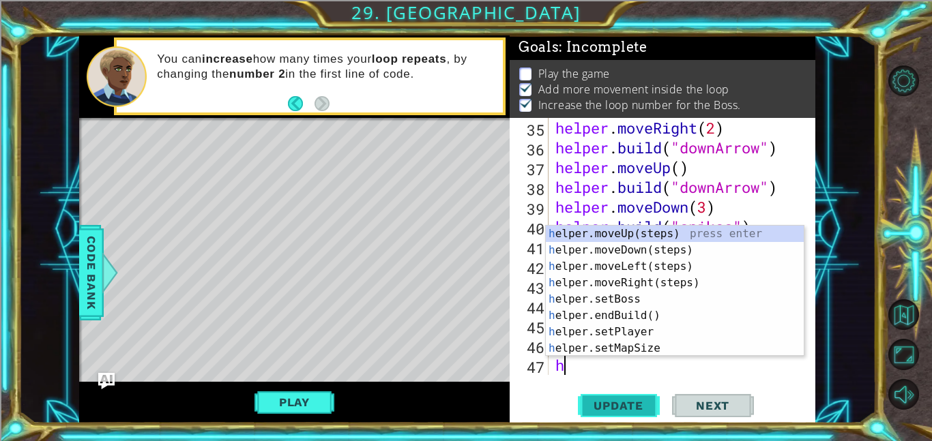
scroll to position [772, 0]
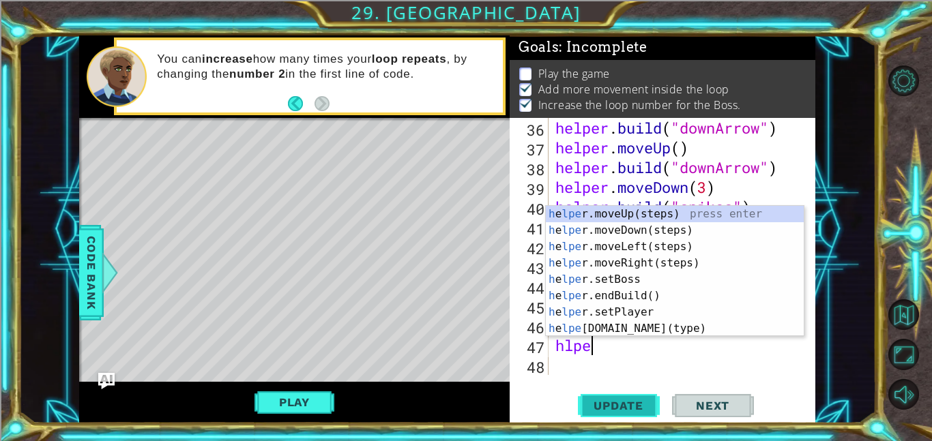
type textarea "hlper"
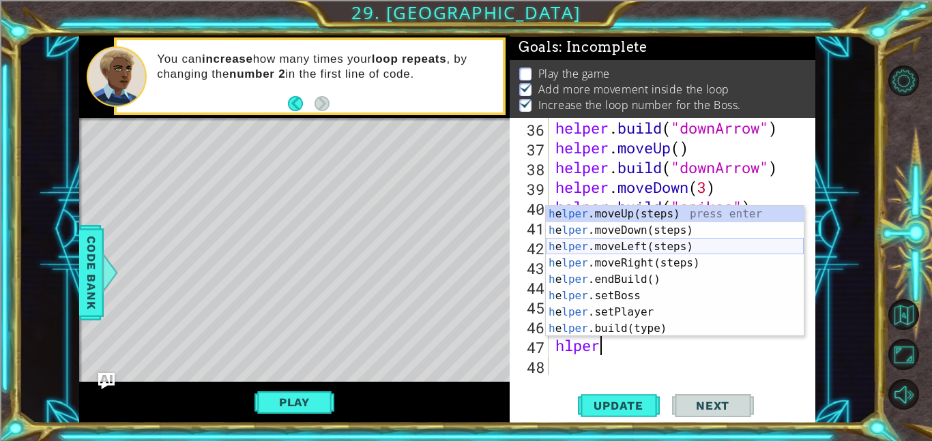
click at [606, 249] on div "h e lper .moveUp(steps) press enter h e lper .moveDown(steps) press enter h e l…" at bounding box center [675, 288] width 258 height 164
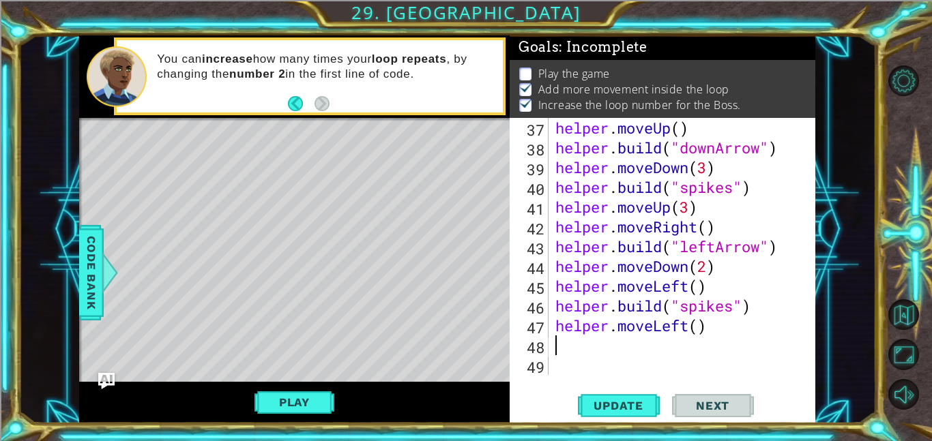
scroll to position [791, 0]
click at [597, 403] on span "Update" at bounding box center [618, 406] width 77 height 14
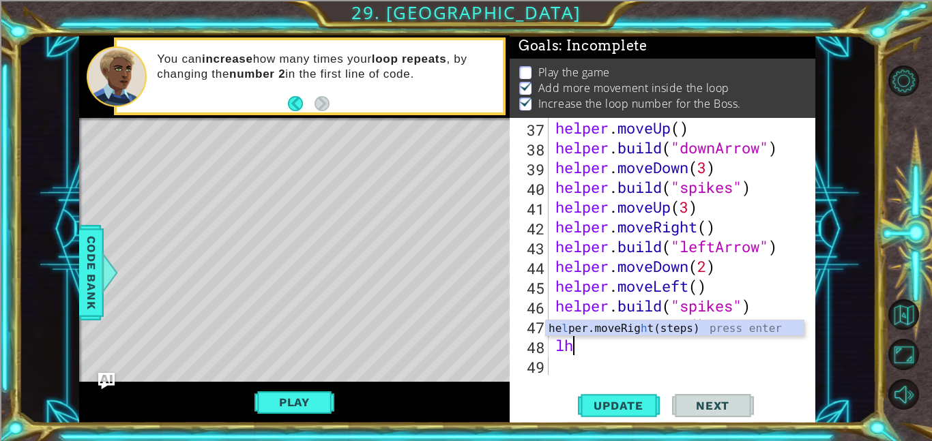
type textarea "l"
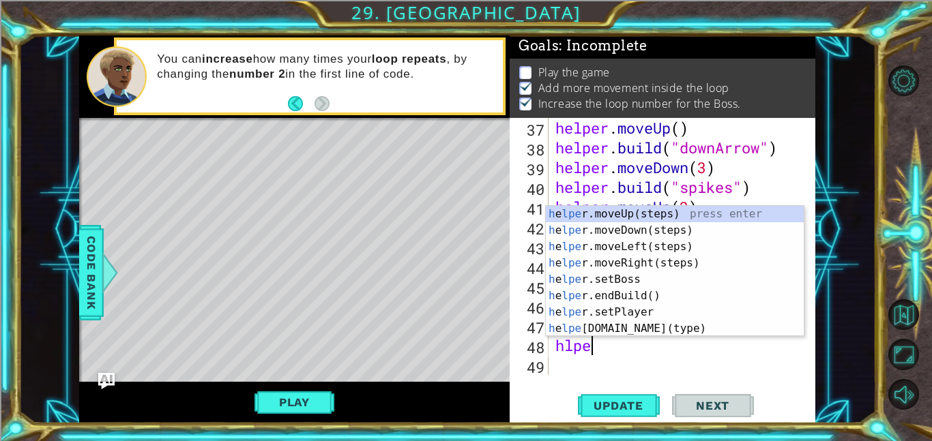
scroll to position [0, 1]
click at [642, 331] on div "h e lper .moveUp(steps) press enter h e lper .moveDown(steps) press enter h e l…" at bounding box center [675, 288] width 258 height 164
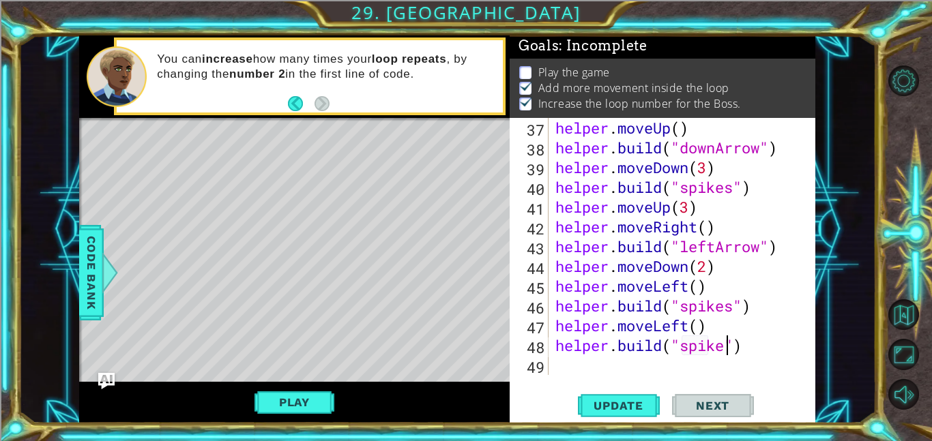
scroll to position [0, 8]
type textarea "[DOMAIN_NAME]("spikes")"
click at [592, 401] on span "Update" at bounding box center [618, 406] width 77 height 14
click at [315, 403] on button "Play" at bounding box center [294, 403] width 80 height 26
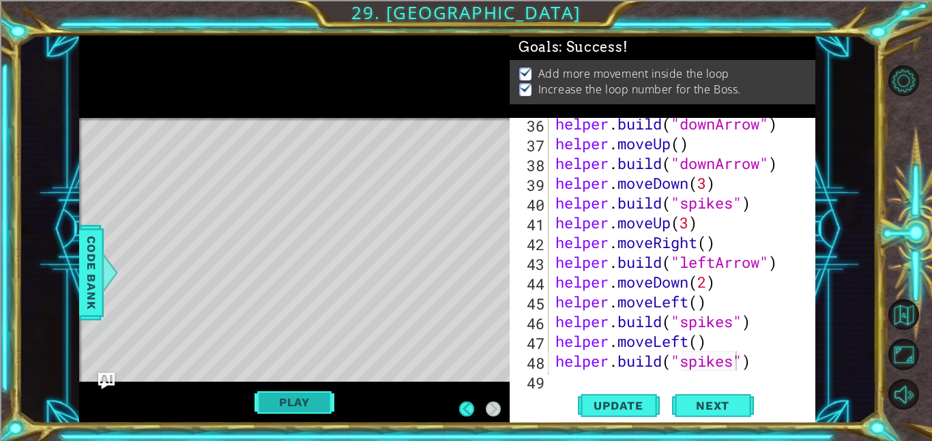
scroll to position [791, 0]
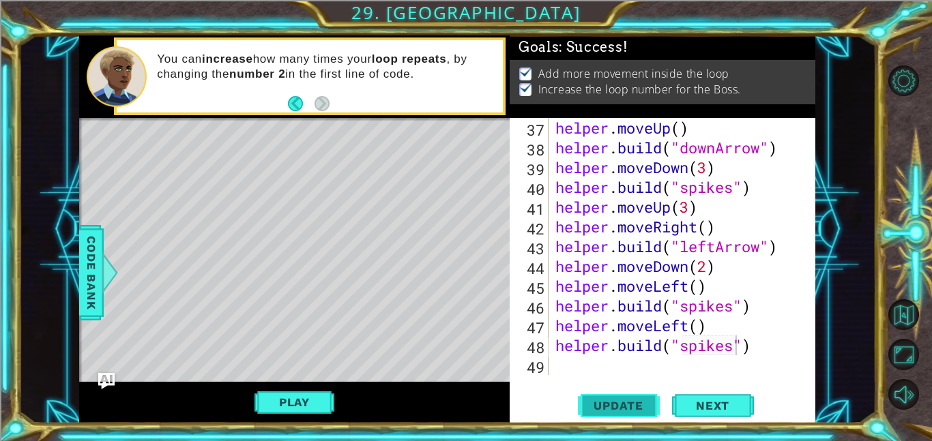
click at [633, 409] on span "Update" at bounding box center [618, 406] width 77 height 14
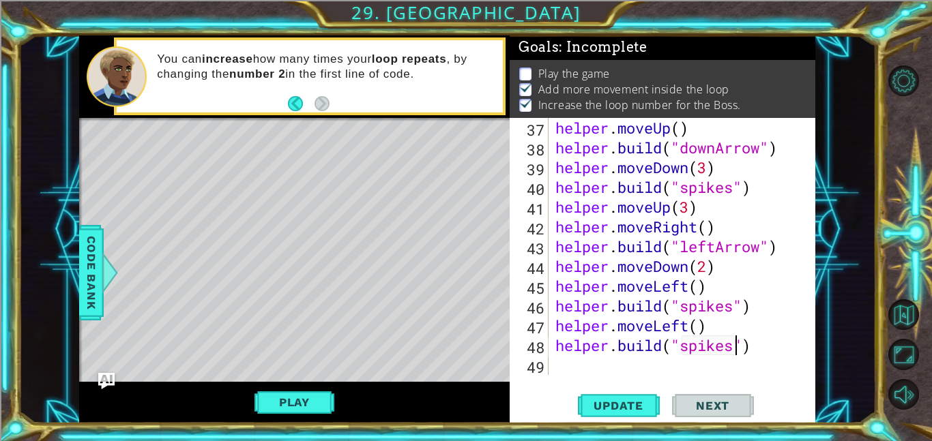
click at [597, 373] on div "helper . moveUp ( ) helper . build ( "downArrow" ) helper . moveDown ( 3 ) help…" at bounding box center [686, 266] width 267 height 297
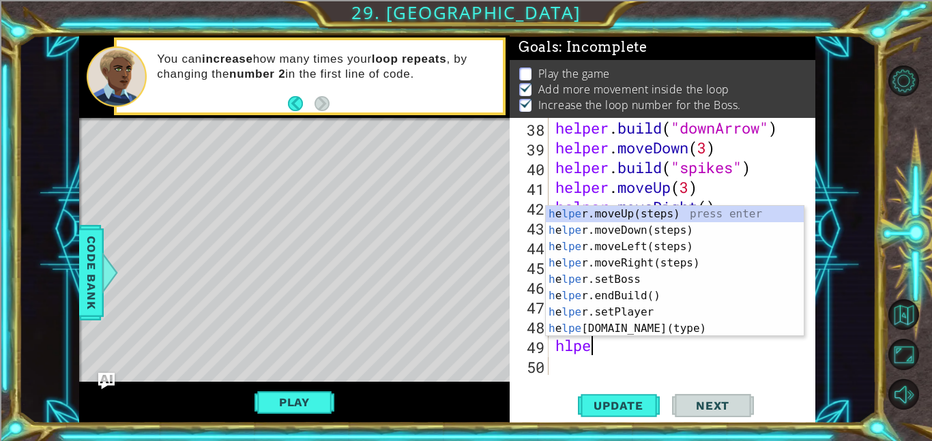
scroll to position [0, 1]
type textarea "hlper"
click at [748, 214] on div "h e lper .moveUp(steps) press enter h e lper .moveDown(steps) press enter h e l…" at bounding box center [675, 288] width 258 height 164
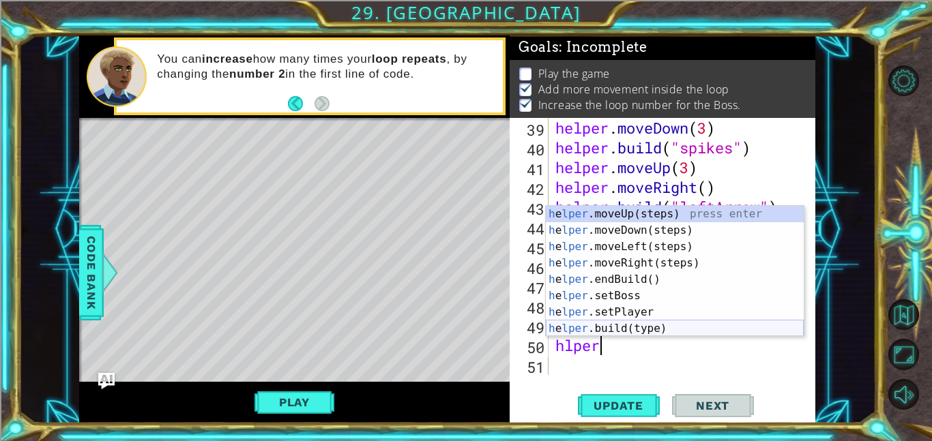
click at [660, 329] on div "h e lper .moveUp(steps) press enter h e lper .moveDown(steps) press enter h e l…" at bounding box center [675, 288] width 258 height 164
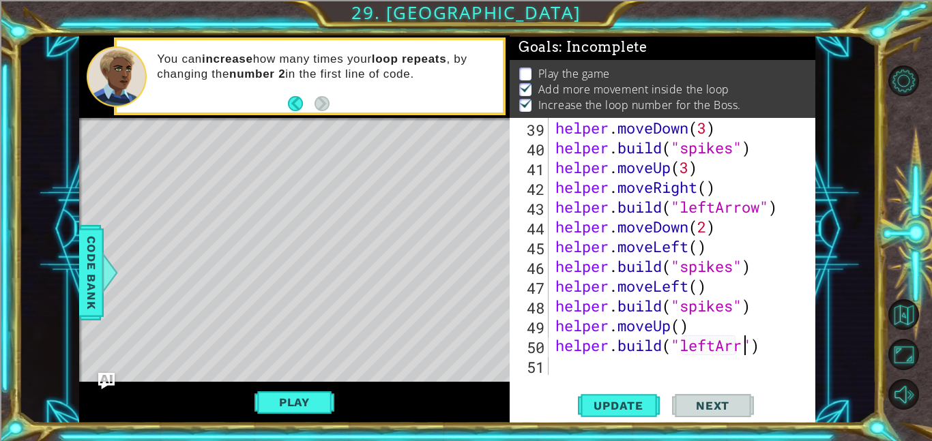
scroll to position [0, 9]
click at [642, 390] on button "Update" at bounding box center [619, 405] width 82 height 31
click at [320, 399] on button "Play" at bounding box center [294, 403] width 80 height 26
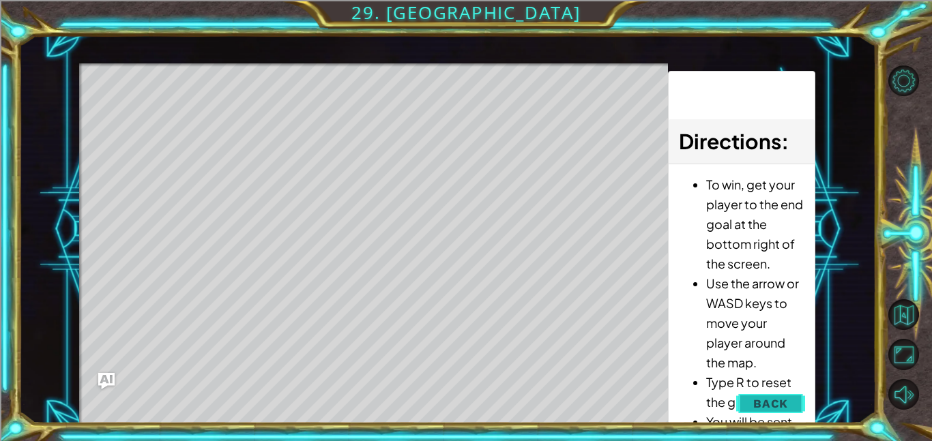
click at [767, 408] on span "Back" at bounding box center [770, 404] width 35 height 14
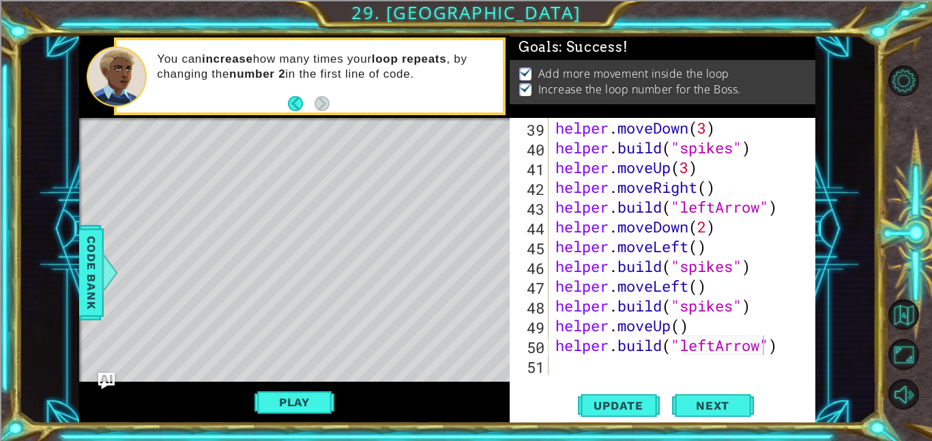
scroll to position [0, 0]
click at [282, 398] on button "Play" at bounding box center [294, 403] width 80 height 26
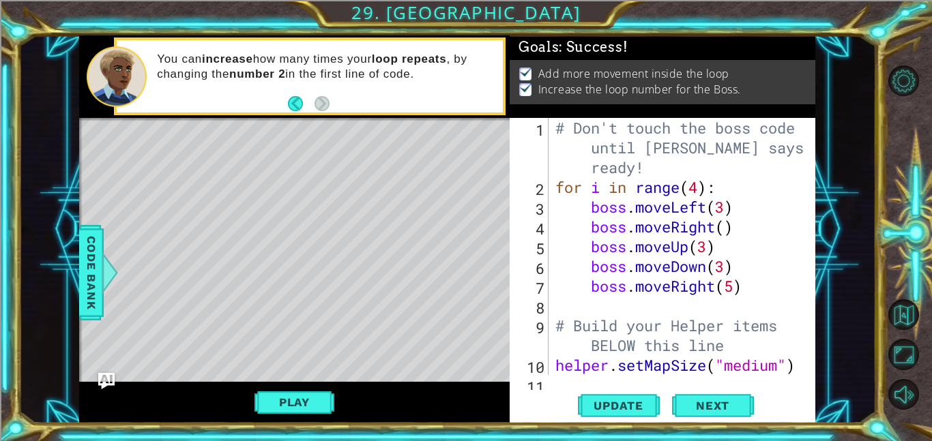
click at [630, 295] on div "# Don't touch the boss code until [PERSON_NAME] says you're ready! for i in ran…" at bounding box center [686, 296] width 267 height 356
click at [602, 396] on button "Update" at bounding box center [619, 405] width 82 height 31
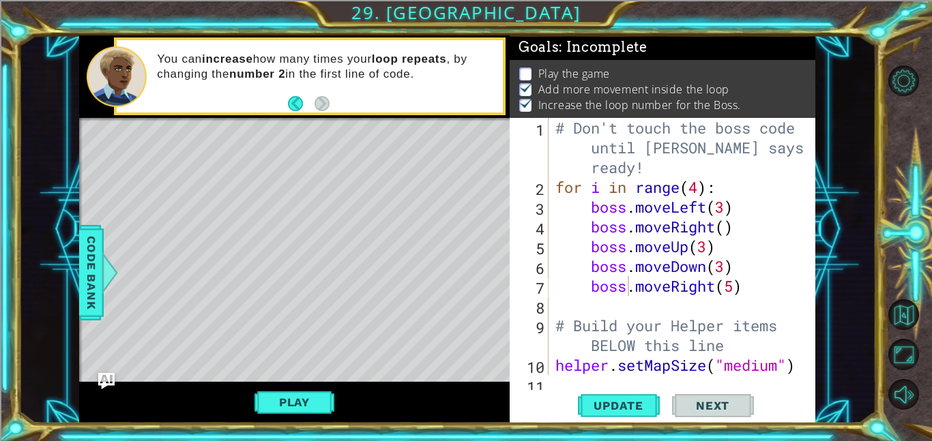
click at [686, 409] on span "Next" at bounding box center [712, 404] width 61 height 14
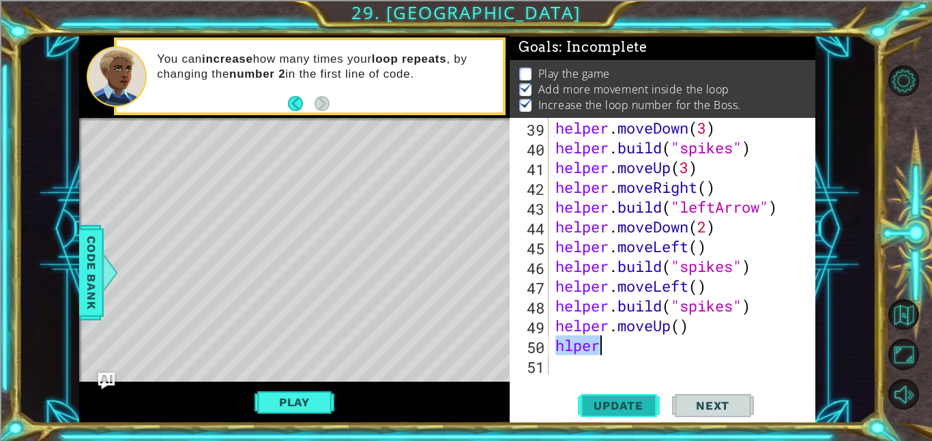
scroll to position [0, 1]
type textarea "[DOMAIN_NAME]("leftArrow")"
click at [634, 400] on span "Update" at bounding box center [618, 406] width 77 height 14
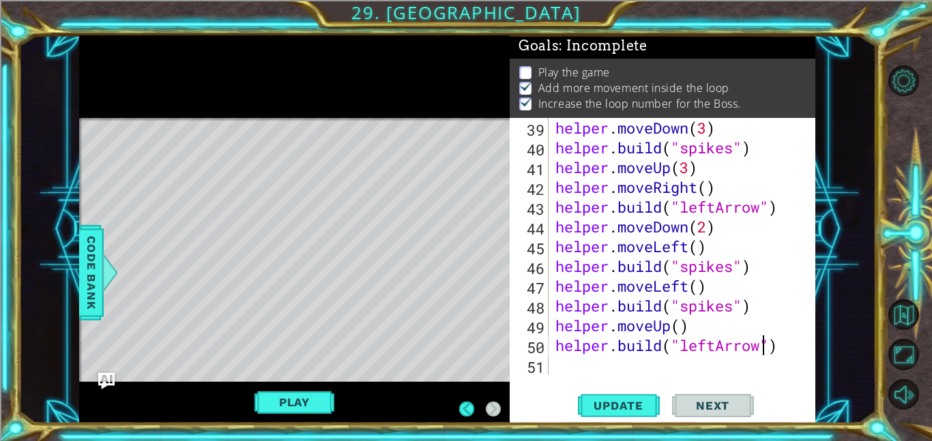
scroll to position [2, 0]
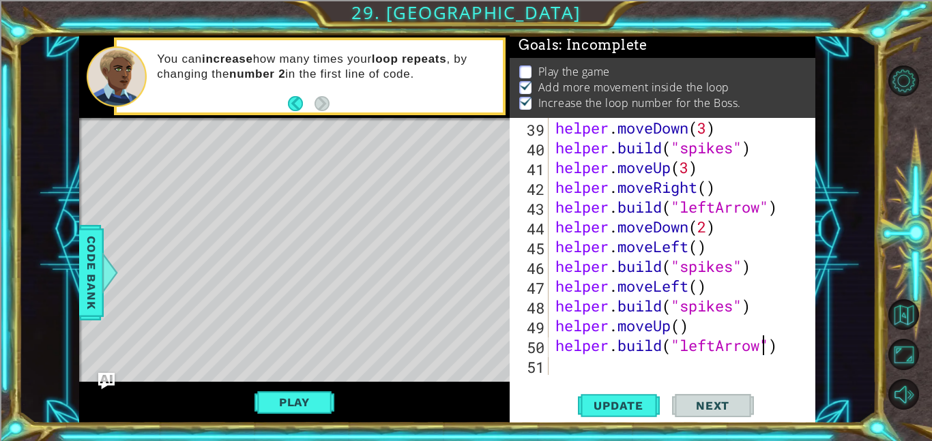
click at [282, 382] on div "Play" at bounding box center [294, 403] width 431 height 42
click at [295, 407] on button "Play" at bounding box center [294, 403] width 80 height 26
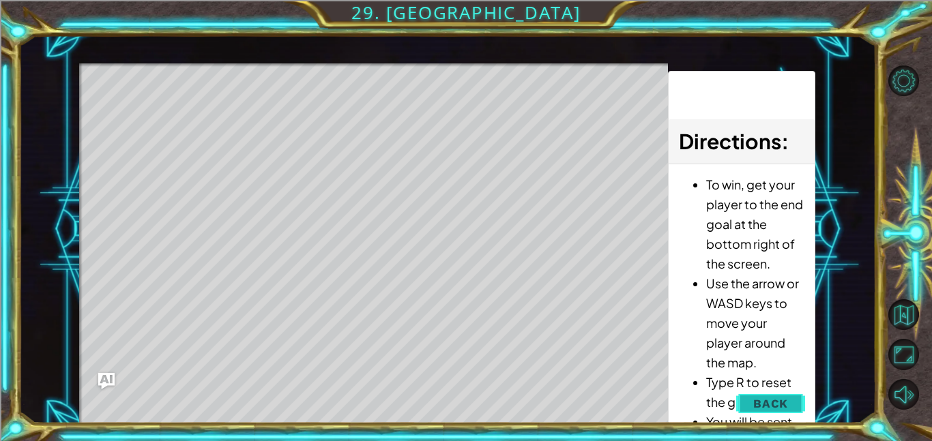
click at [786, 406] on span "Back" at bounding box center [770, 404] width 35 height 14
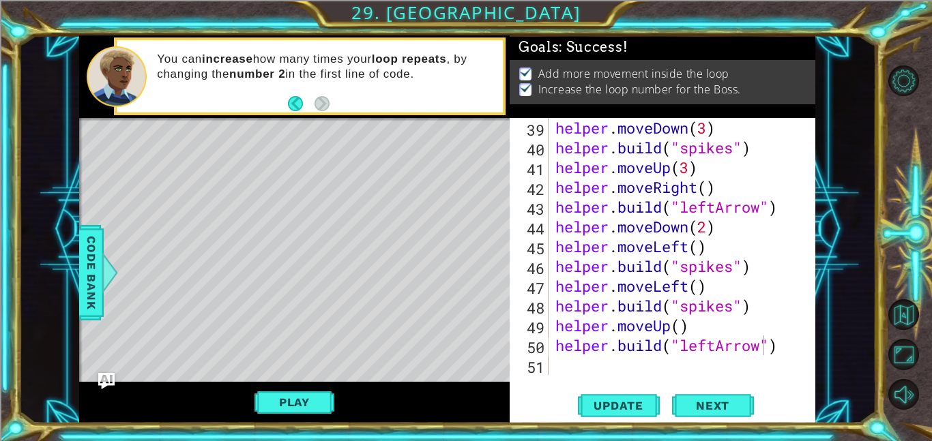
scroll to position [0, 0]
click at [725, 398] on button "Next" at bounding box center [713, 405] width 82 height 31
click at [697, 397] on body "1 ההההההההההההההההההההההההההההההההההההההההההההההההההההההההההההההההההההההההההההה…" at bounding box center [466, 220] width 932 height 441
click at [730, 415] on body "1 ההההההההההההההההההההההההההההההההההההההההההההההההההההההההההההההההההההההההההההה…" at bounding box center [466, 220] width 932 height 441
click at [729, 415] on body "1 ההההההההההההההההההההההההההההההההההההההההההההההההההההההההההההההההההההההההההההה…" at bounding box center [466, 220] width 932 height 441
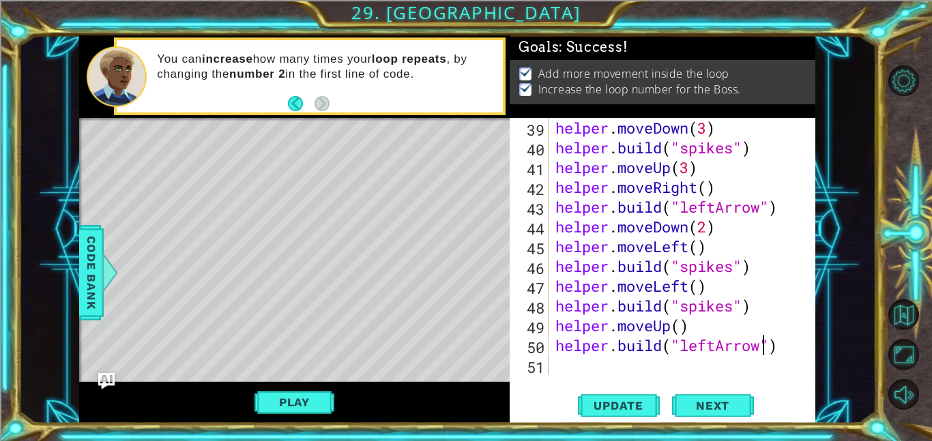
click at [735, 407] on body "1 ההההההההההההההההההההההההההההההההההההההההההההההההההההההההההההההההההההההההההההה…" at bounding box center [466, 220] width 932 height 441
click at [739, 413] on body "1 ההההההההההההההההההההההההההההההההההההההההההההההההההההההההההההההההההההההההההההה…" at bounding box center [466, 220] width 932 height 441
click at [730, 415] on body "1 ההההההההההההההההההההההההההההההההההההההההההההההההההההההההההההההההההההההההההההה…" at bounding box center [466, 220] width 932 height 441
click at [697, 397] on body "1 ההההההההההההההההההההההההההההההההההההההההההההההההההההההההההההההההההההההההההההה…" at bounding box center [466, 220] width 932 height 441
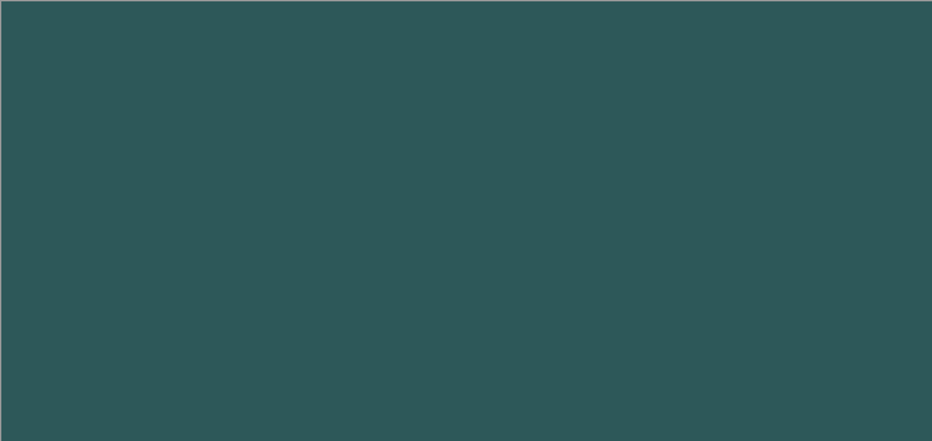
click at [697, 397] on body "1 2 3 4 5 6 h e lper .moveUp(steps) press enter h e lper .moveDown(steps) press…" at bounding box center [466, 220] width 932 height 441
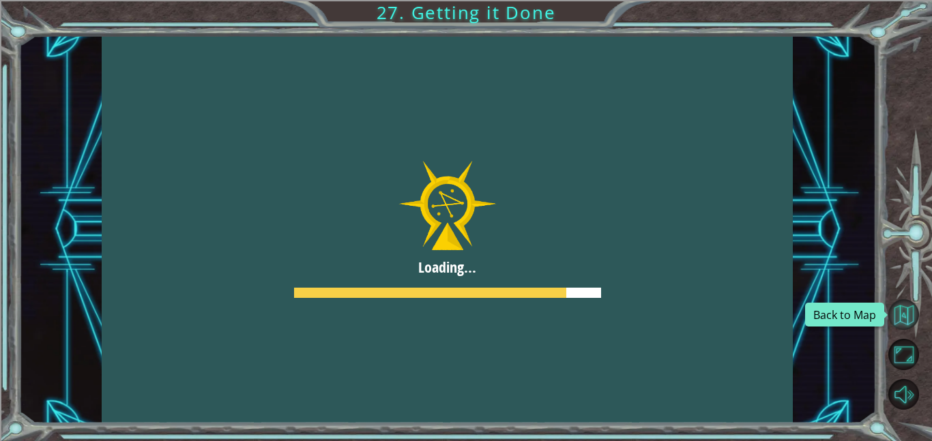
click at [900, 320] on button "Back to Map" at bounding box center [903, 315] width 31 height 31
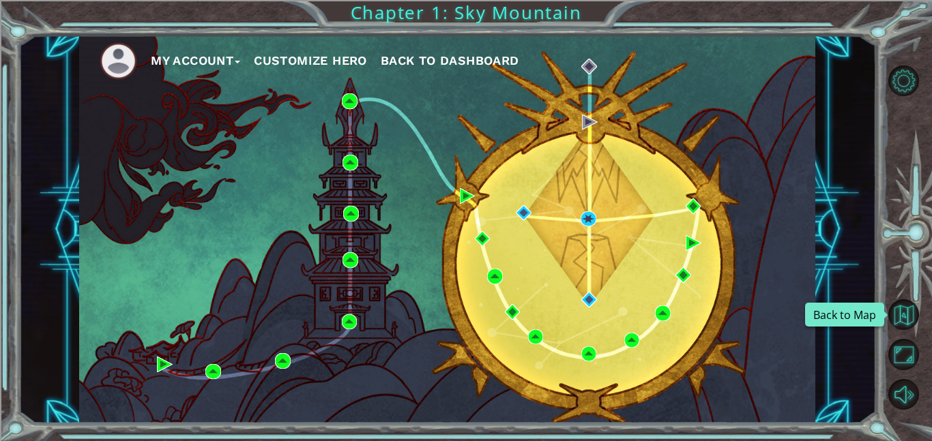
click at [900, 308] on button "Back to Map" at bounding box center [903, 315] width 31 height 31
click at [219, 55] on button "My Account" at bounding box center [195, 60] width 89 height 20
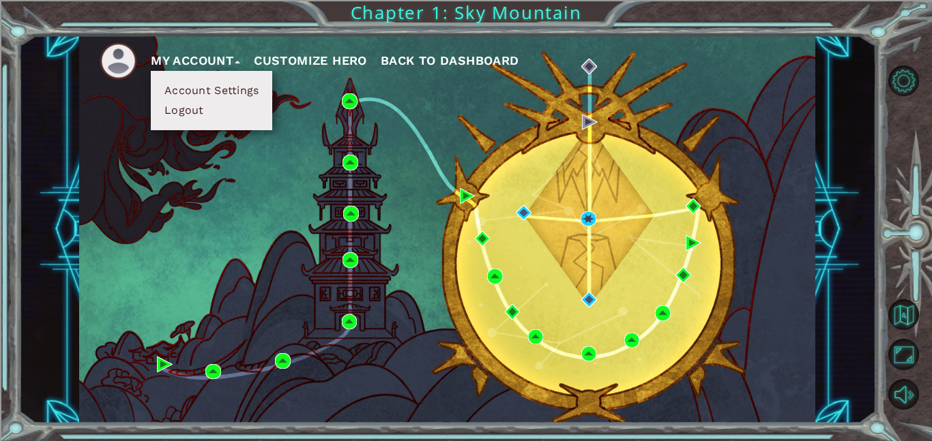
click at [194, 110] on button "Logout" at bounding box center [184, 110] width 48 height 15
